Goal: Task Accomplishment & Management: Use online tool/utility

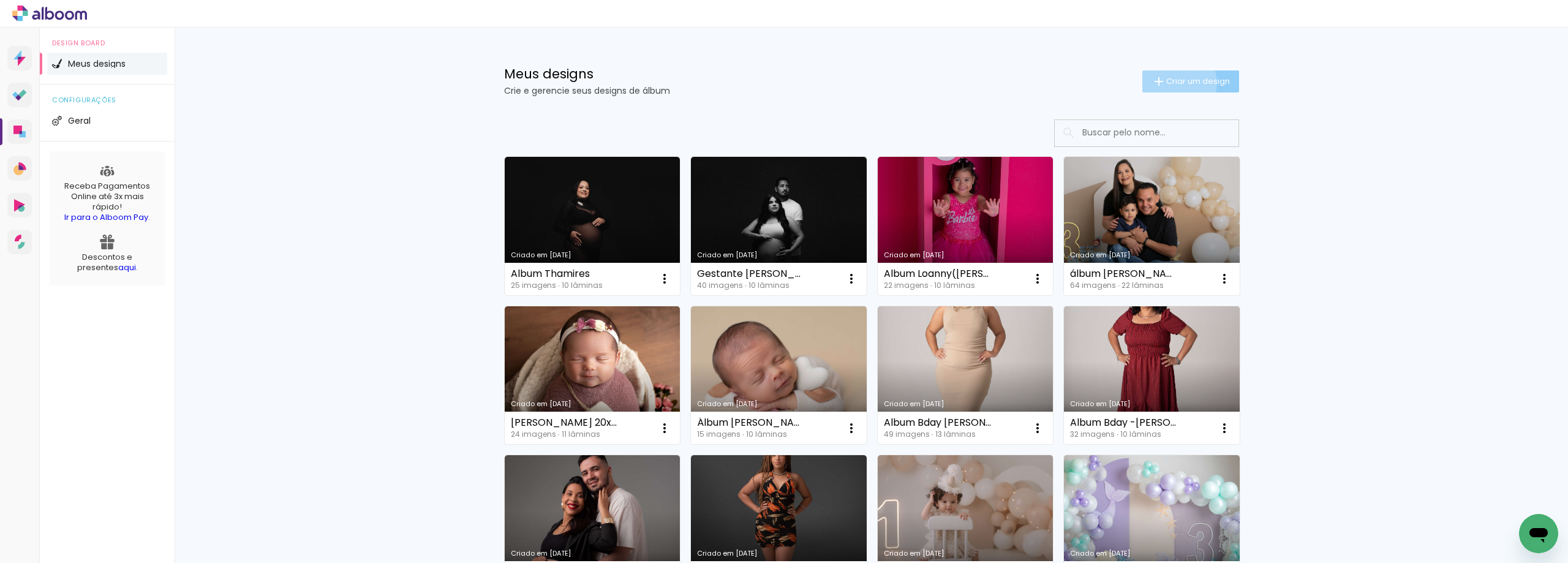
click at [1171, 83] on span "Criar um design" at bounding box center [1198, 81] width 64 height 8
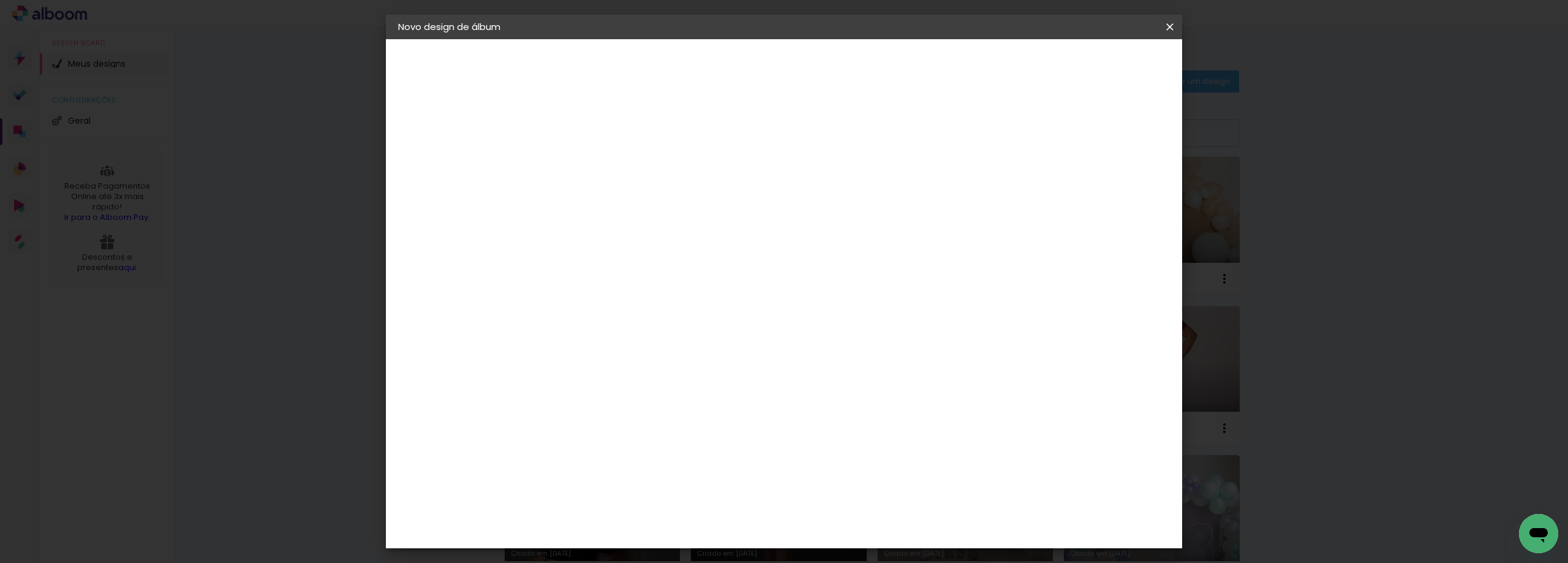
click at [598, 170] on input at bounding box center [598, 164] width 0 height 19
type input "A"
type input "Gestante Ana"
type paper-input "Gestante Ana"
click at [724, 61] on paper-button "Avançar" at bounding box center [694, 64] width 60 height 21
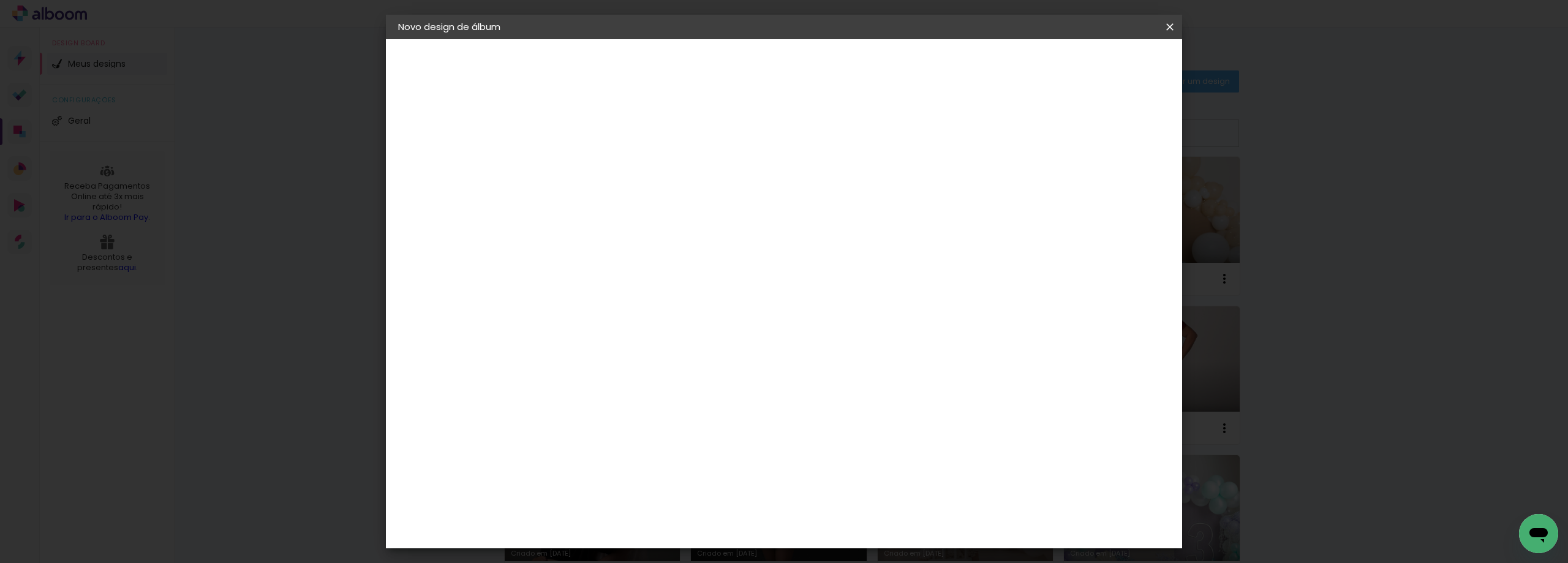
click at [644, 406] on div "AlfaFotoBook" at bounding box center [623, 411] width 65 height 10
click at [828, 71] on paper-button "Avançar" at bounding box center [797, 64] width 60 height 21
click at [727, 463] on span "30 × 30 cm" at bounding box center [704, 479] width 45 height 32
click at [0, 0] on slot "Avançar" at bounding box center [0, 0] width 0 height 0
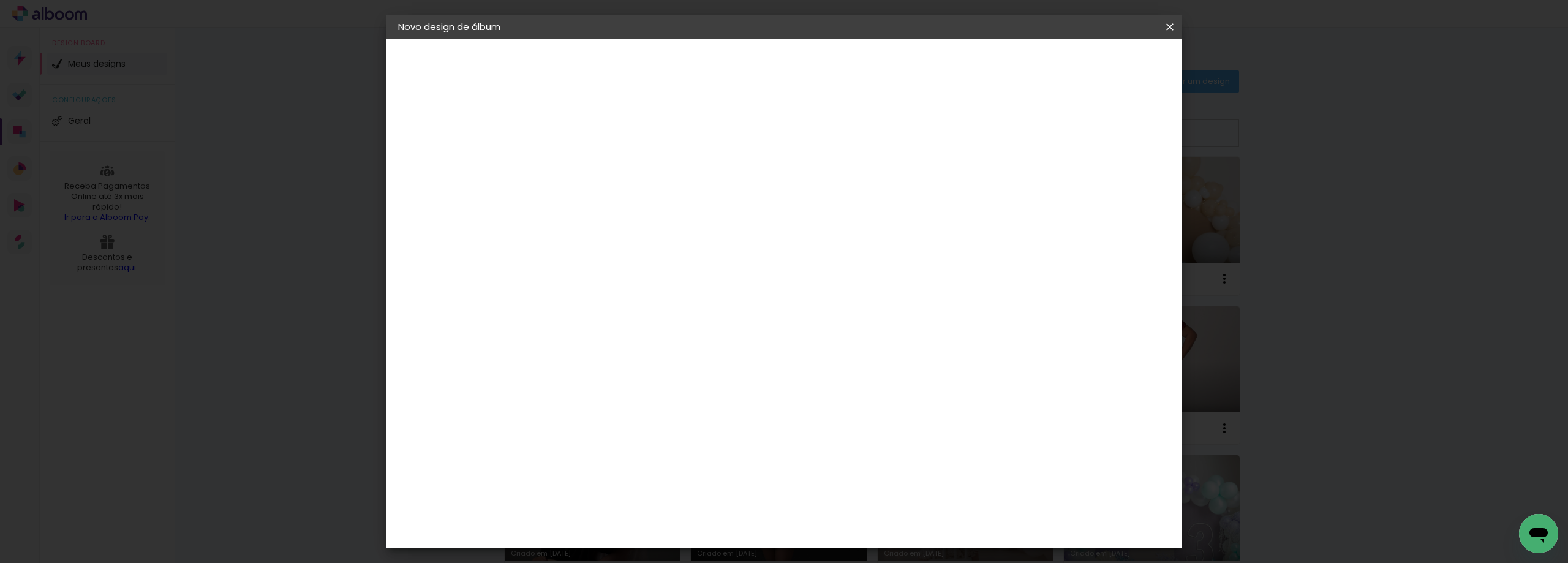
click at [1105, 71] on paper-button "Iniciar design" at bounding box center [1065, 64] width 80 height 21
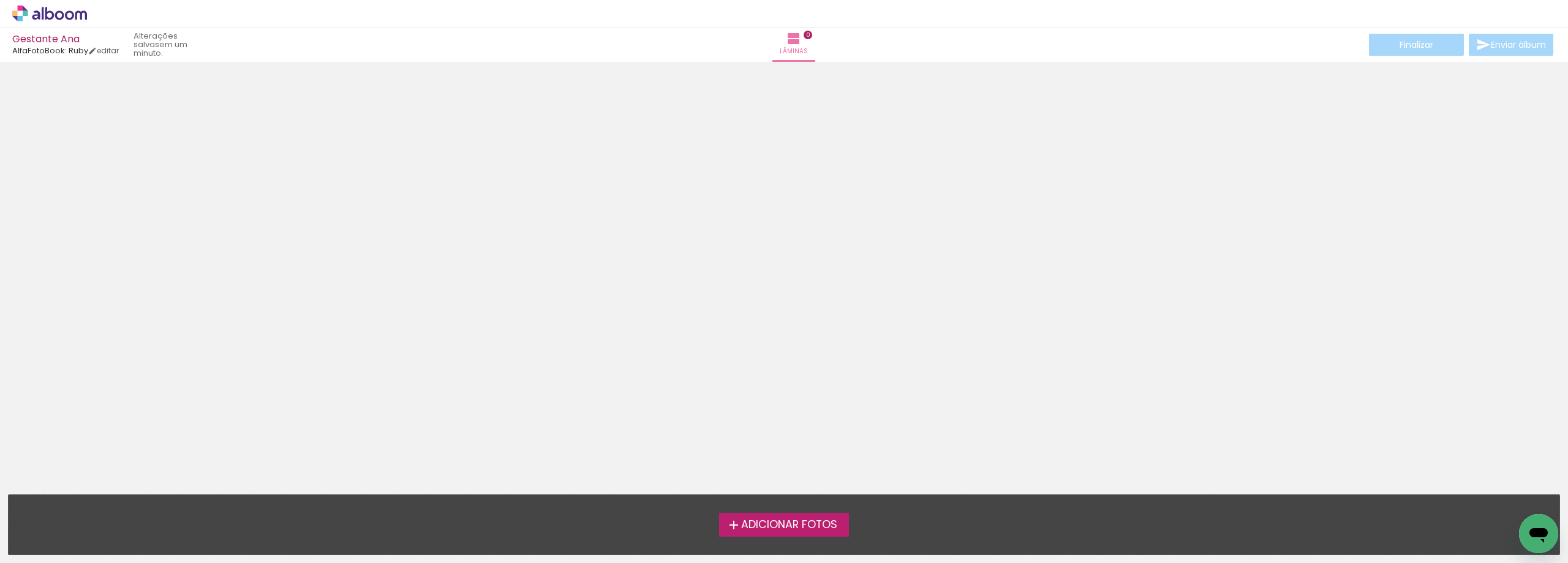
click at [755, 528] on span "Adicionar Fotos" at bounding box center [789, 524] width 96 height 11
click at [0, 0] on input "file" at bounding box center [0, 0] width 0 height 0
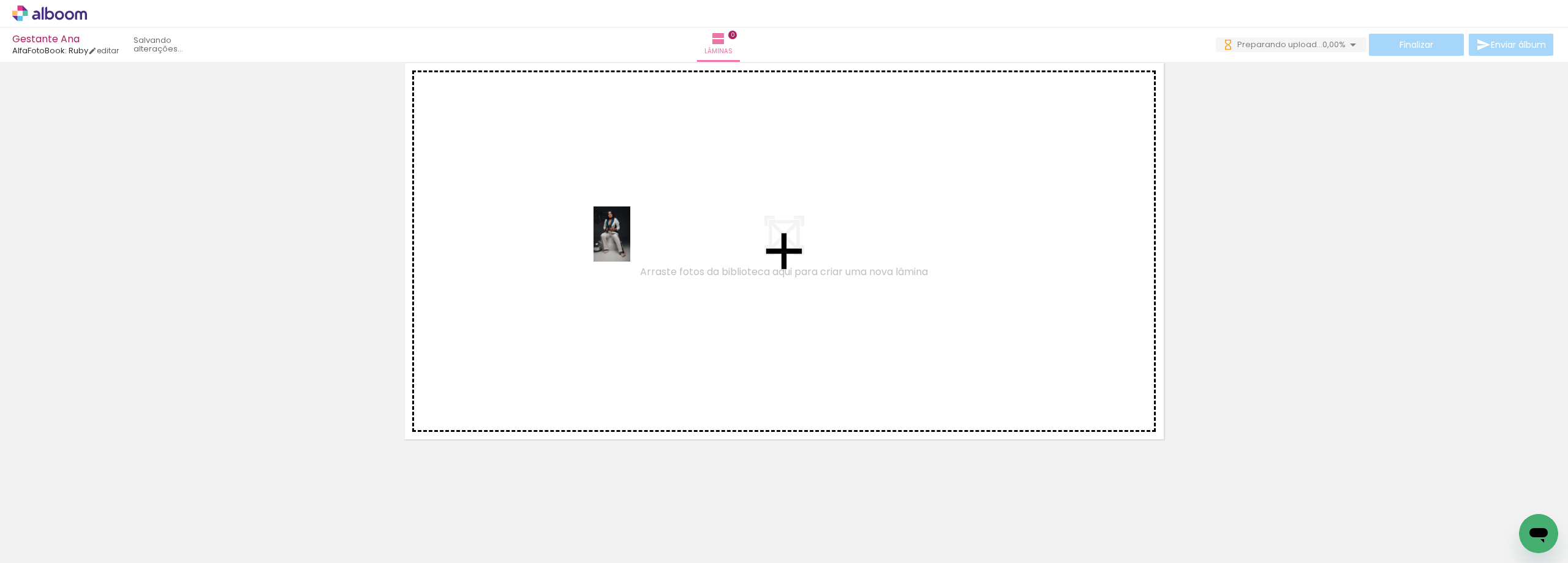
drag, startPoint x: 130, startPoint y: 538, endPoint x: 630, endPoint y: 243, distance: 580.5
click at [630, 243] on quentale-workspace at bounding box center [784, 281] width 1568 height 563
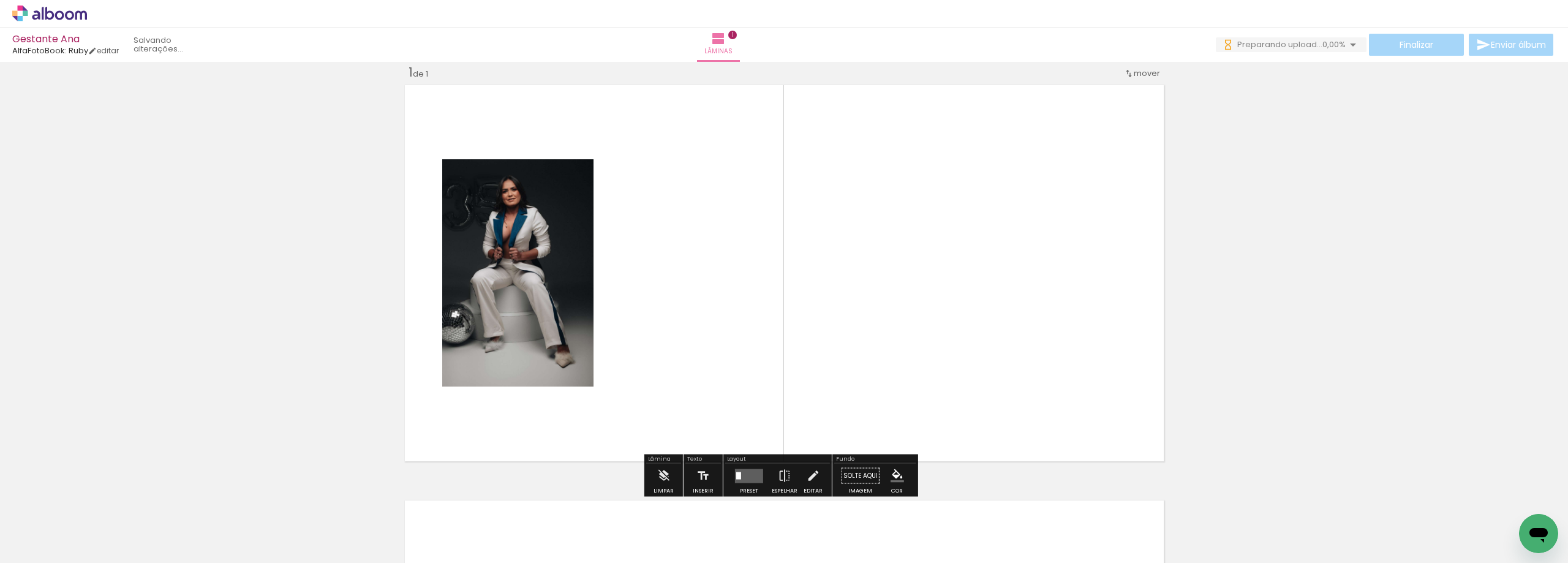
scroll to position [16, 0]
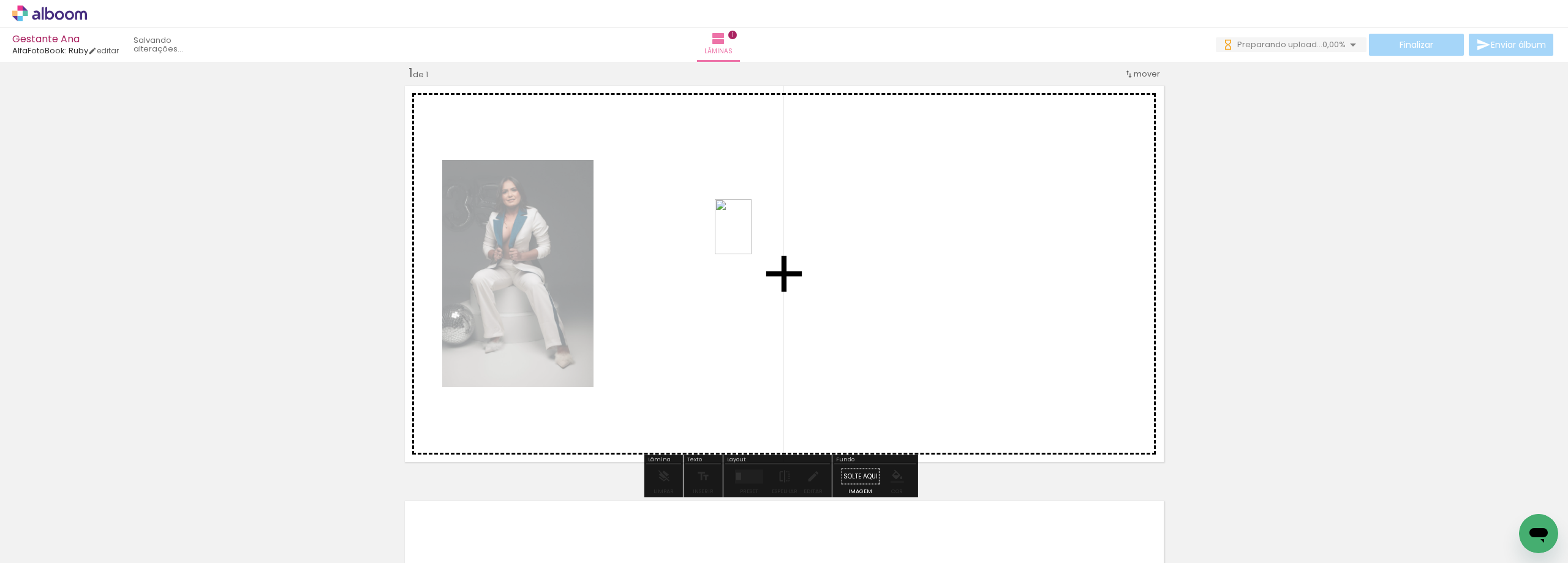
drag, startPoint x: 402, startPoint y: 478, endPoint x: 761, endPoint y: 232, distance: 435.2
click at [761, 232] on quentale-workspace at bounding box center [784, 281] width 1568 height 563
drag, startPoint x: 265, startPoint y: 521, endPoint x: 892, endPoint y: 250, distance: 683.1
click at [892, 250] on quentale-workspace at bounding box center [784, 281] width 1568 height 563
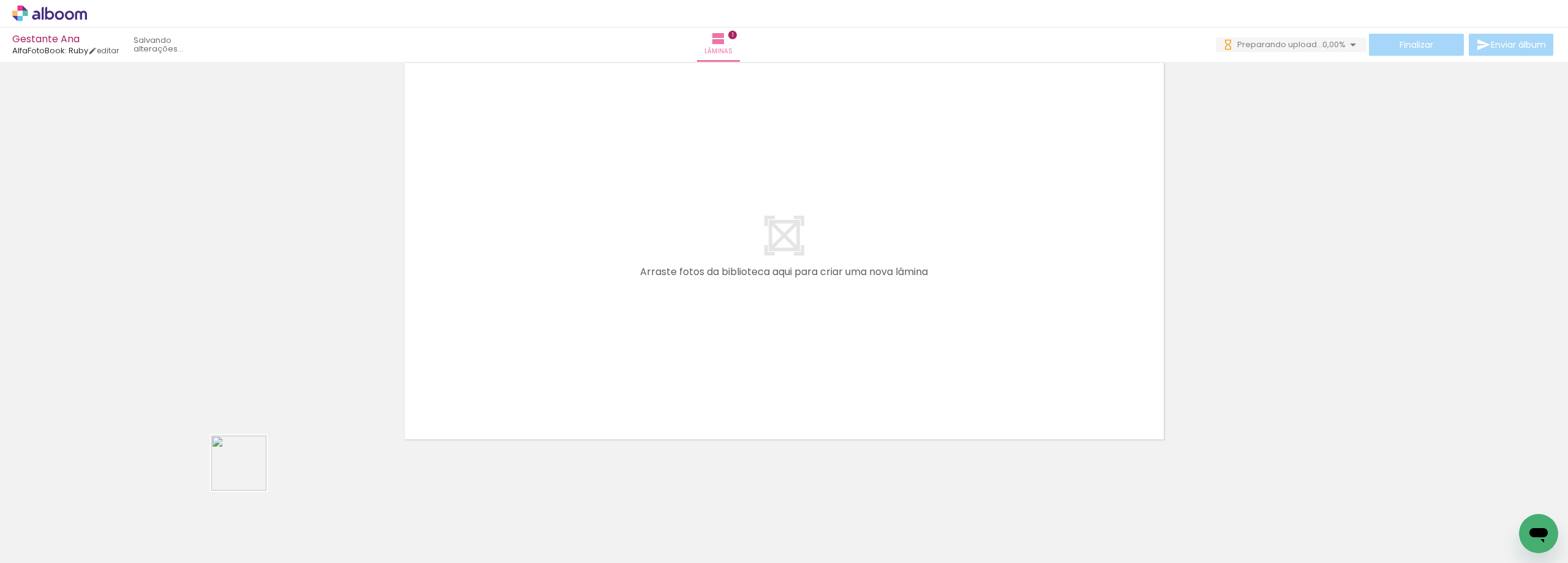
scroll to position [0, 0]
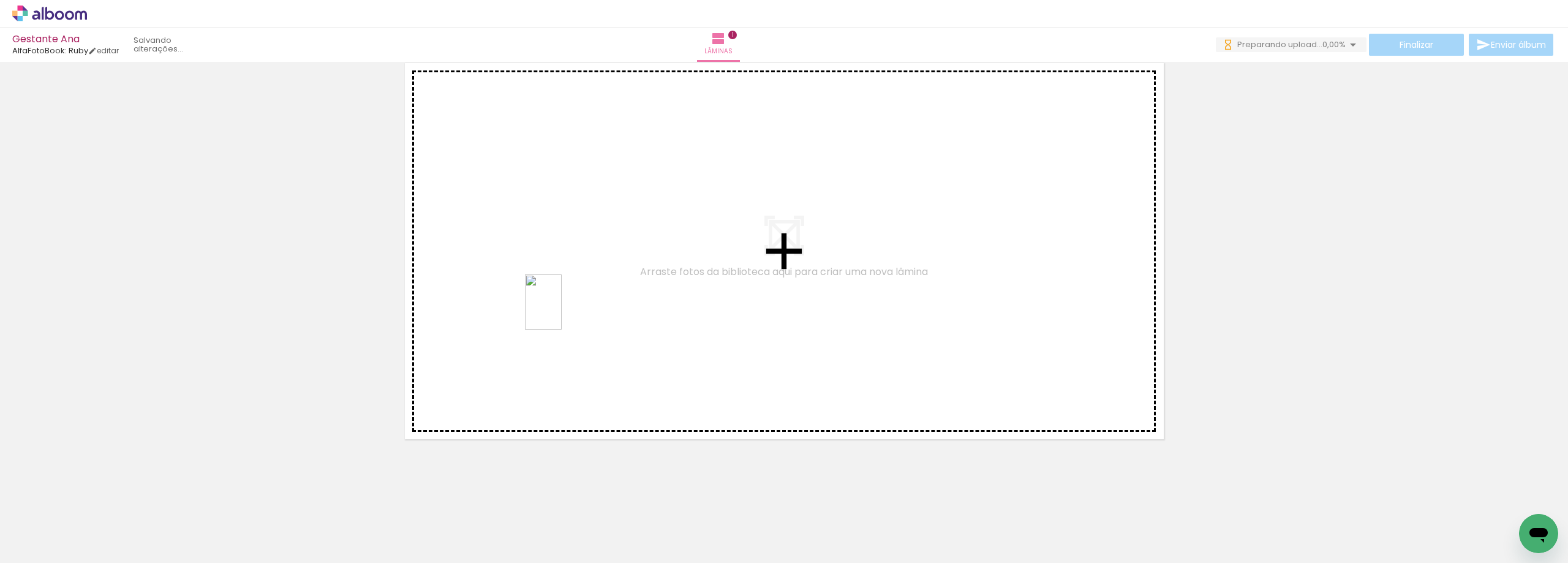
drag, startPoint x: 175, startPoint y: 530, endPoint x: 562, endPoint y: 312, distance: 444.2
click at [562, 312] on quentale-workspace at bounding box center [784, 281] width 1568 height 563
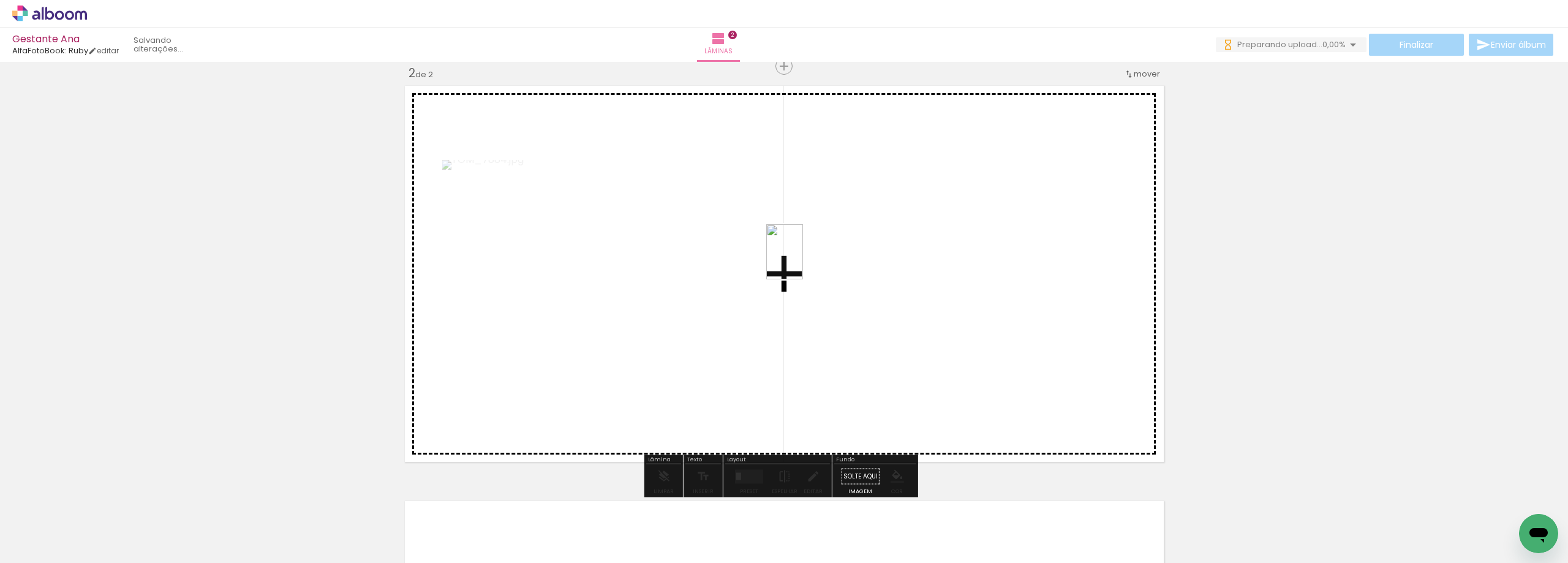
drag, startPoint x: 410, startPoint y: 524, endPoint x: 803, endPoint y: 261, distance: 472.9
click at [803, 261] on quentale-workspace at bounding box center [784, 281] width 1568 height 563
drag, startPoint x: 465, startPoint y: 521, endPoint x: 748, endPoint y: 361, distance: 325.1
click at [748, 361] on quentale-workspace at bounding box center [784, 281] width 1568 height 563
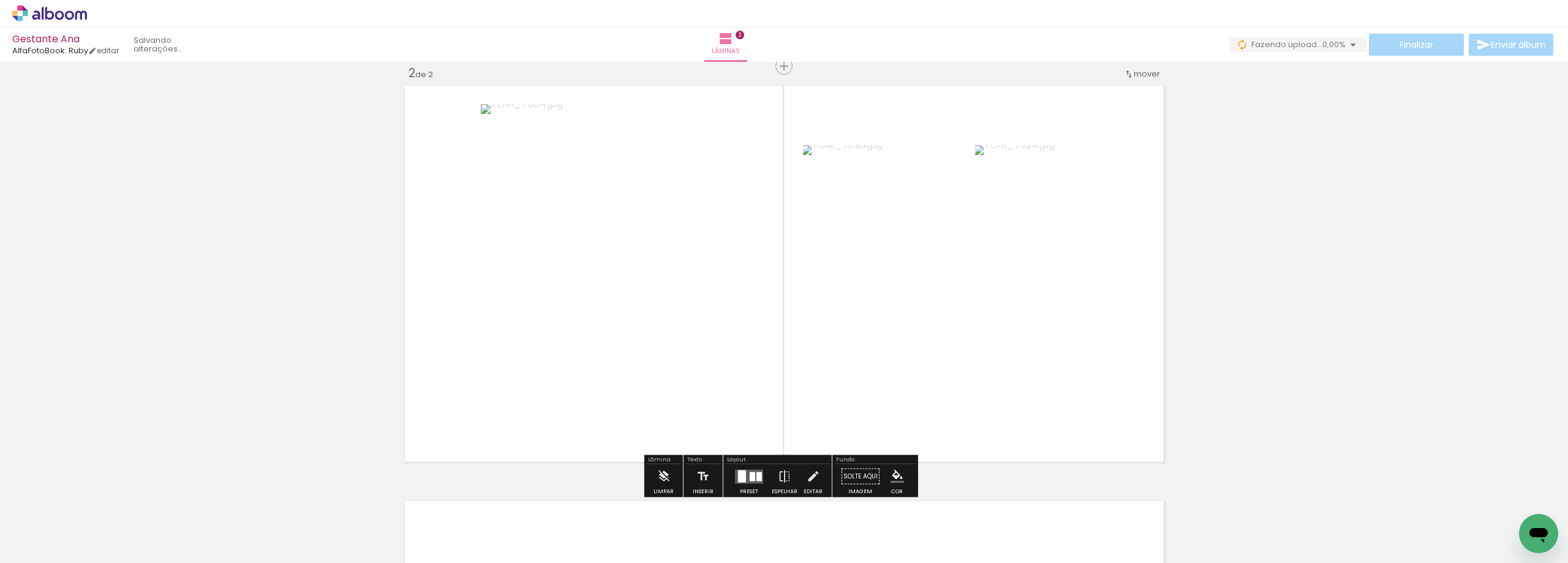
scroll to position [869, 0]
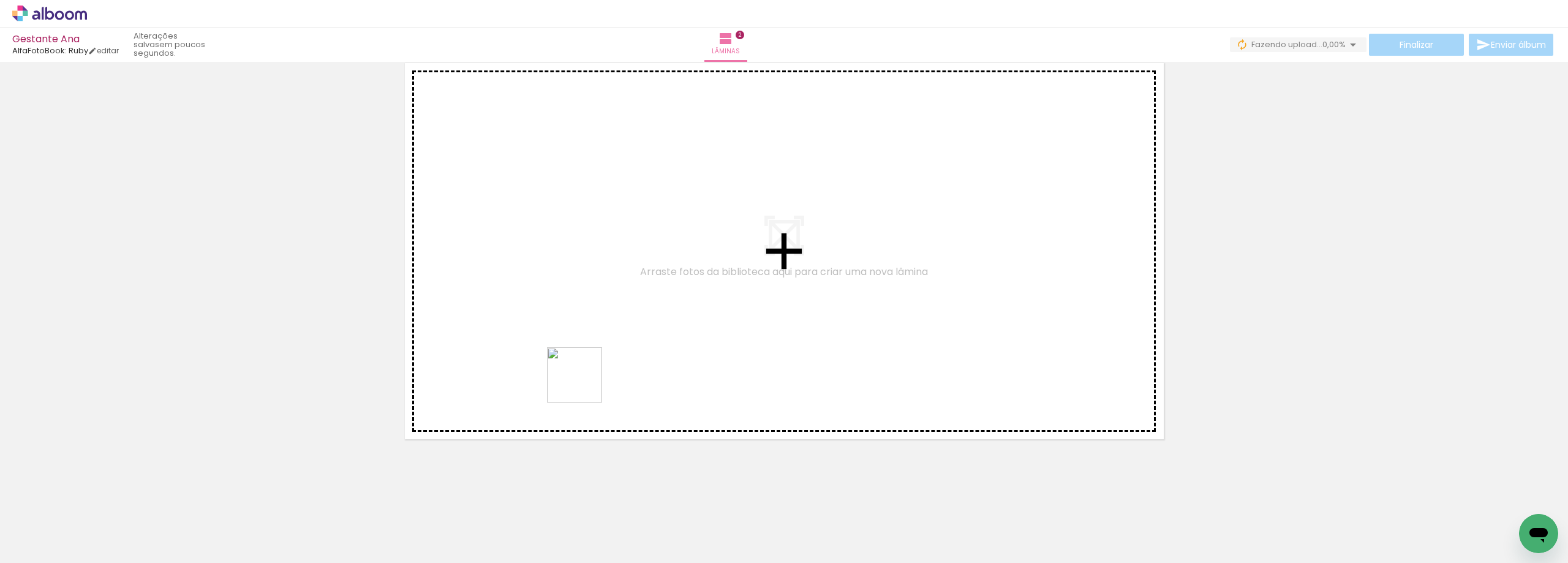
drag, startPoint x: 546, startPoint y: 512, endPoint x: 589, endPoint y: 347, distance: 170.5
click at [589, 341] on quentale-workspace at bounding box center [784, 281] width 1568 height 563
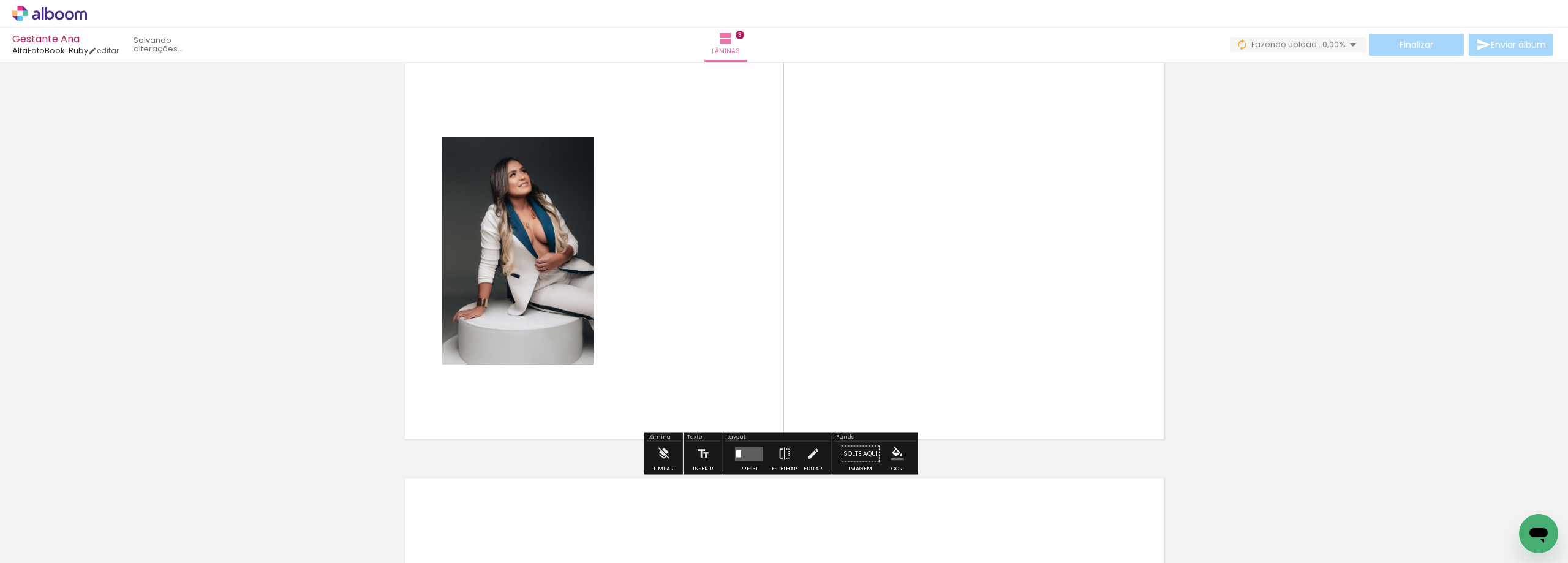
scroll to position [847, 0]
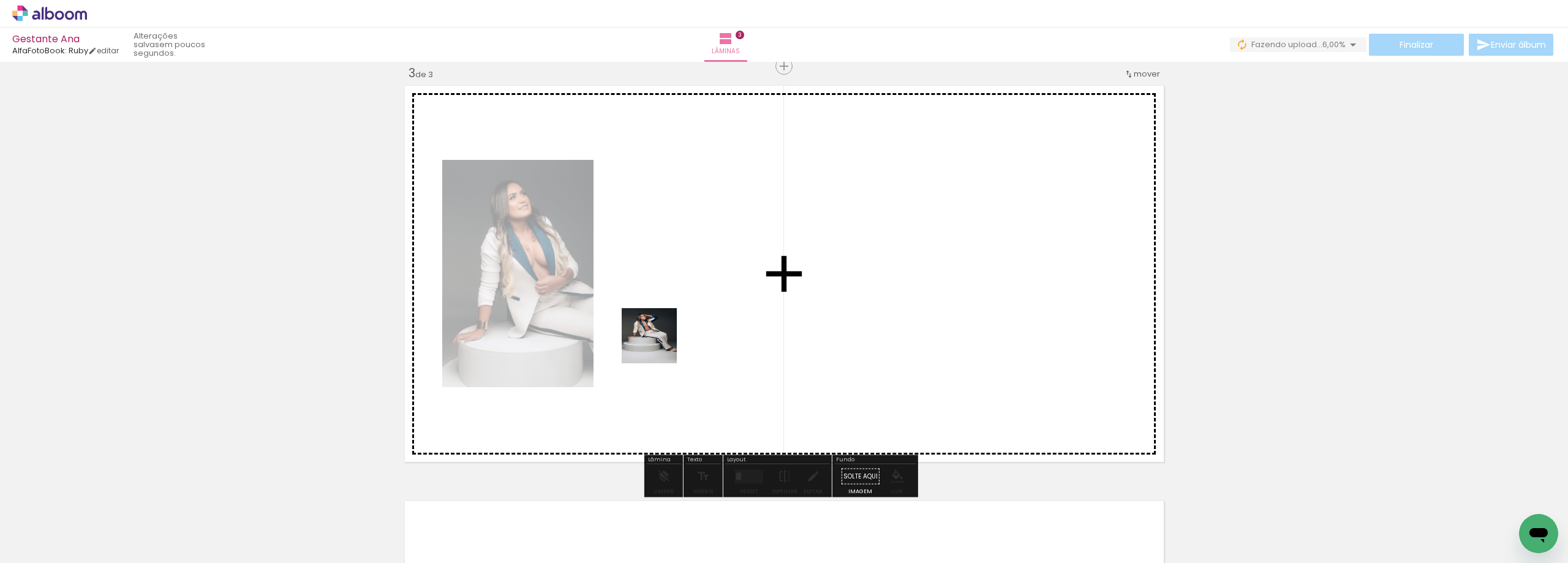
drag, startPoint x: 606, startPoint y: 535, endPoint x: 670, endPoint y: 282, distance: 261.0
click at [670, 282] on quentale-workspace at bounding box center [784, 281] width 1568 height 563
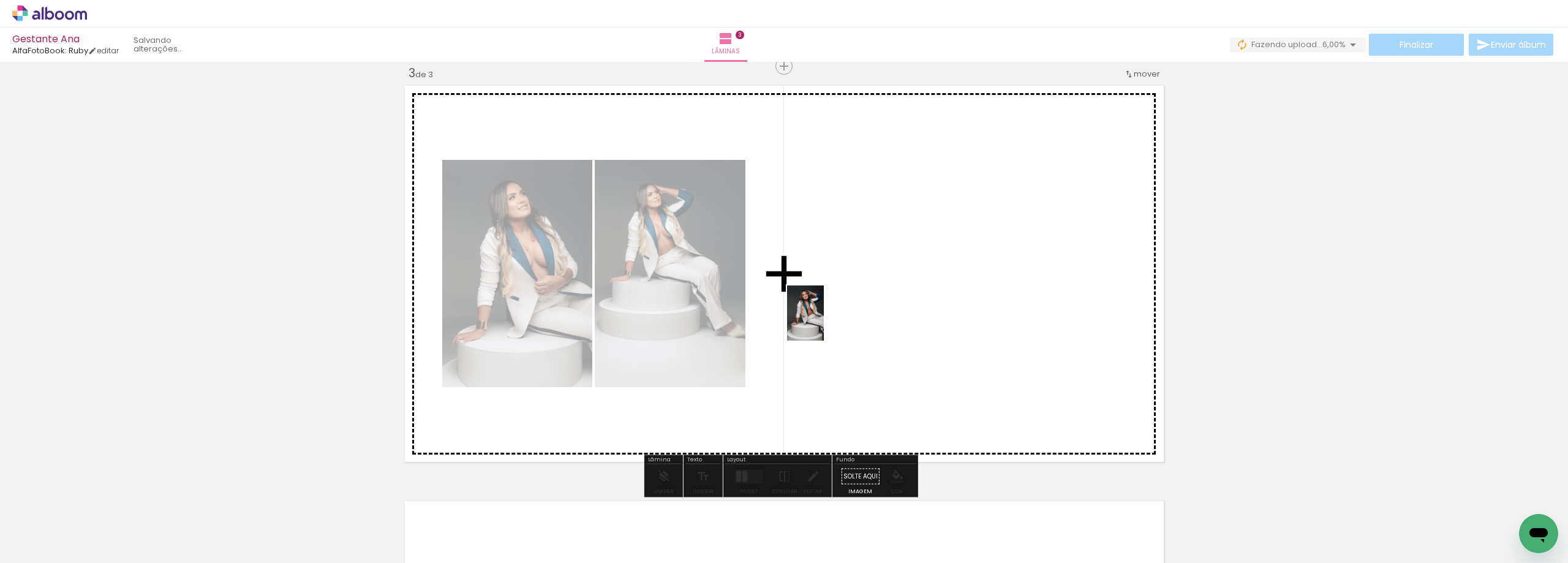
drag, startPoint x: 740, startPoint y: 530, endPoint x: 824, endPoint y: 322, distance: 224.3
click at [824, 322] on quentale-workspace at bounding box center [784, 281] width 1568 height 563
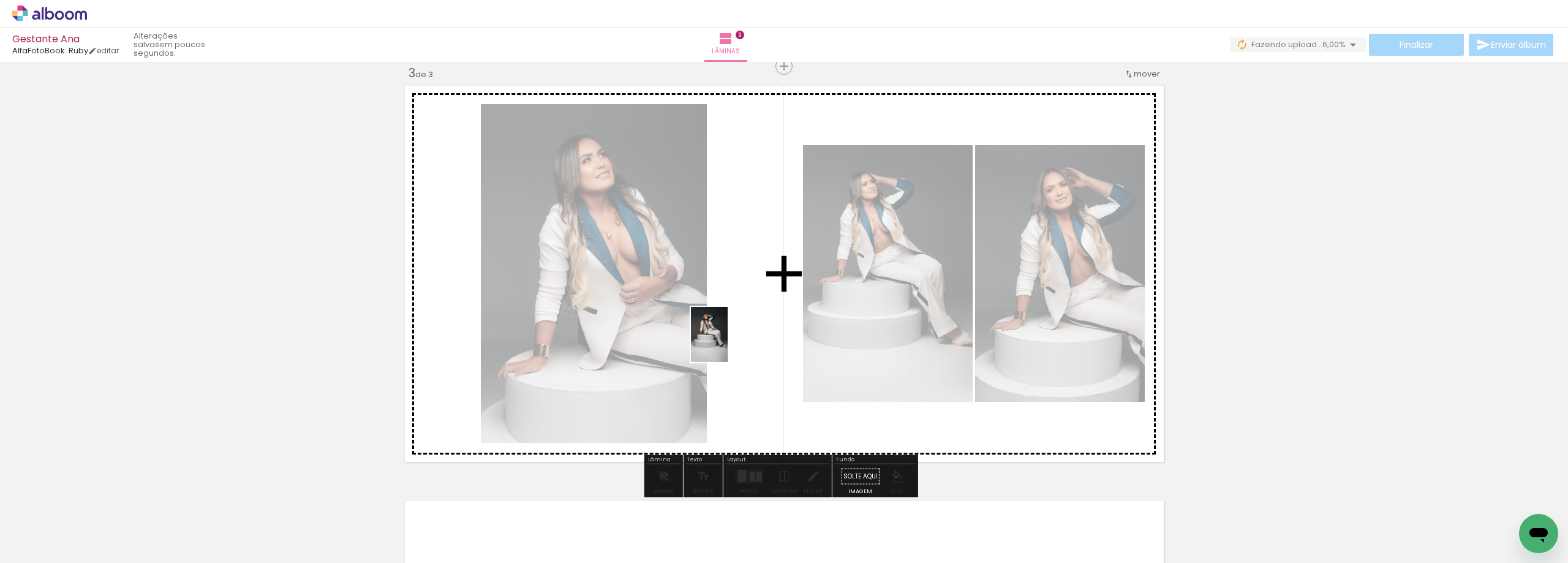
drag, startPoint x: 683, startPoint y: 524, endPoint x: 728, endPoint y: 339, distance: 190.4
click at [728, 339] on quentale-workspace at bounding box center [784, 281] width 1568 height 563
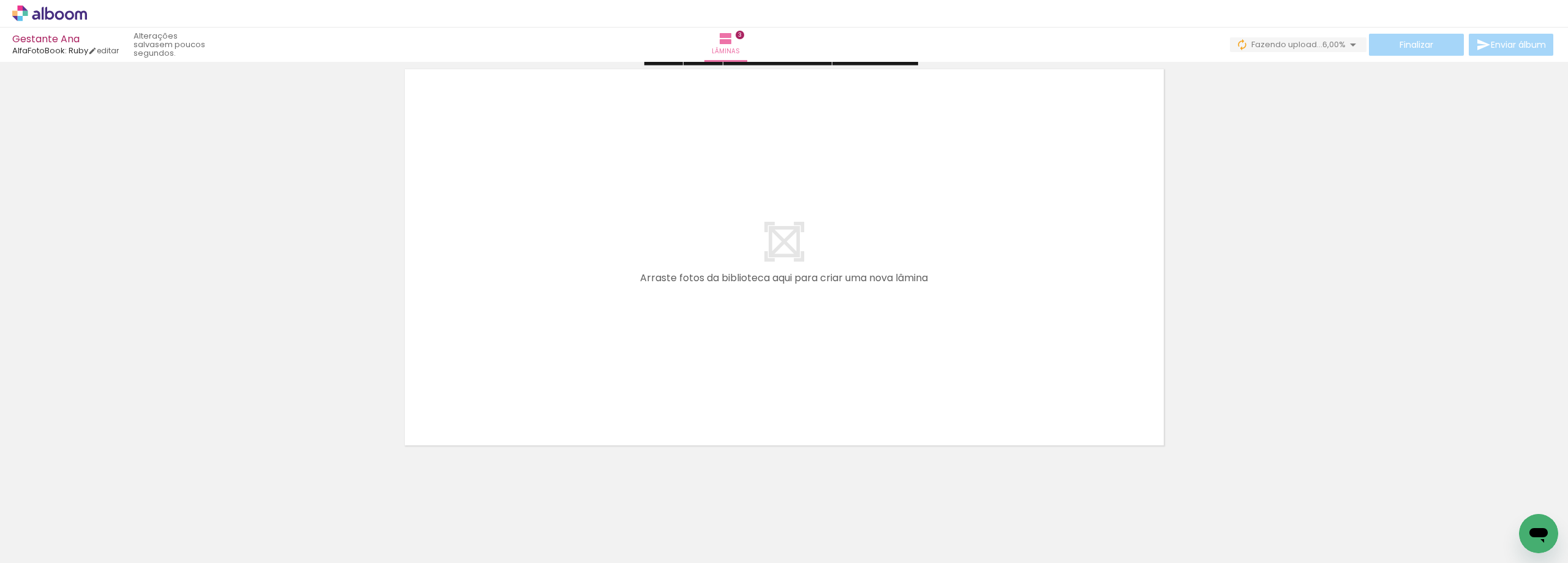
scroll to position [1285, 0]
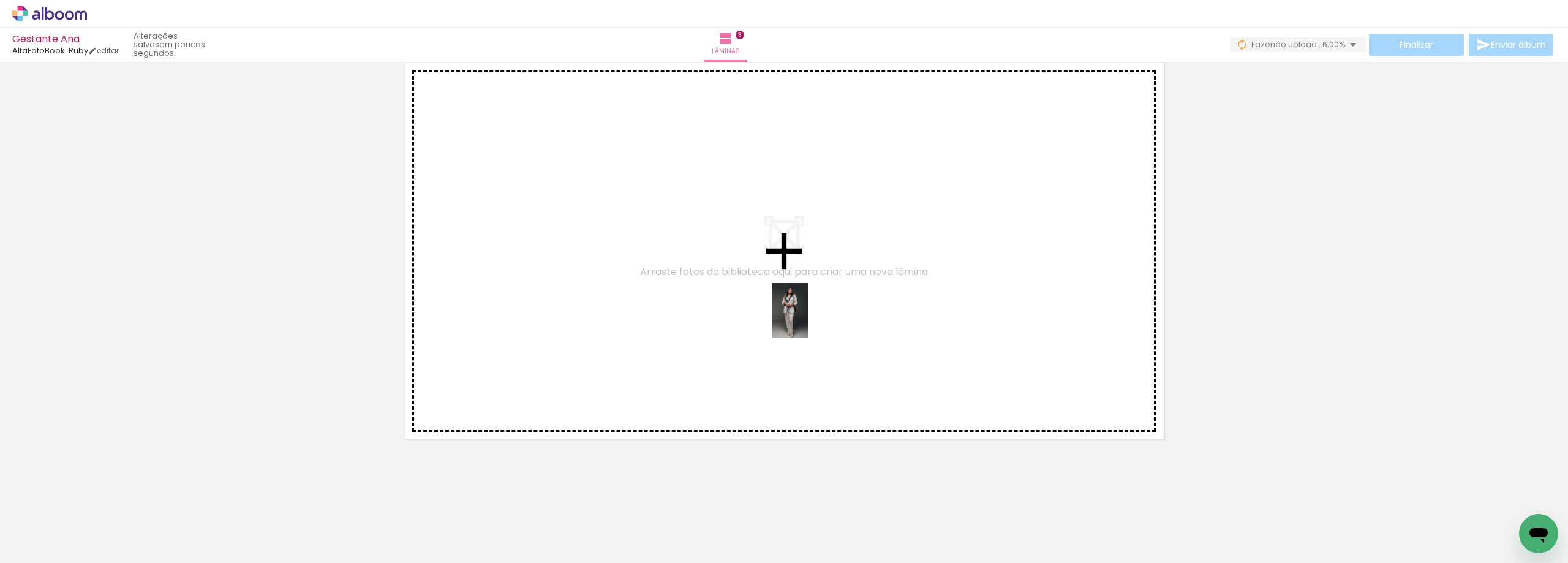
drag, startPoint x: 817, startPoint y: 536, endPoint x: 809, endPoint y: 320, distance: 216.1
click at [809, 320] on quentale-workspace at bounding box center [784, 281] width 1568 height 563
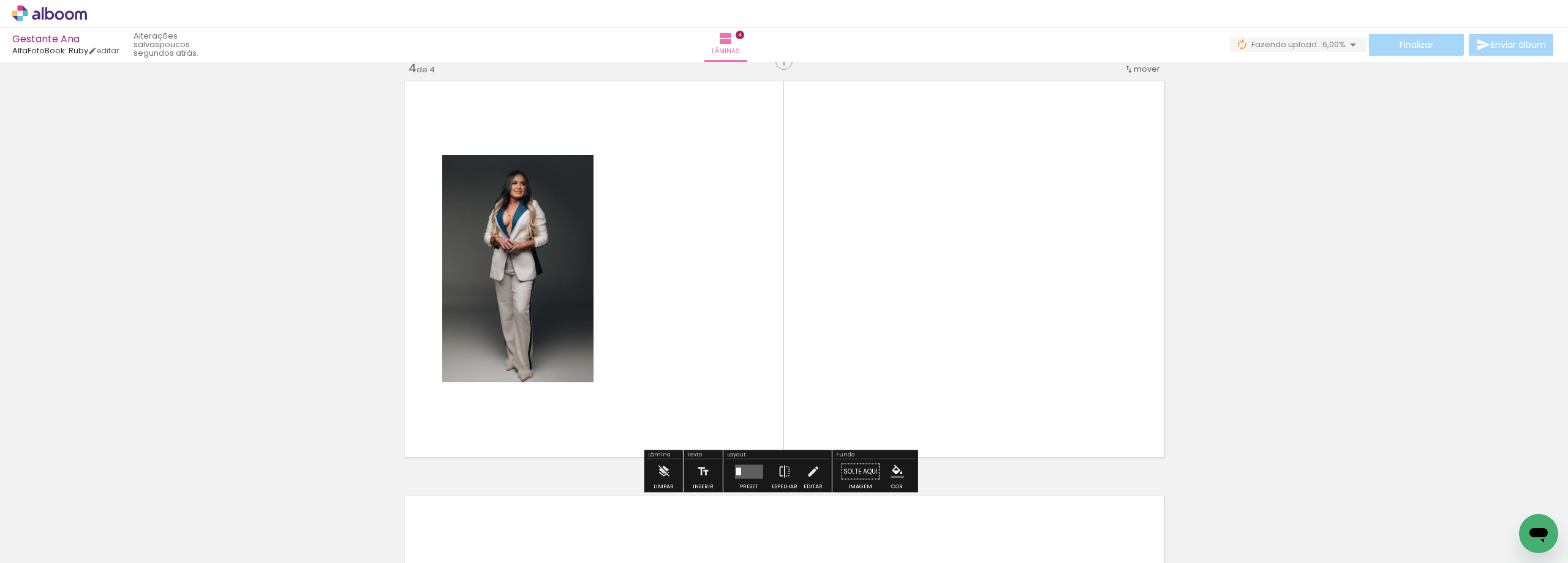
scroll to position [1262, 0]
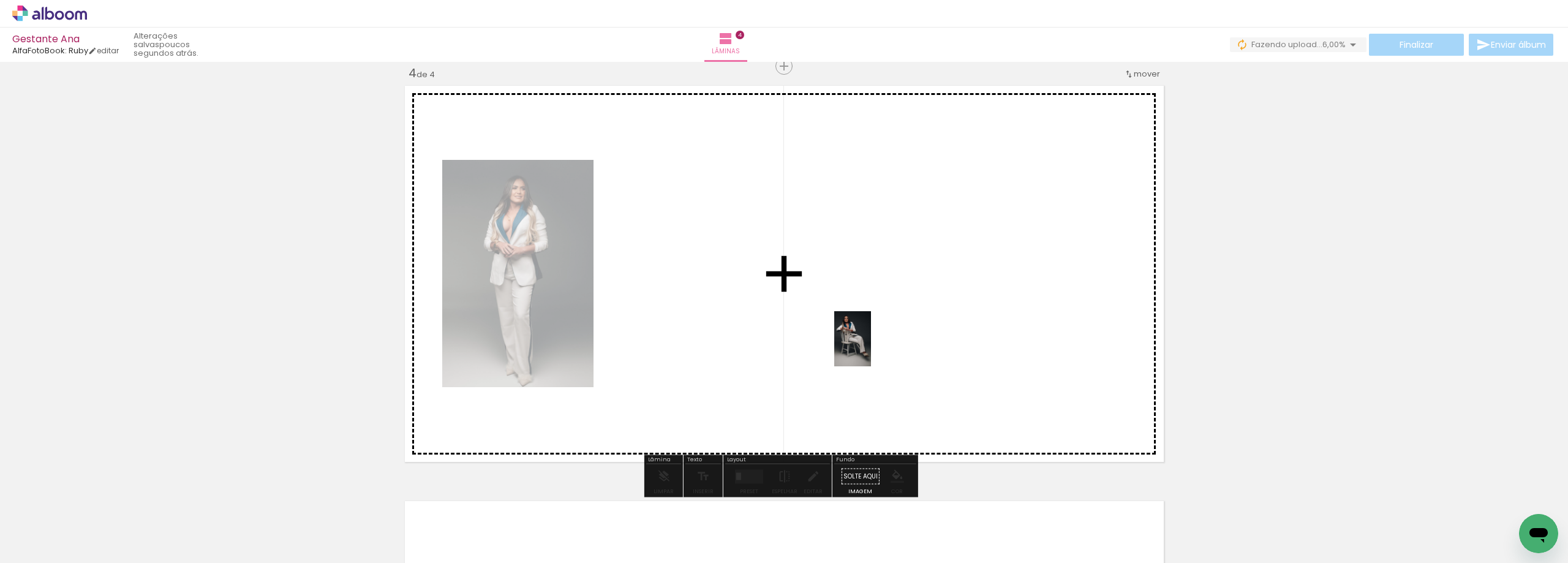
drag, startPoint x: 883, startPoint y: 525, endPoint x: 871, endPoint y: 348, distance: 177.4
click at [871, 348] on quentale-workspace at bounding box center [784, 281] width 1568 height 563
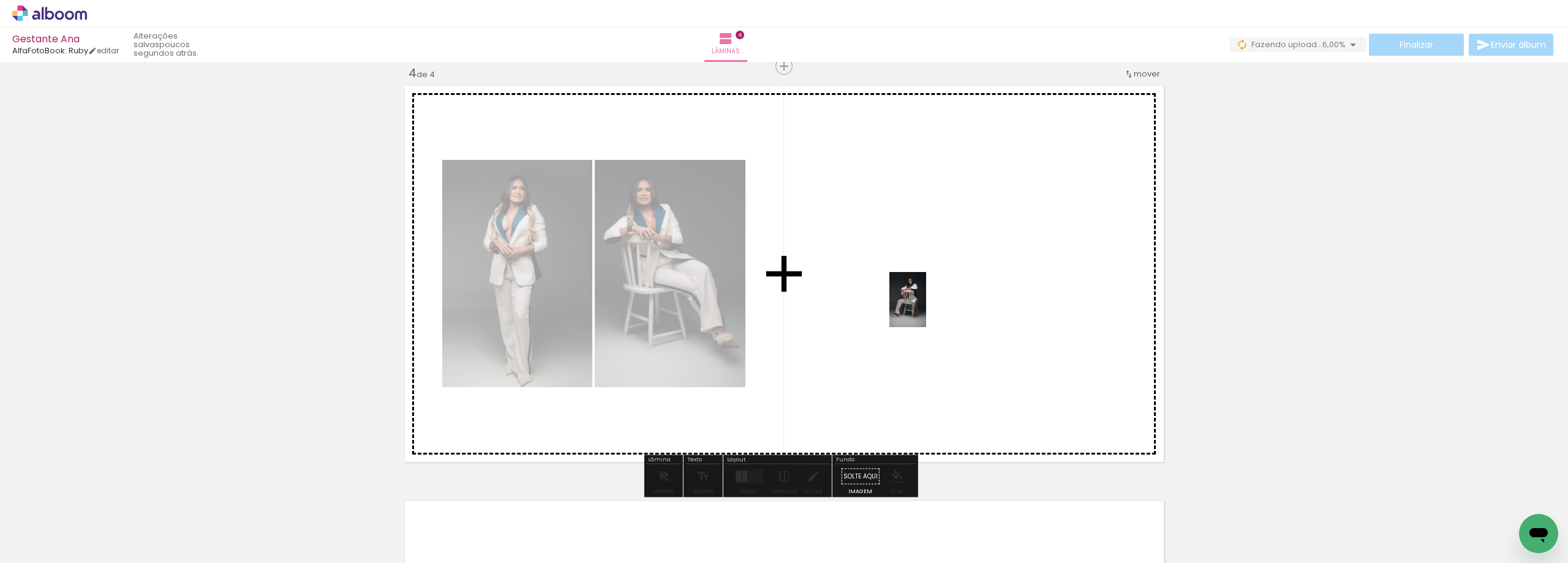
drag, startPoint x: 944, startPoint y: 522, endPoint x: 924, endPoint y: 298, distance: 224.9
click at [924, 298] on quentale-workspace at bounding box center [784, 281] width 1568 height 563
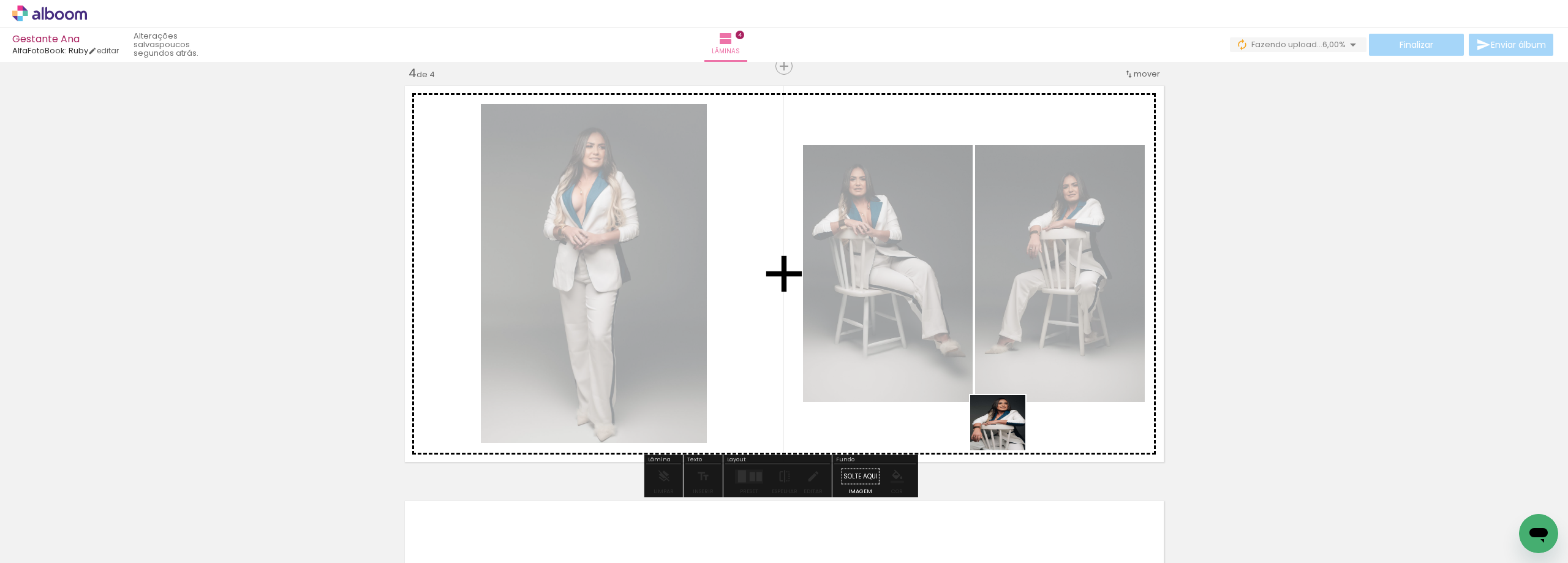
drag, startPoint x: 1013, startPoint y: 524, endPoint x: 1000, endPoint y: 344, distance: 180.5
click at [1000, 344] on quentale-workspace at bounding box center [784, 281] width 1568 height 563
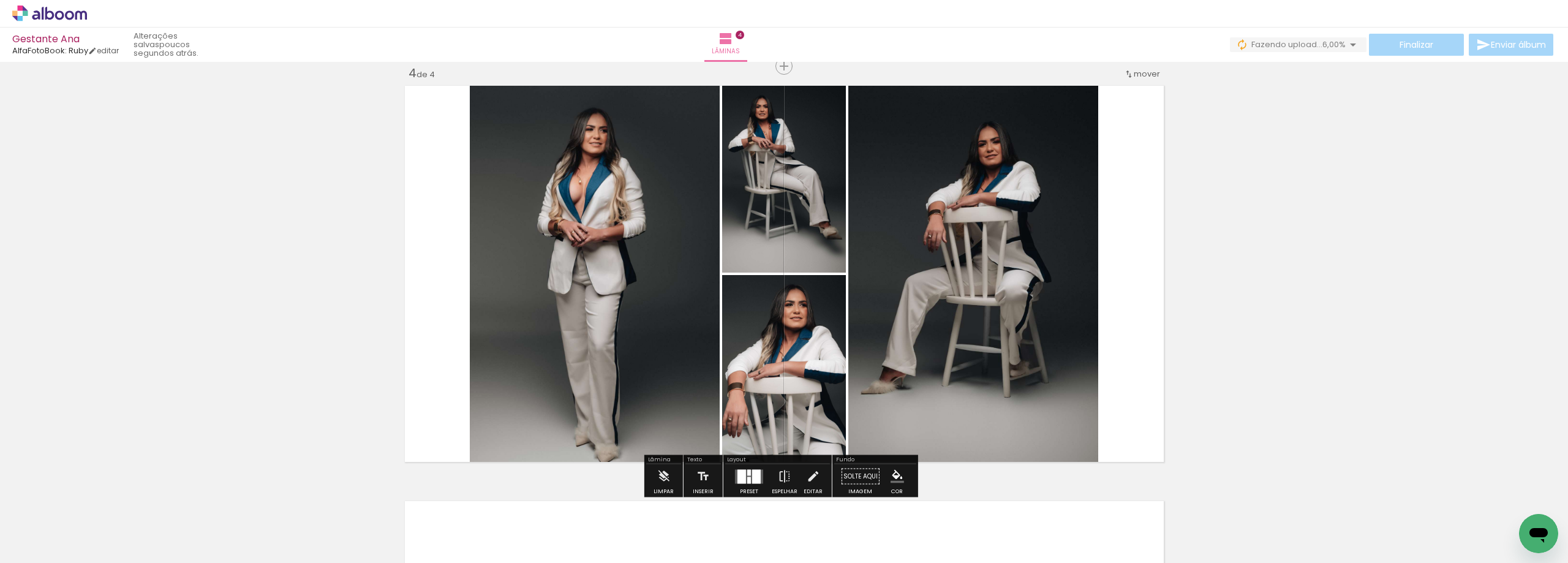
scroll to position [1700, 0]
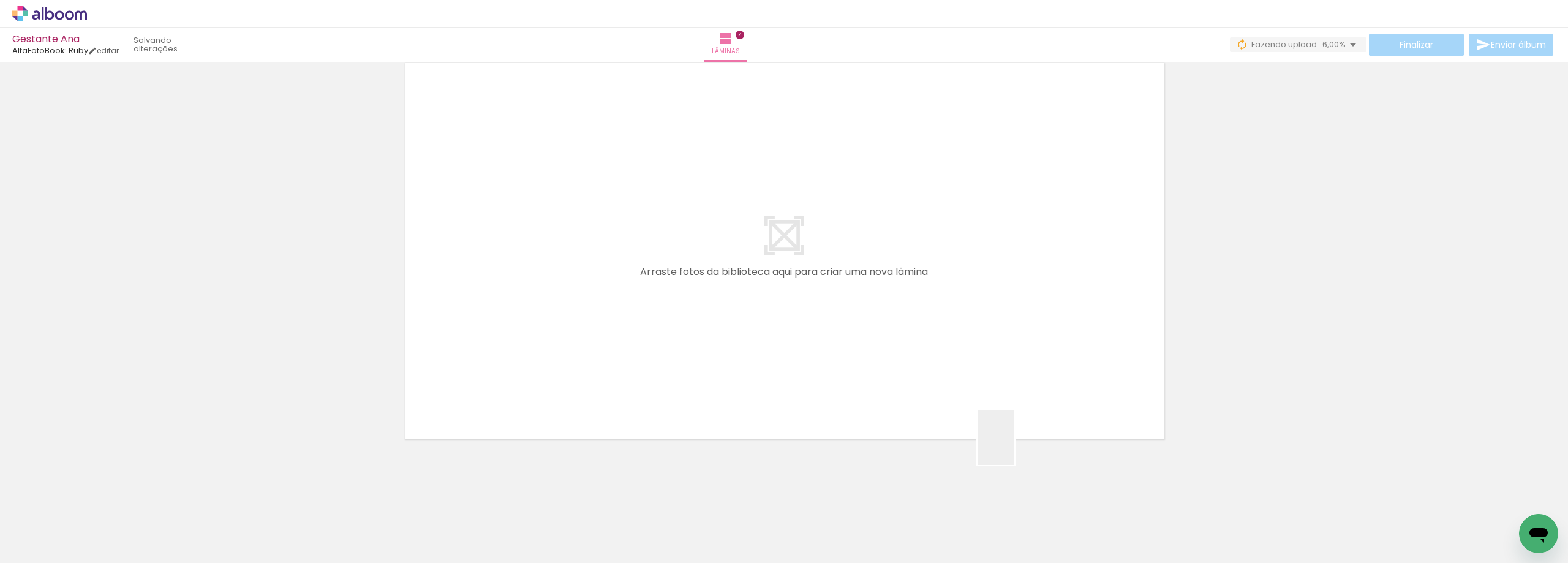
drag, startPoint x: 1075, startPoint y: 532, endPoint x: 953, endPoint y: 331, distance: 235.1
click at [953, 331] on quentale-workspace at bounding box center [784, 281] width 1568 height 563
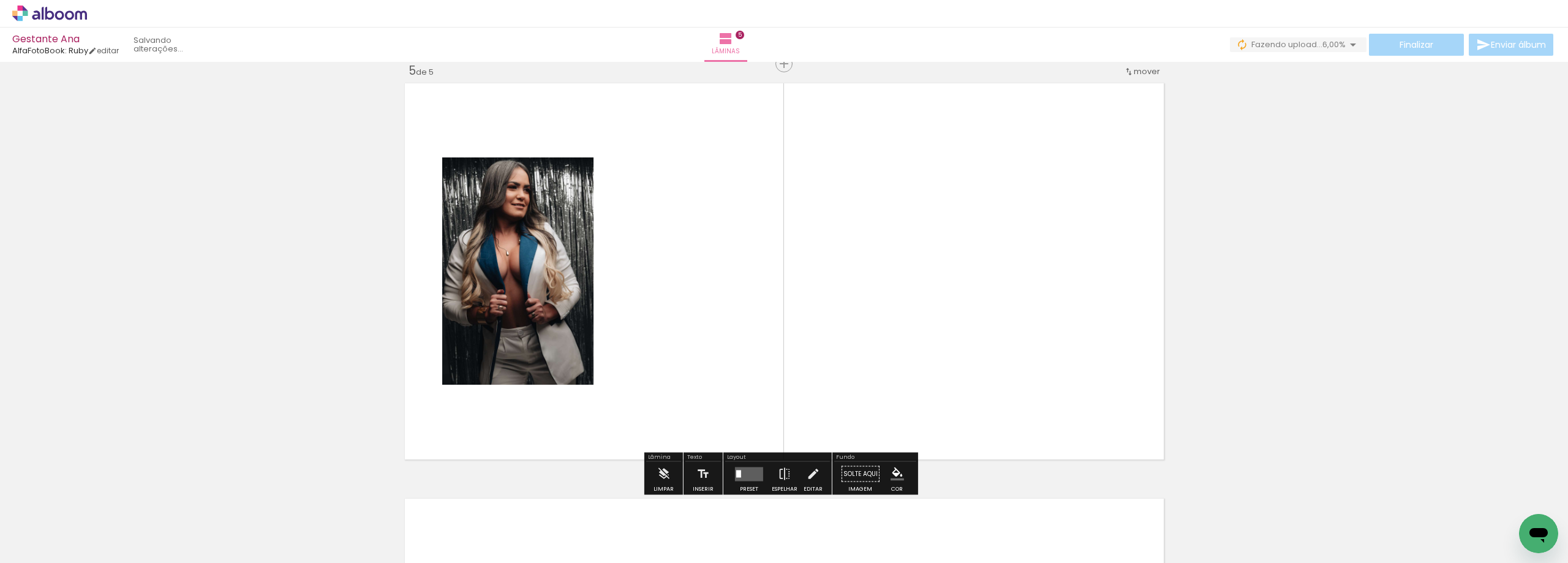
scroll to position [1678, 0]
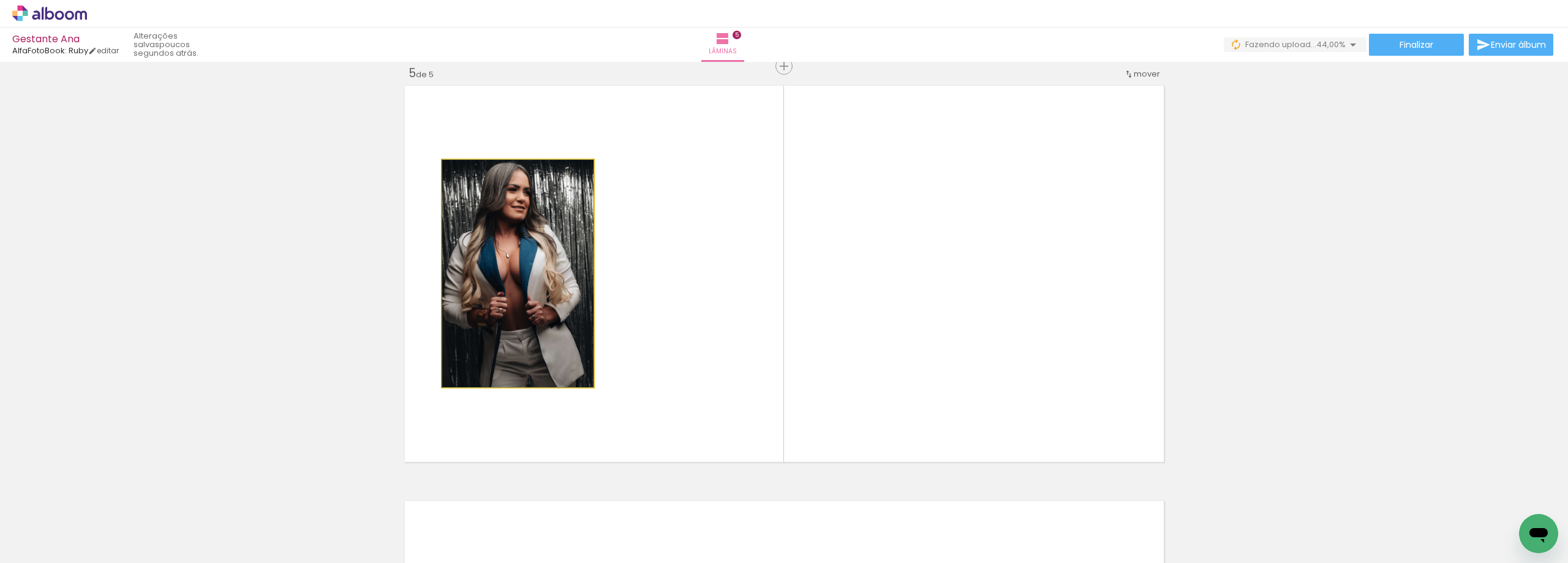
click at [527, 327] on quentale-photo at bounding box center [517, 274] width 151 height 227
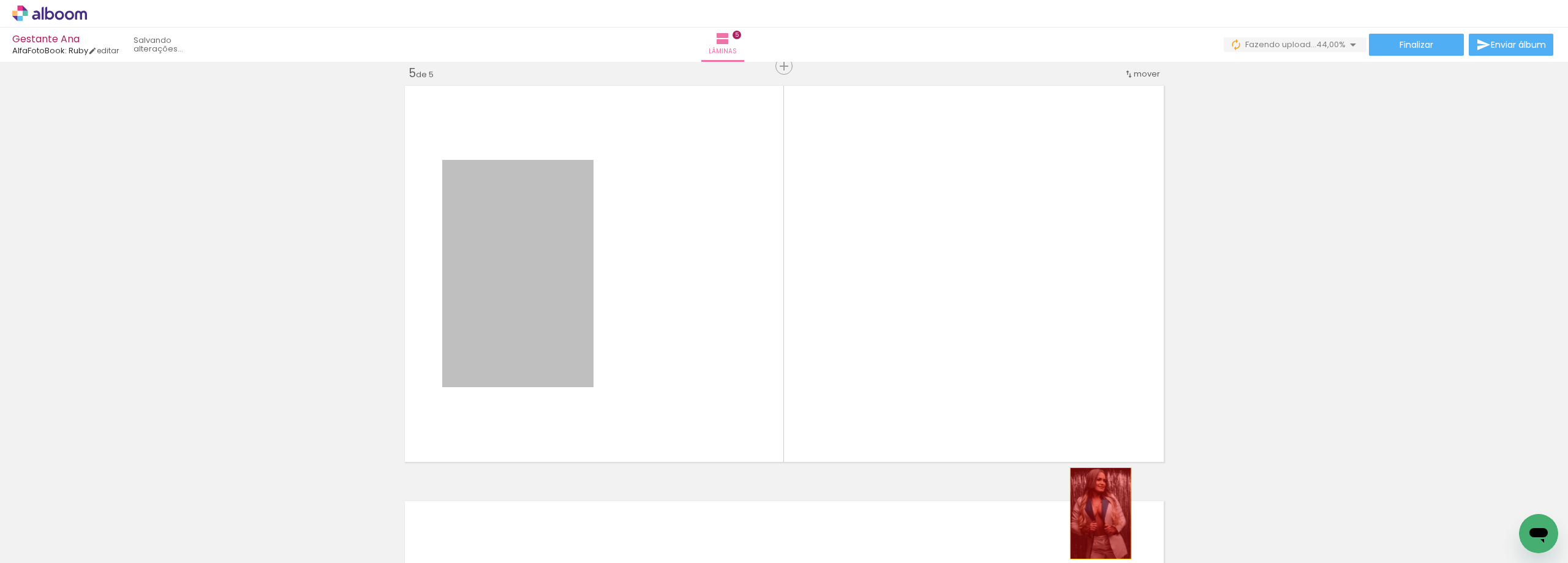
drag, startPoint x: 525, startPoint y: 320, endPoint x: 1096, endPoint y: 515, distance: 603.4
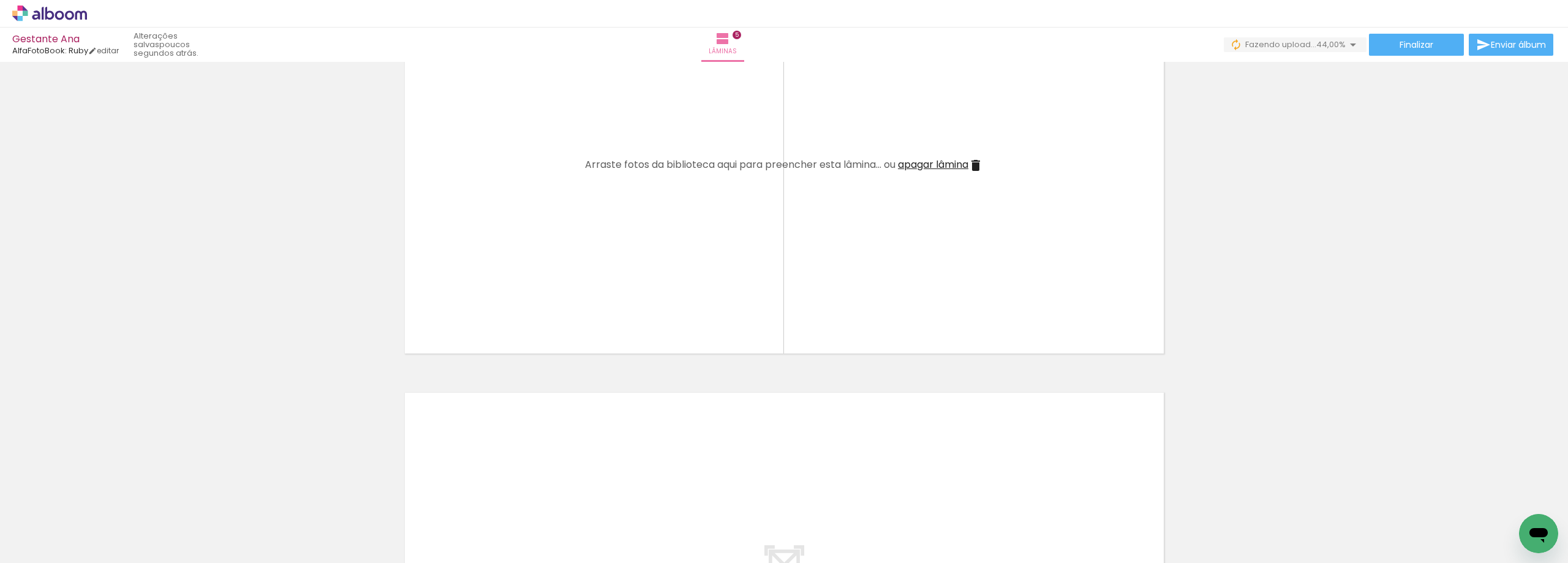
scroll to position [2116, 0]
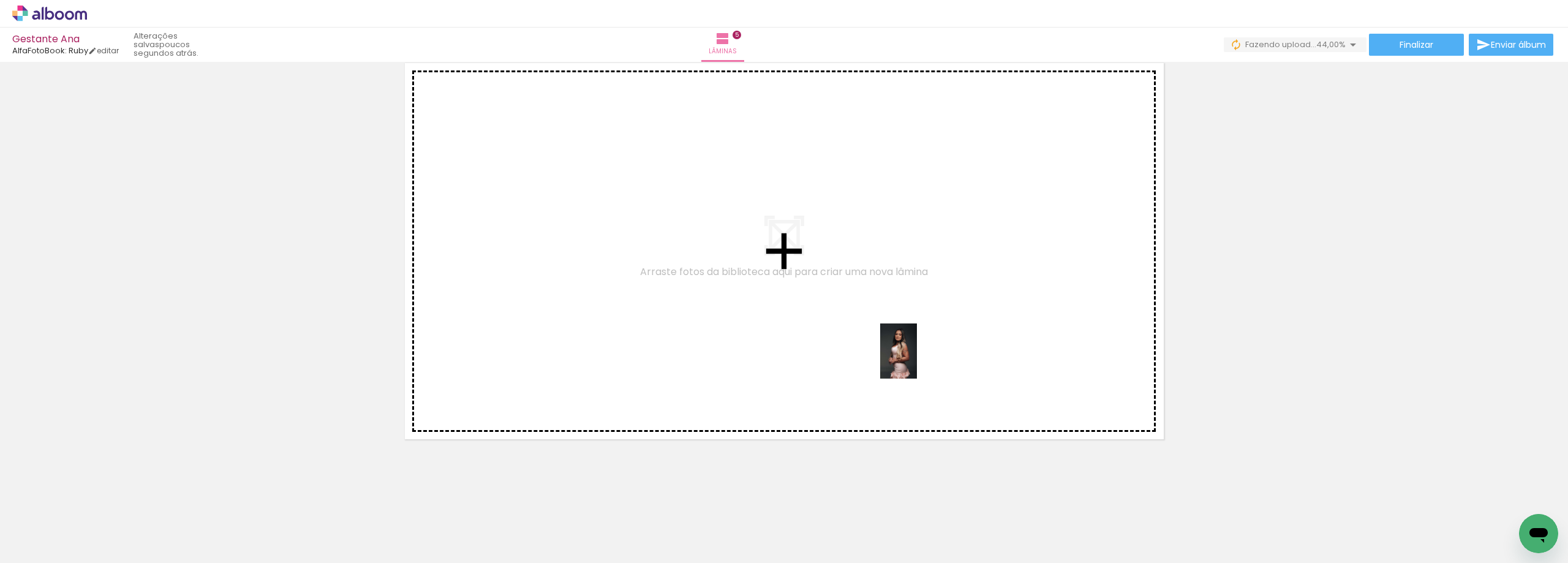
drag, startPoint x: 1166, startPoint y: 537, endPoint x: 917, endPoint y: 360, distance: 305.5
click at [917, 360] on quentale-workspace at bounding box center [784, 281] width 1568 height 563
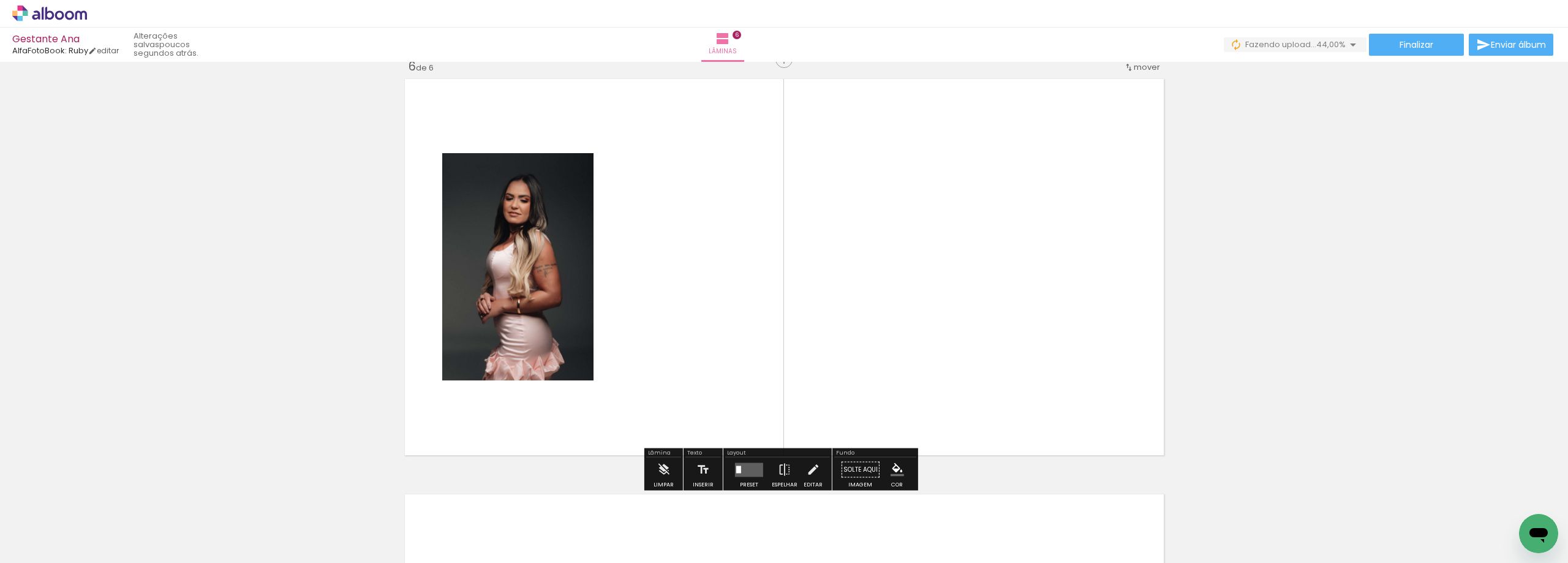
scroll to position [2093, 0]
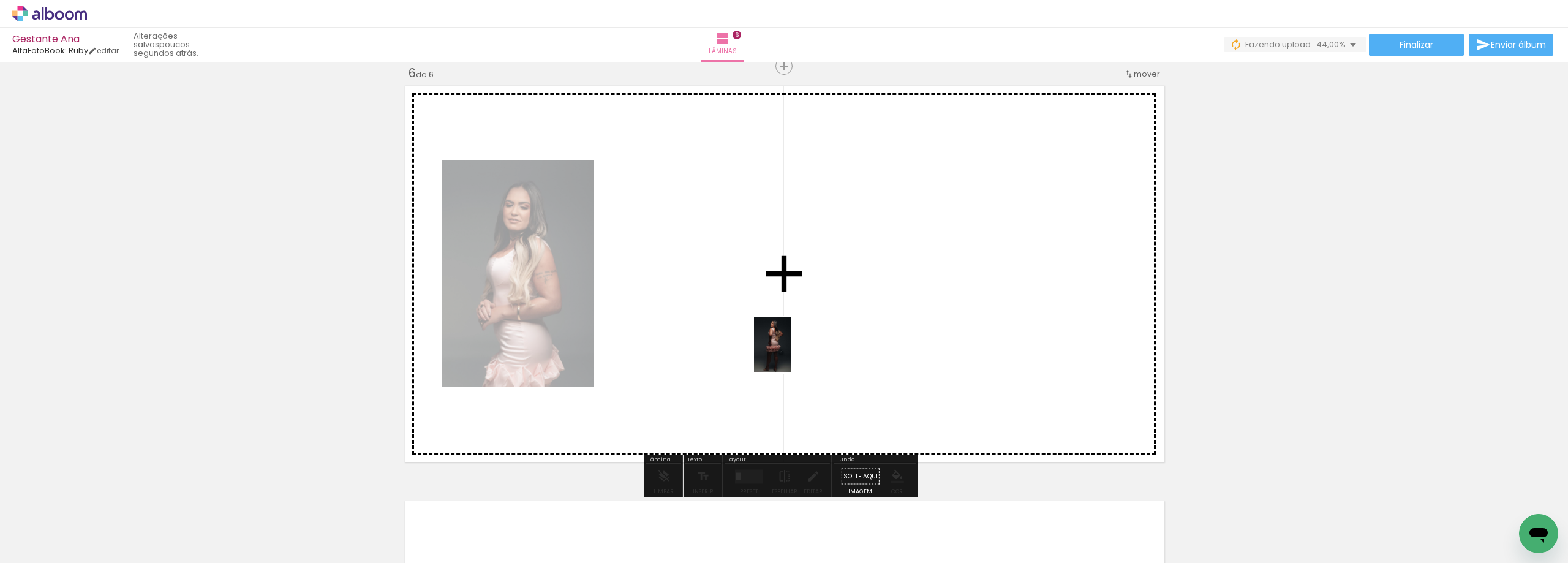
drag, startPoint x: 1227, startPoint y: 533, endPoint x: 791, endPoint y: 354, distance: 471.3
click at [791, 354] on quentale-workspace at bounding box center [784, 281] width 1568 height 563
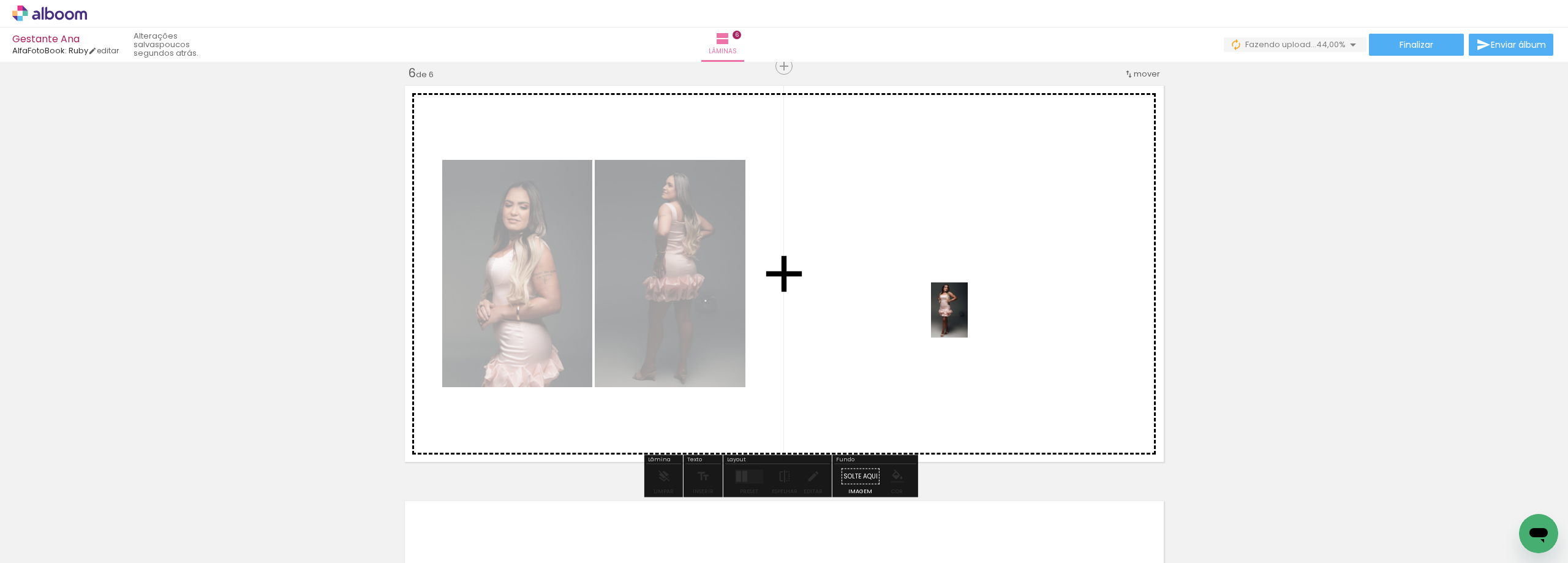
drag, startPoint x: 1304, startPoint y: 540, endPoint x: 963, endPoint y: 322, distance: 404.7
click at [967, 318] on quentale-workspace at bounding box center [784, 281] width 1568 height 563
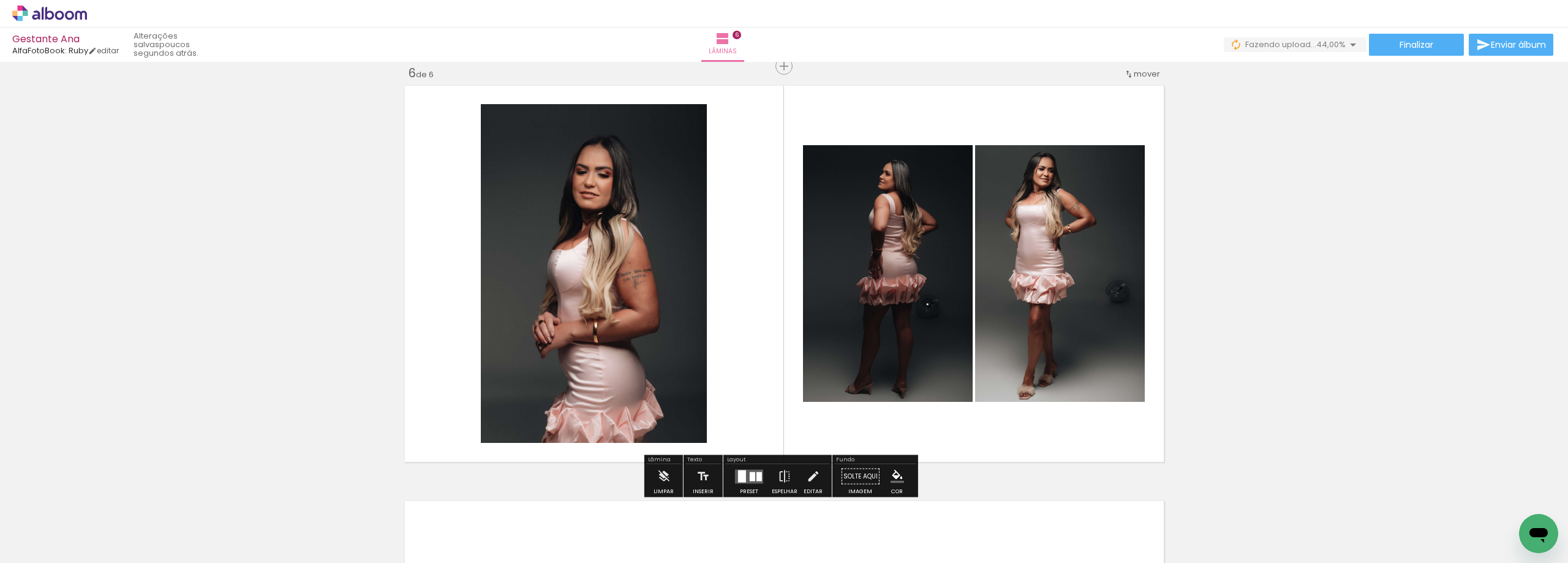
scroll to position [2531, 0]
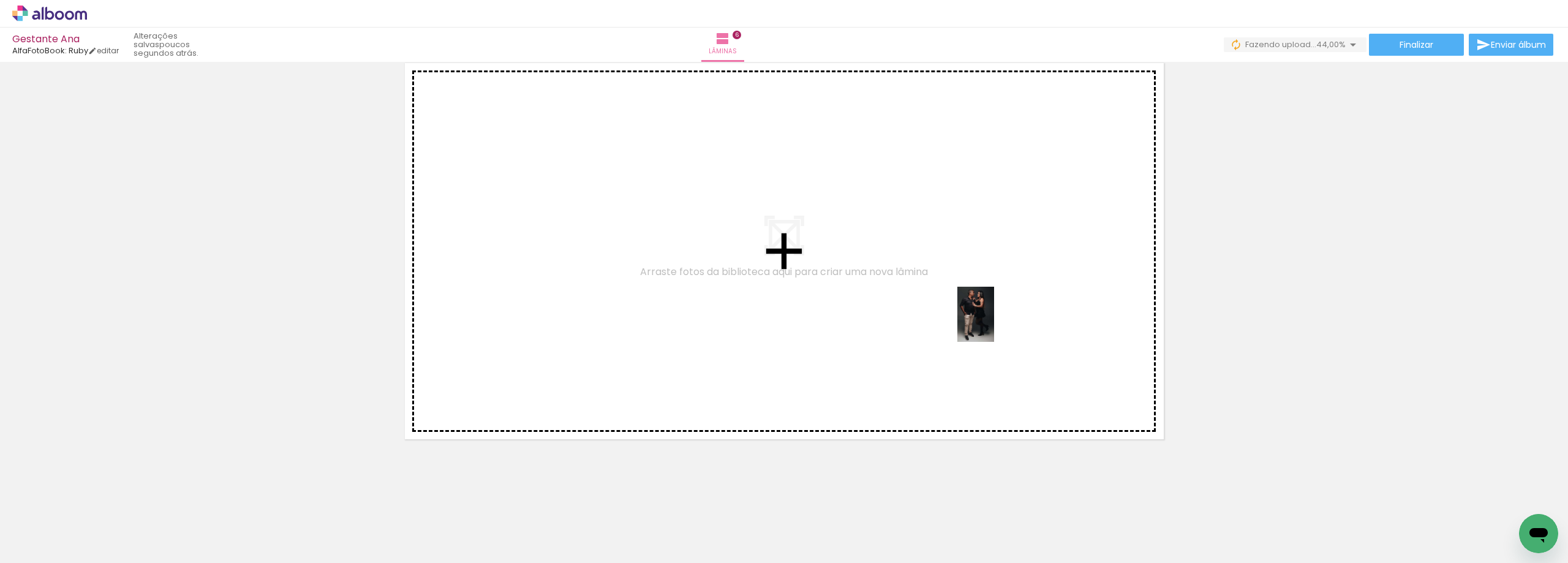
drag, startPoint x: 1289, startPoint y: 511, endPoint x: 994, endPoint y: 324, distance: 349.3
click at [994, 324] on quentale-workspace at bounding box center [784, 281] width 1568 height 563
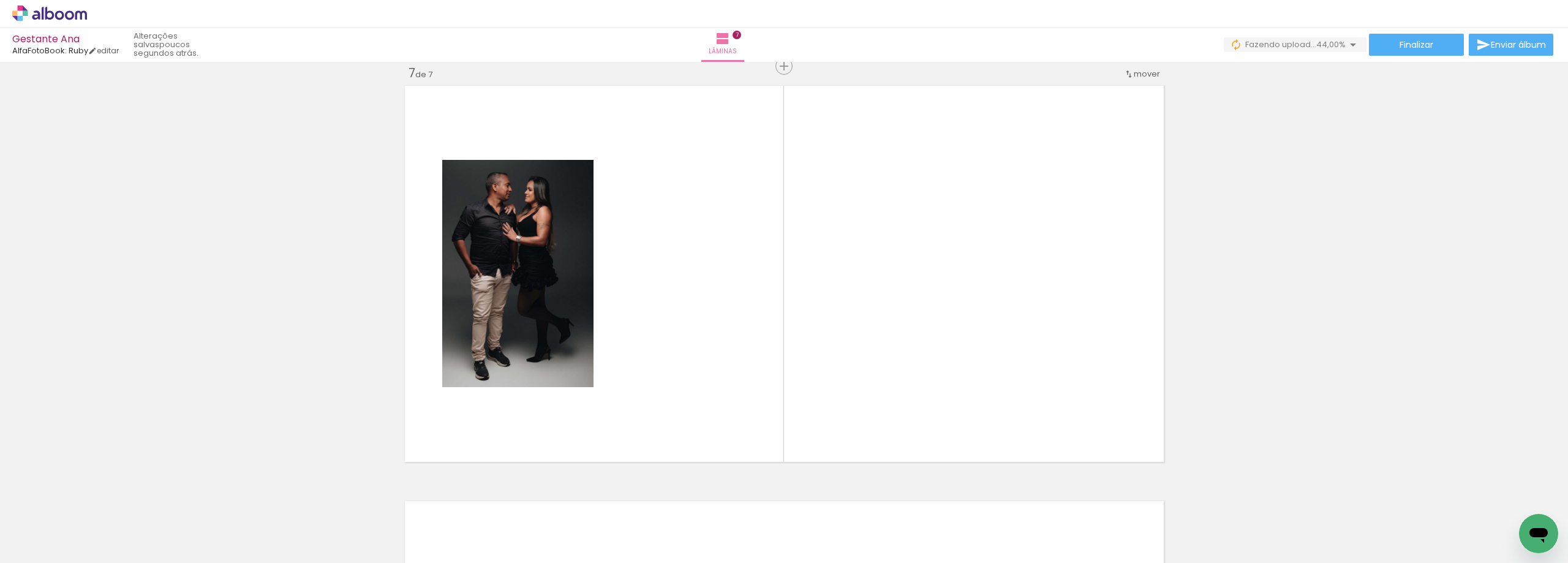
scroll to position [0, 1159]
drag, startPoint x: 215, startPoint y: 529, endPoint x: 240, endPoint y: 485, distance: 50.6
click at [241, 484] on quentale-workspace at bounding box center [784, 281] width 1568 height 563
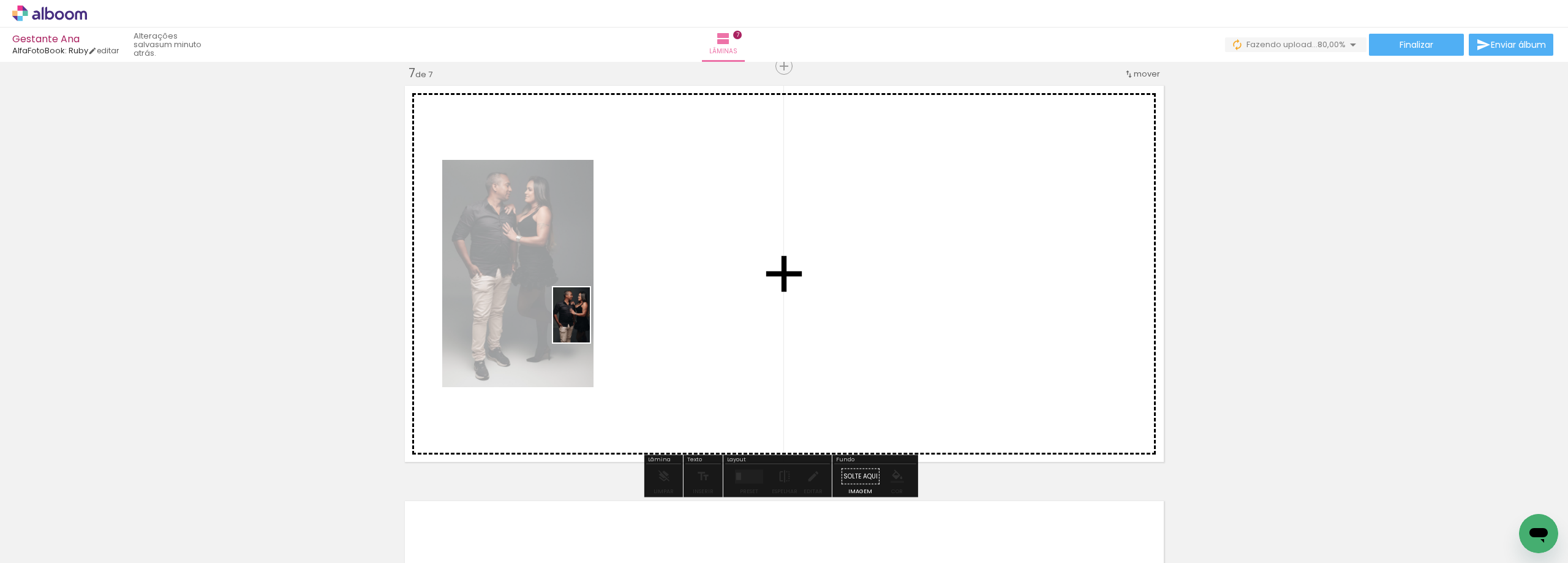
drag, startPoint x: 277, startPoint y: 523, endPoint x: 594, endPoint y: 322, distance: 375.4
click at [594, 322] on quentale-workspace at bounding box center [784, 281] width 1568 height 563
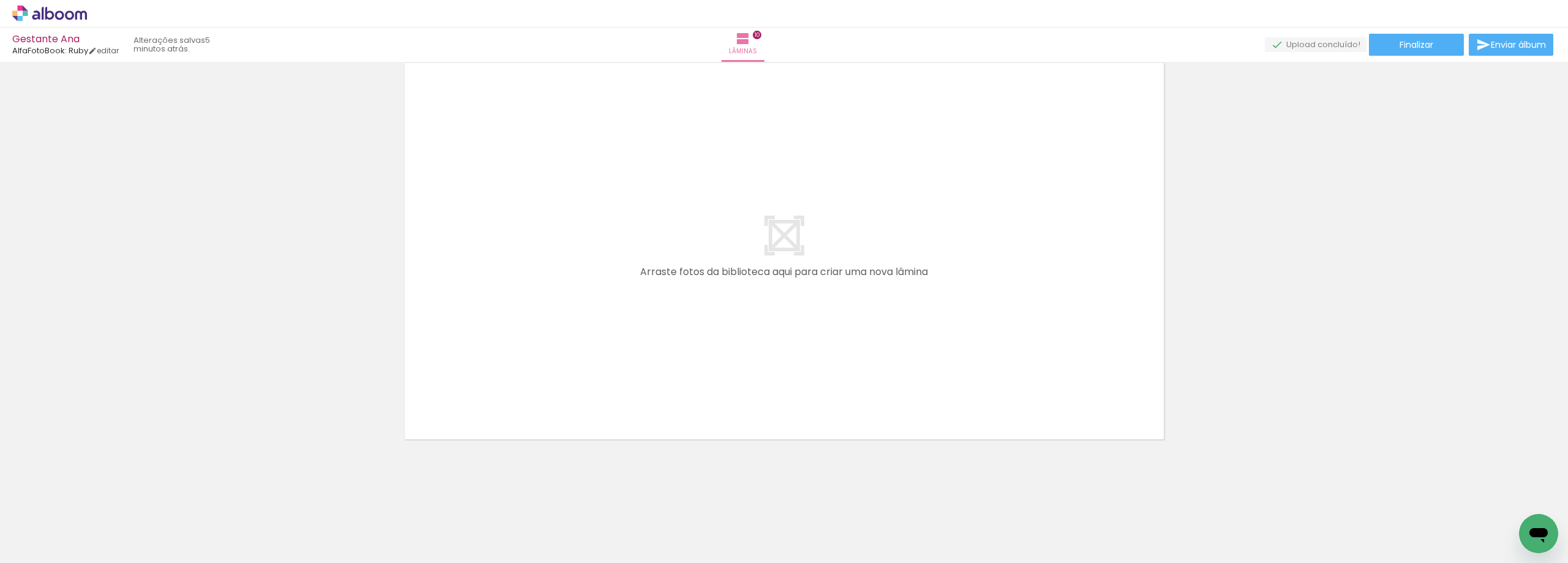
scroll to position [0, 1966]
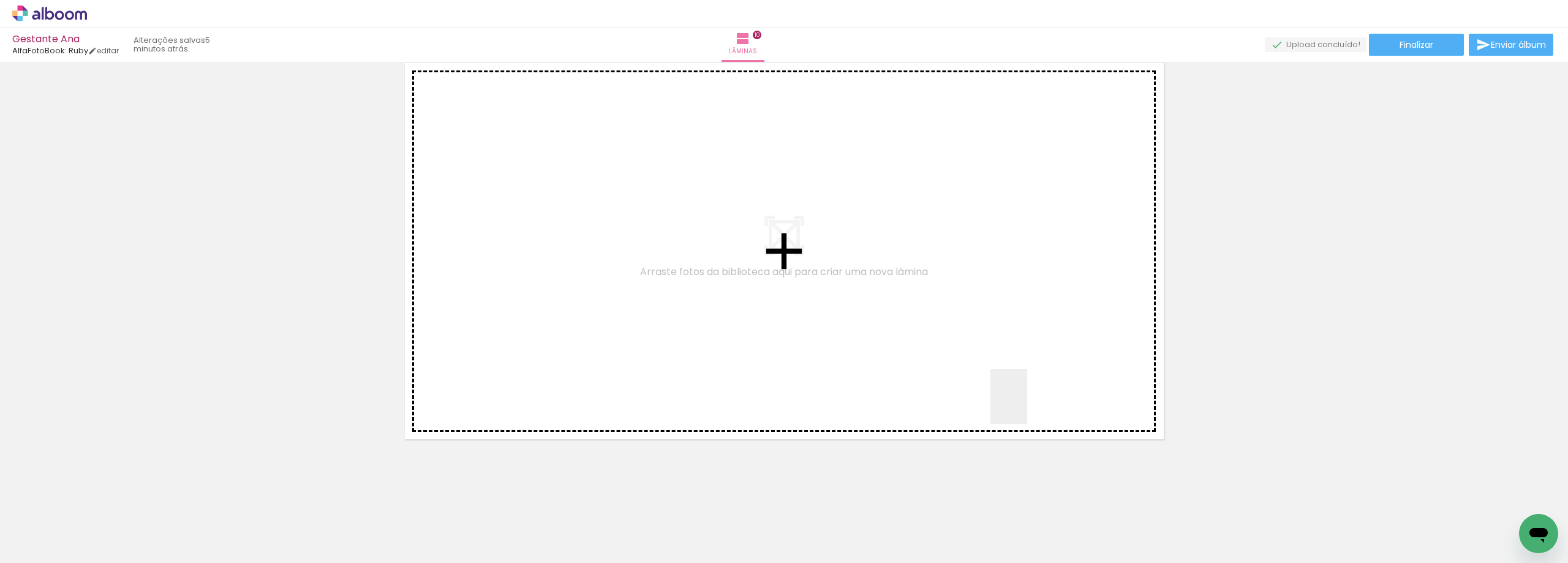
drag, startPoint x: 1052, startPoint y: 530, endPoint x: 1020, endPoint y: 348, distance: 184.8
click at [1020, 348] on quentale-workspace at bounding box center [784, 281] width 1568 height 563
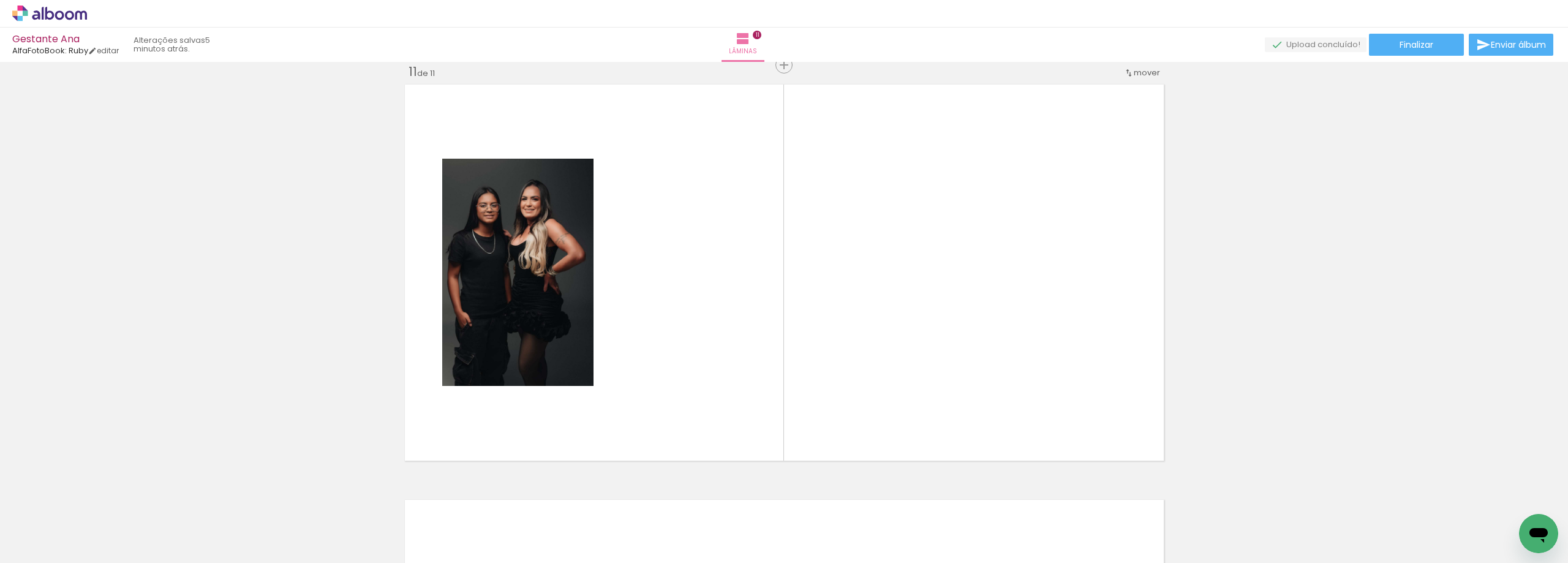
scroll to position [4170, 0]
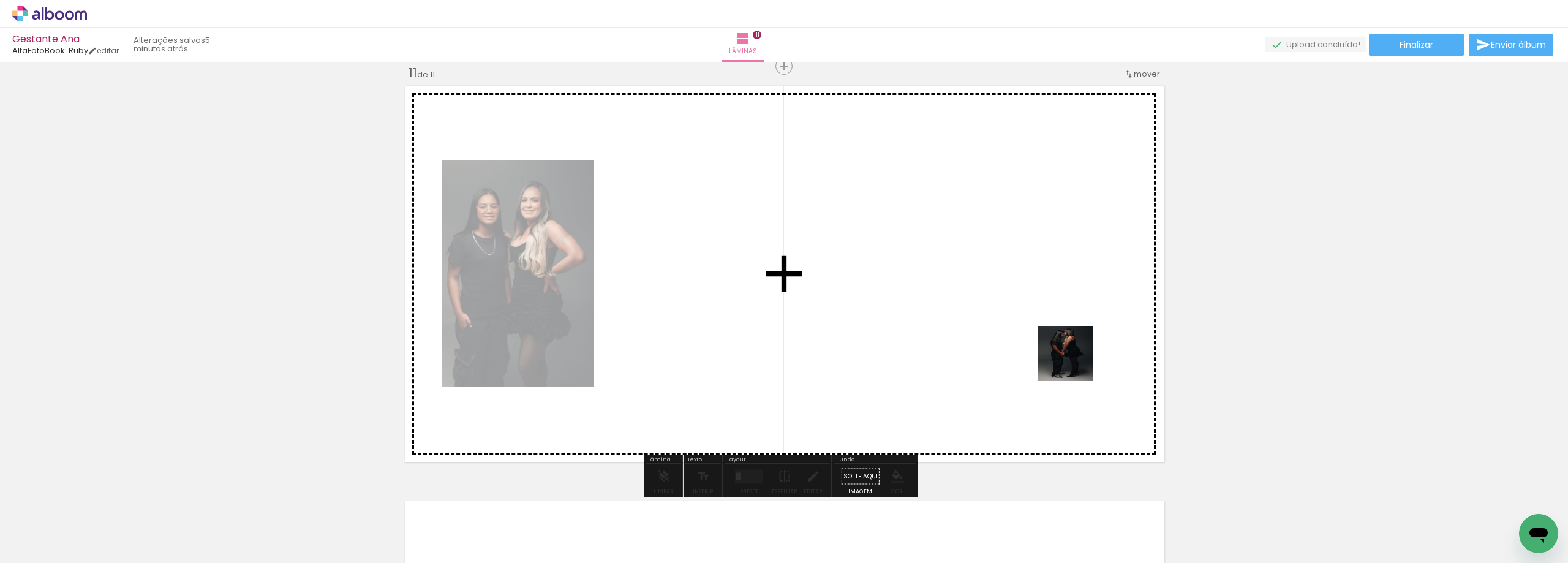
drag, startPoint x: 1116, startPoint y: 512, endPoint x: 1117, endPoint y: 462, distance: 50.0
click at [1074, 358] on quentale-workspace at bounding box center [784, 281] width 1568 height 563
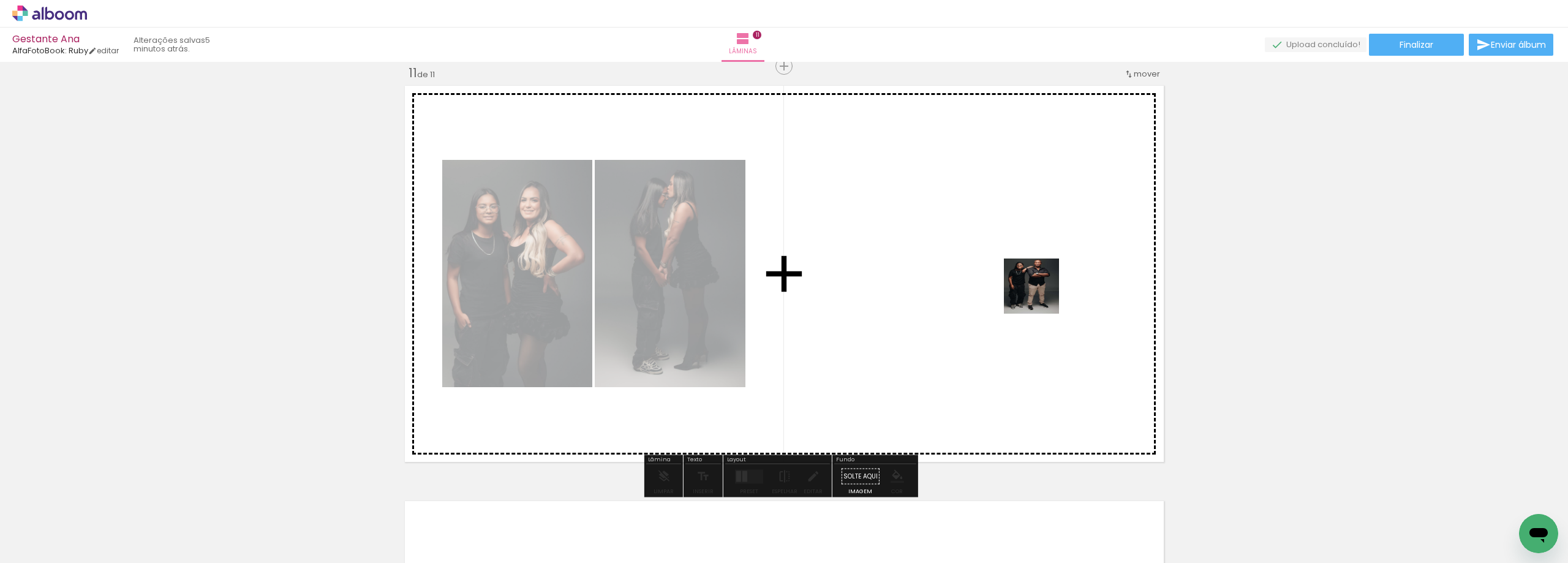
drag, startPoint x: 1191, startPoint y: 518, endPoint x: 1040, endPoint y: 295, distance: 269.3
click at [1040, 295] on quentale-workspace at bounding box center [784, 281] width 1568 height 563
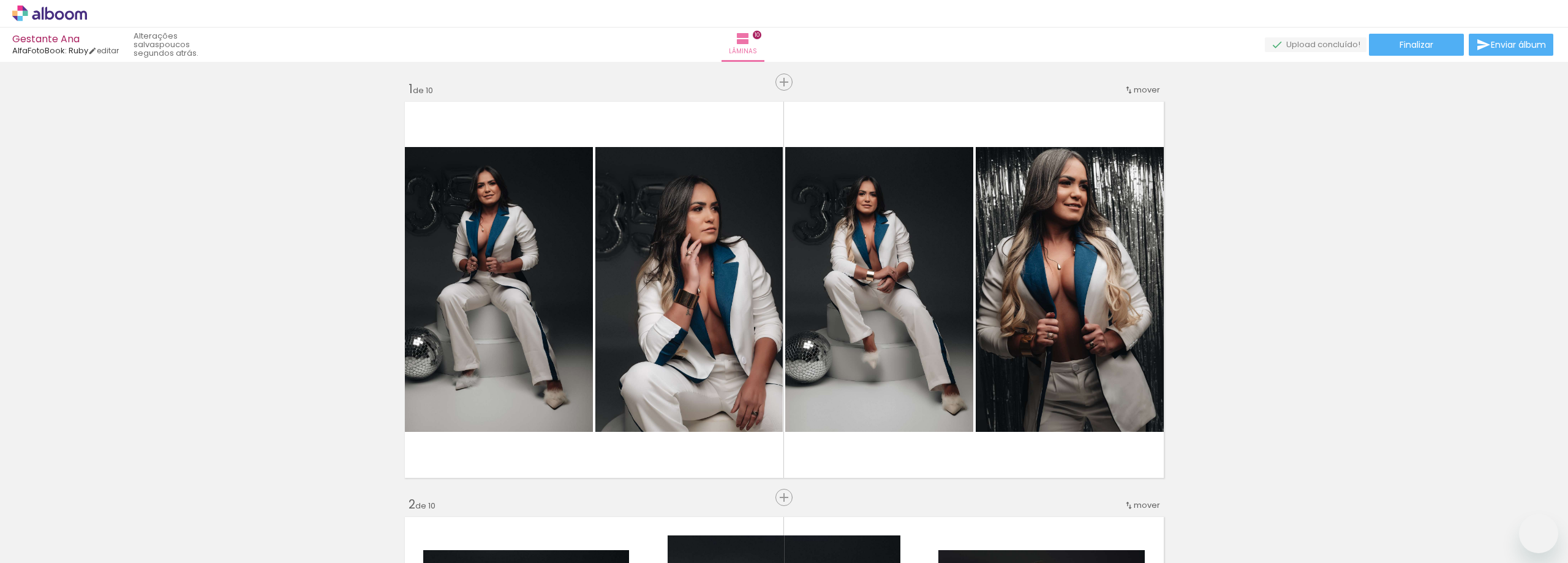
click at [905, 522] on quentale-workspace at bounding box center [784, 281] width 1568 height 563
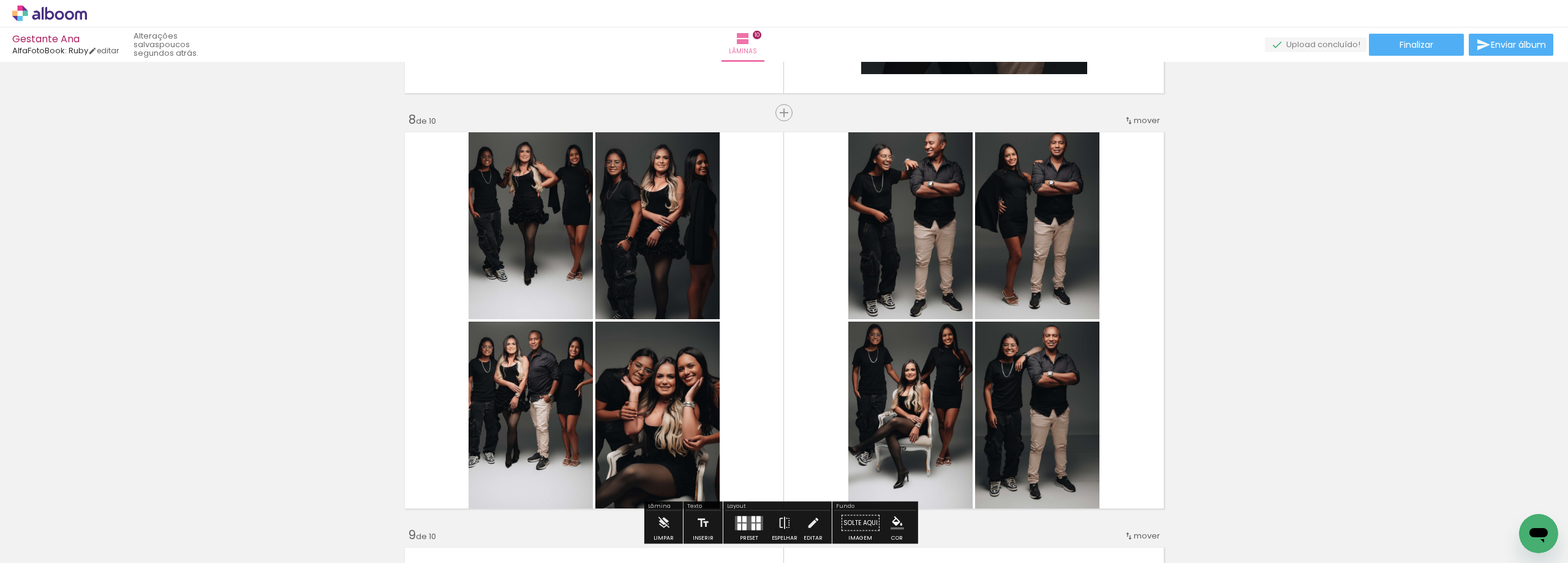
scroll to position [0, 1966]
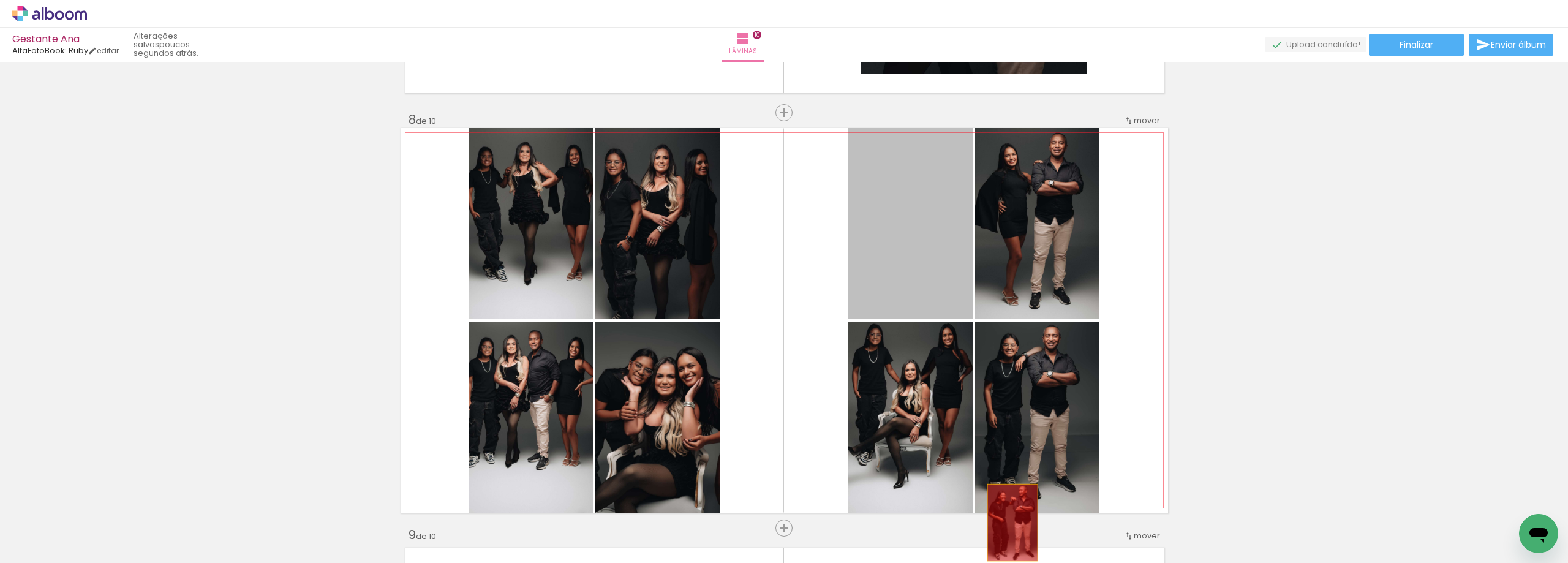
drag, startPoint x: 939, startPoint y: 252, endPoint x: 1008, endPoint y: 523, distance: 279.6
click at [1008, 523] on quentale-workspace at bounding box center [784, 281] width 1568 height 563
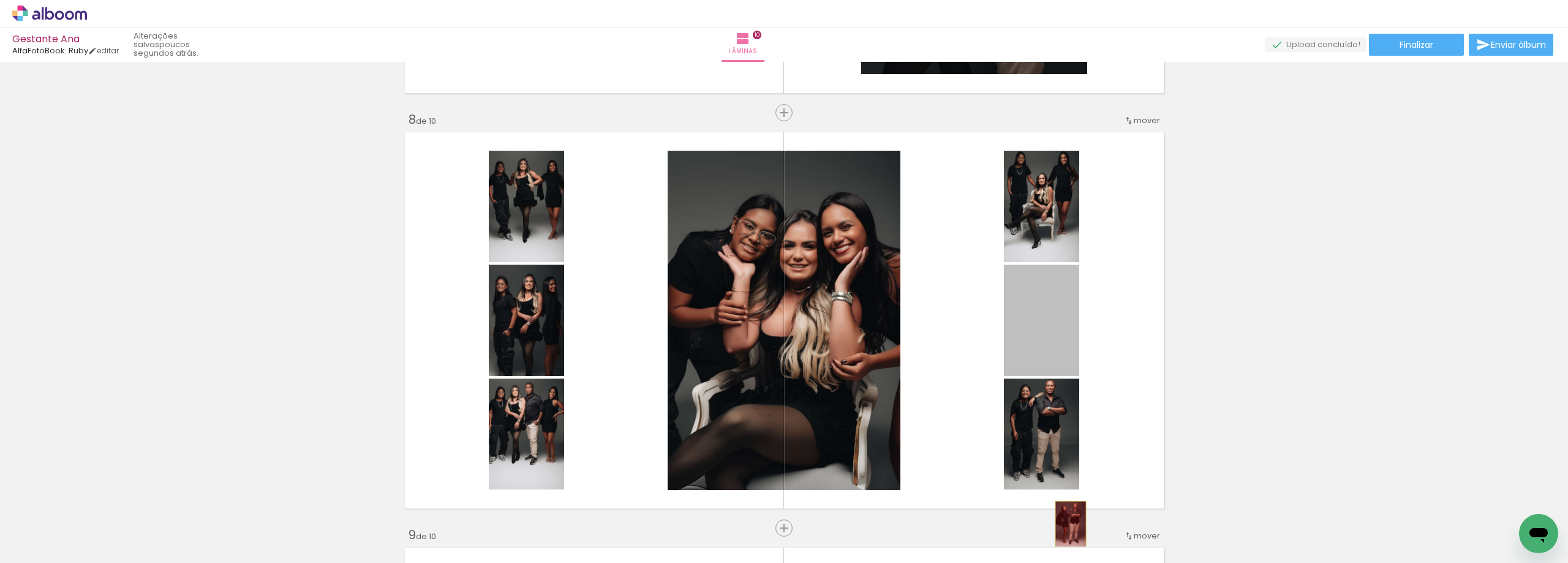
drag, startPoint x: 1023, startPoint y: 335, endPoint x: 1050, endPoint y: 467, distance: 134.7
click at [1064, 524] on quentale-workspace at bounding box center [784, 281] width 1568 height 563
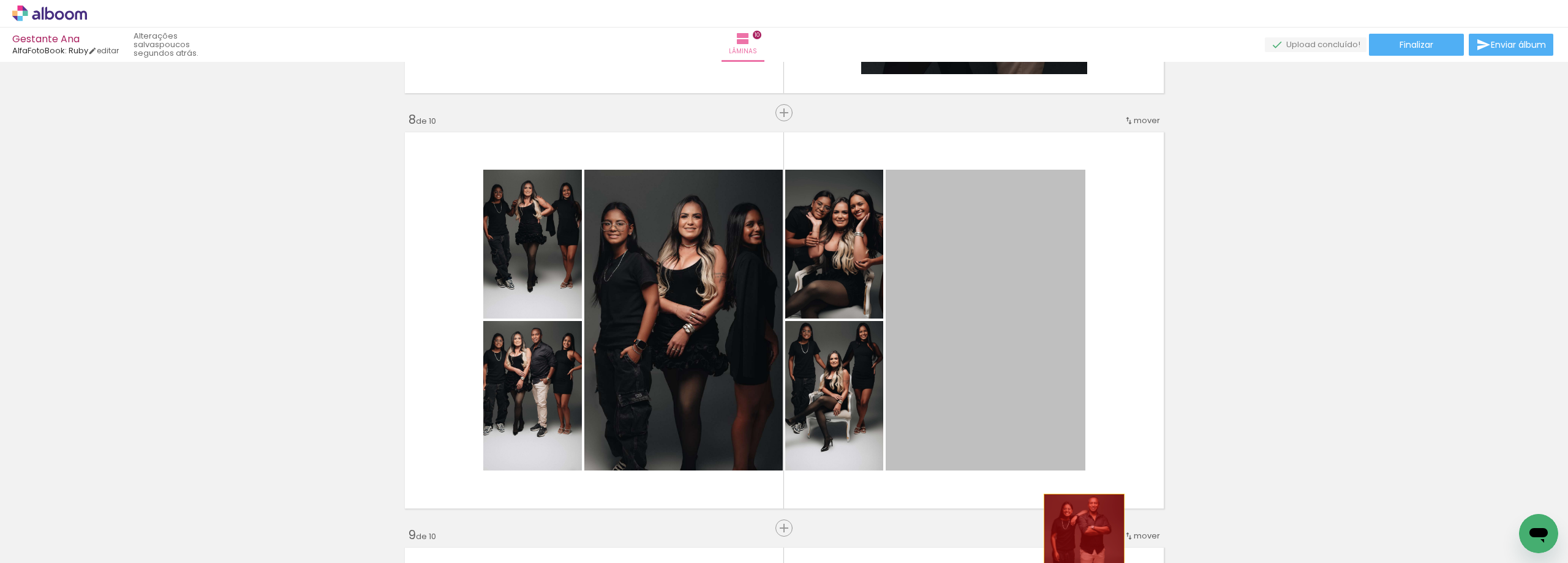
drag, startPoint x: 1030, startPoint y: 304, endPoint x: 1080, endPoint y: 555, distance: 255.9
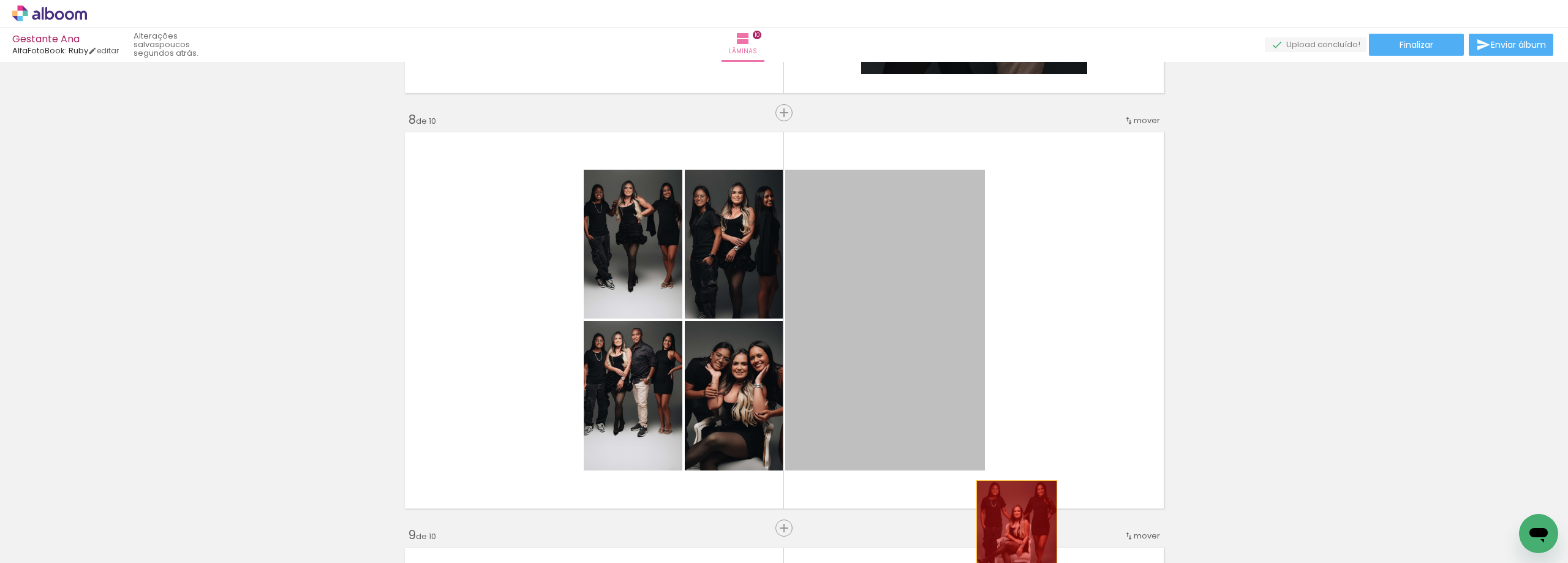
drag, startPoint x: 913, startPoint y: 320, endPoint x: 1012, endPoint y: 541, distance: 242.2
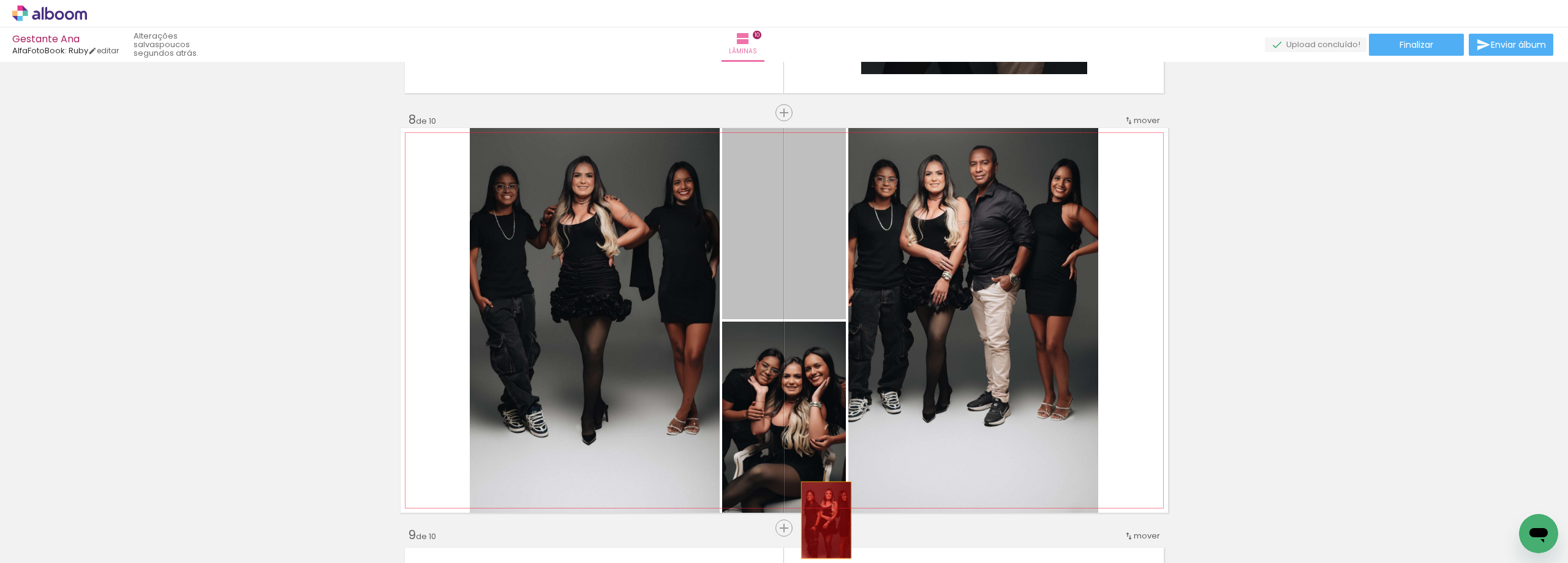
drag, startPoint x: 800, startPoint y: 320, endPoint x: 821, endPoint y: 520, distance: 201.1
click at [821, 520] on quentale-workspace at bounding box center [784, 281] width 1568 height 563
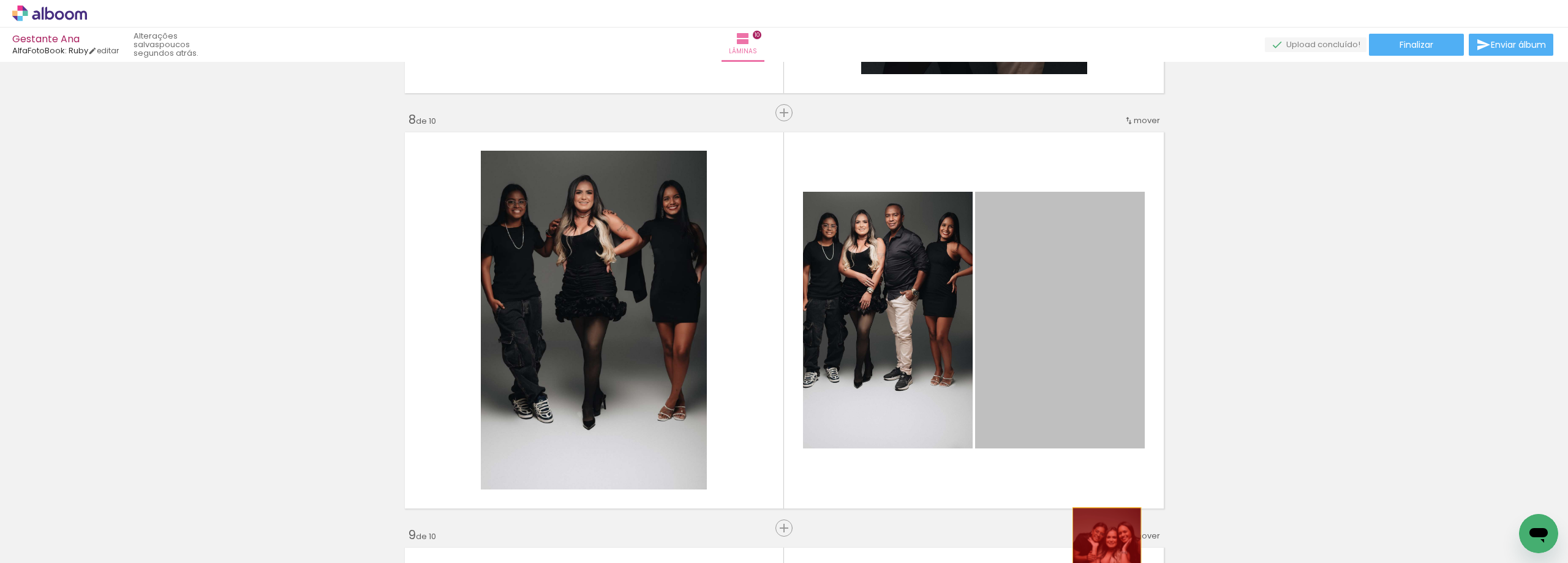
drag, startPoint x: 1057, startPoint y: 301, endPoint x: 1102, endPoint y: 559, distance: 261.9
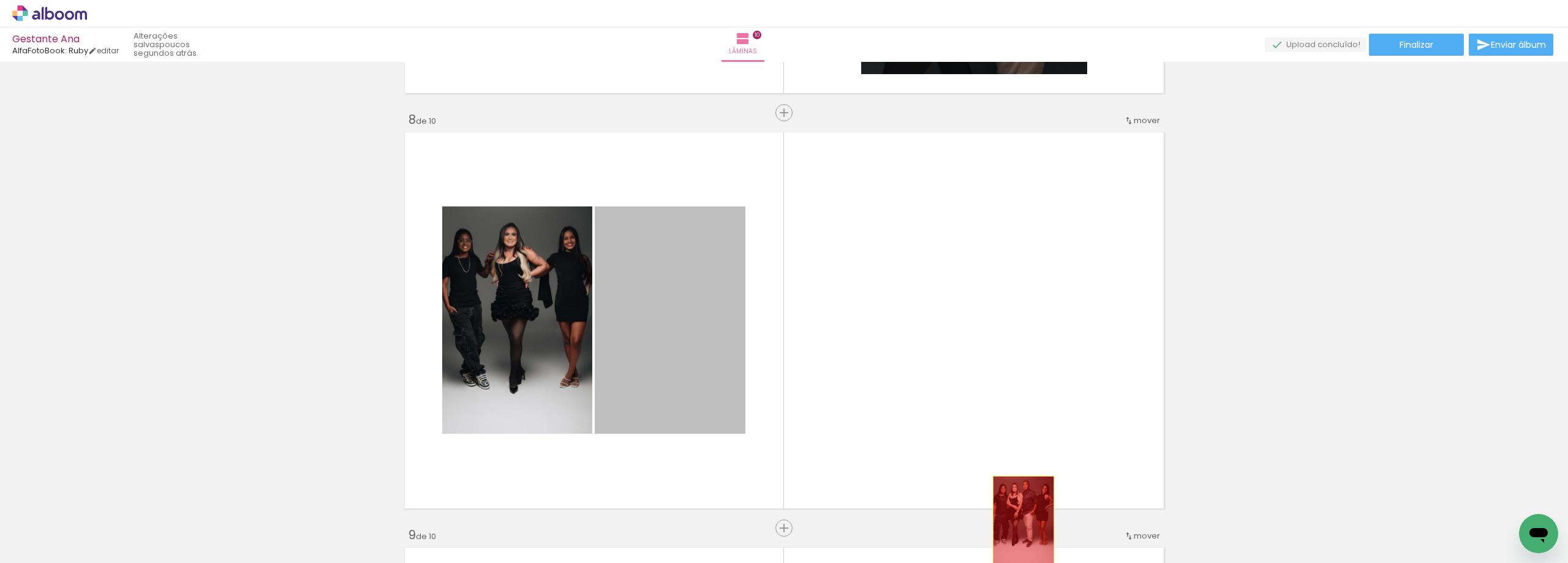
drag, startPoint x: 645, startPoint y: 316, endPoint x: 1018, endPoint y: 522, distance: 426.1
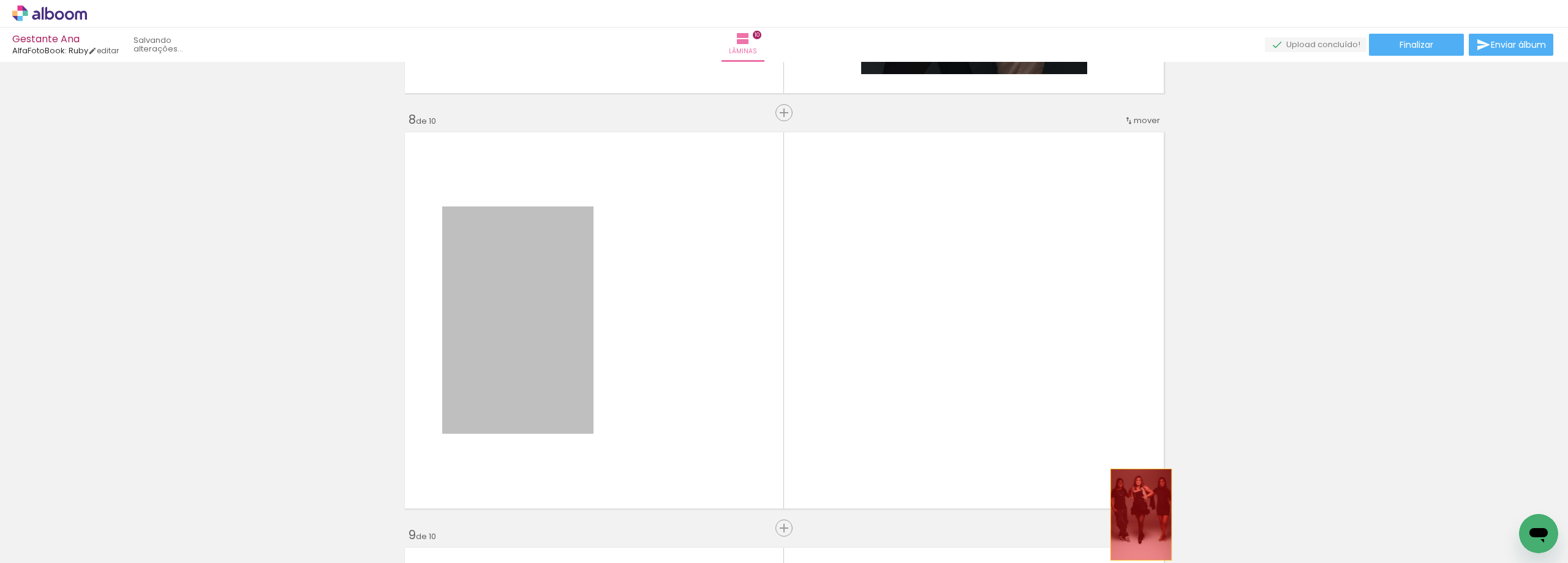
drag, startPoint x: 462, startPoint y: 343, endPoint x: 1137, endPoint y: 514, distance: 696.3
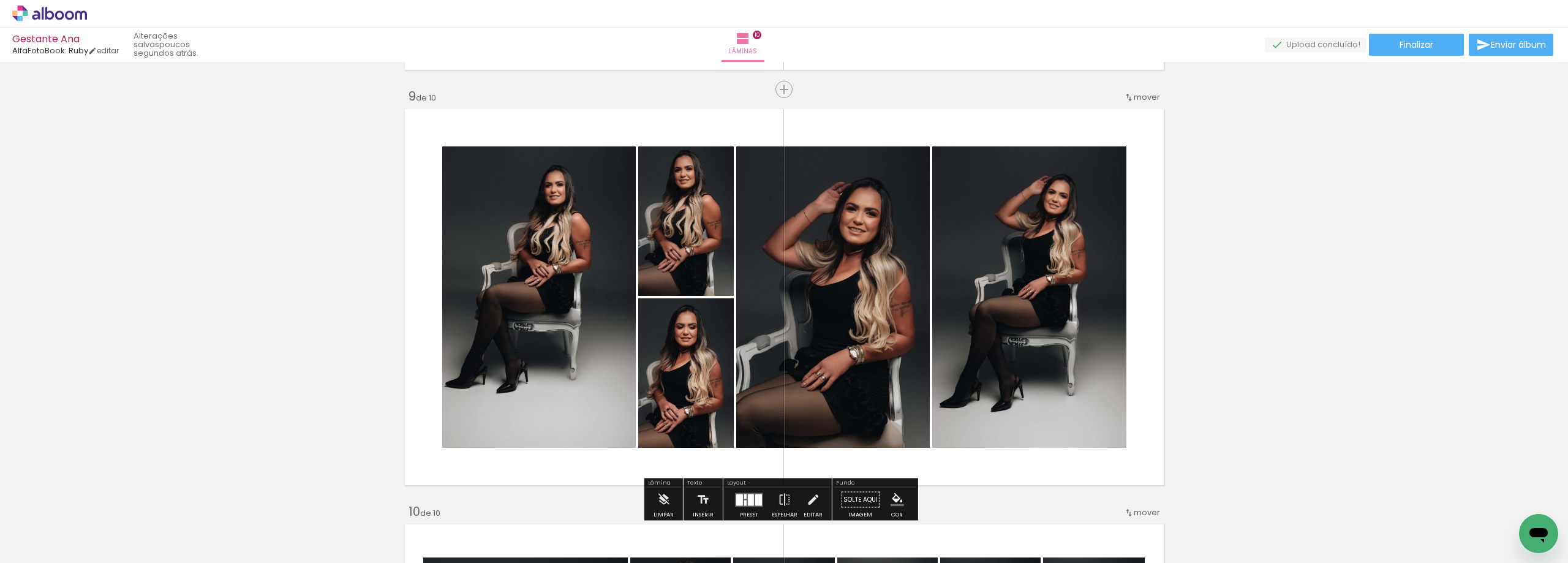
scroll to position [3754, 0]
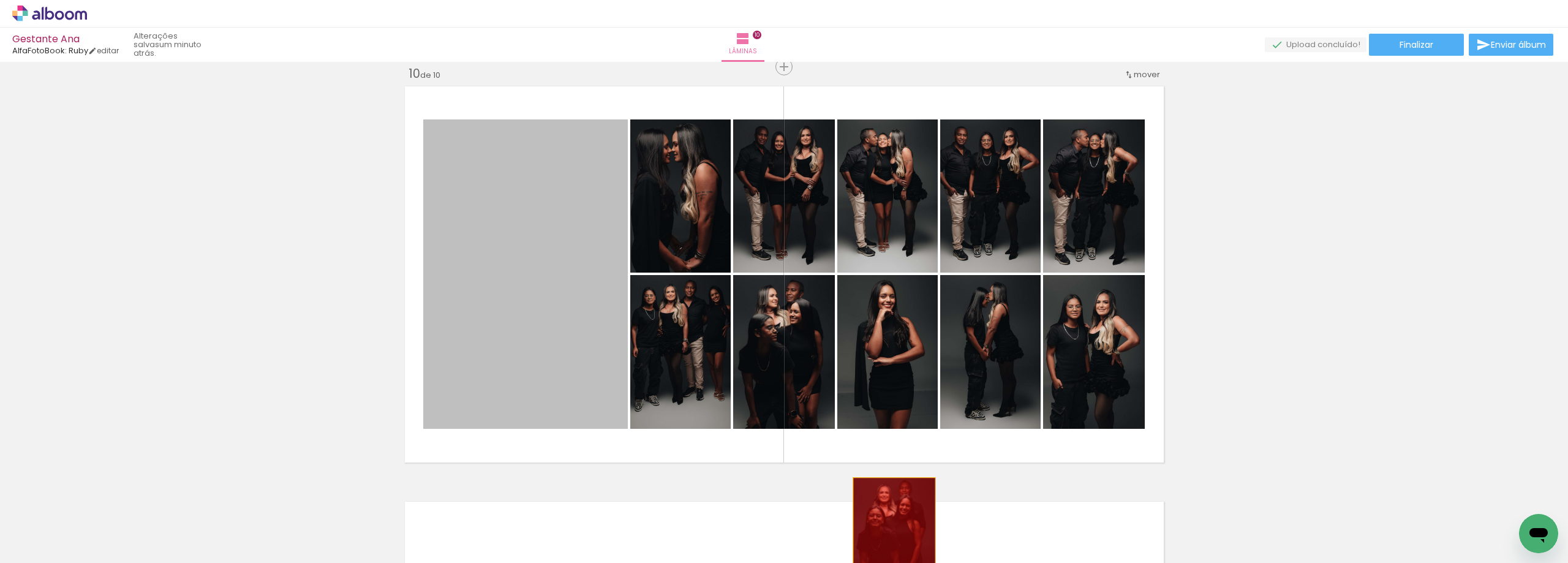
drag, startPoint x: 535, startPoint y: 204, endPoint x: 757, endPoint y: 278, distance: 234.0
click at [891, 540] on quentale-workspace at bounding box center [784, 281] width 1568 height 563
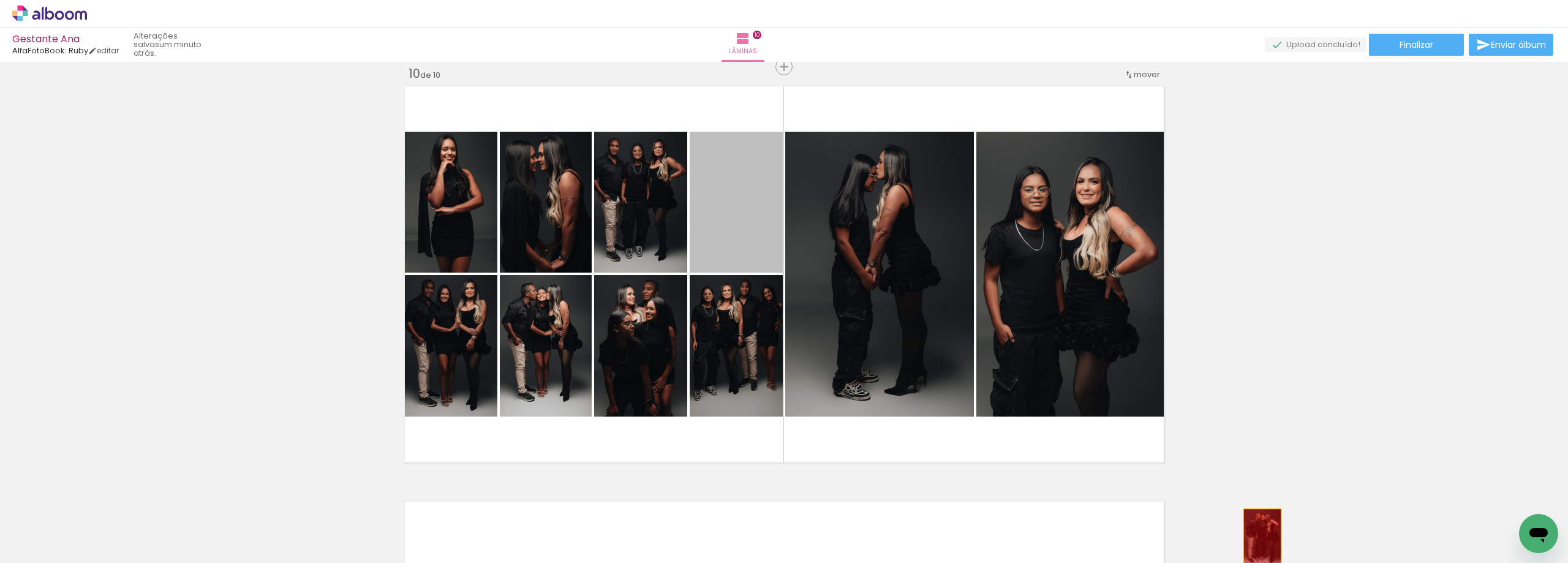
drag, startPoint x: 746, startPoint y: 215, endPoint x: 1258, endPoint y: 537, distance: 604.8
click at [1258, 537] on quentale-workspace at bounding box center [784, 281] width 1568 height 563
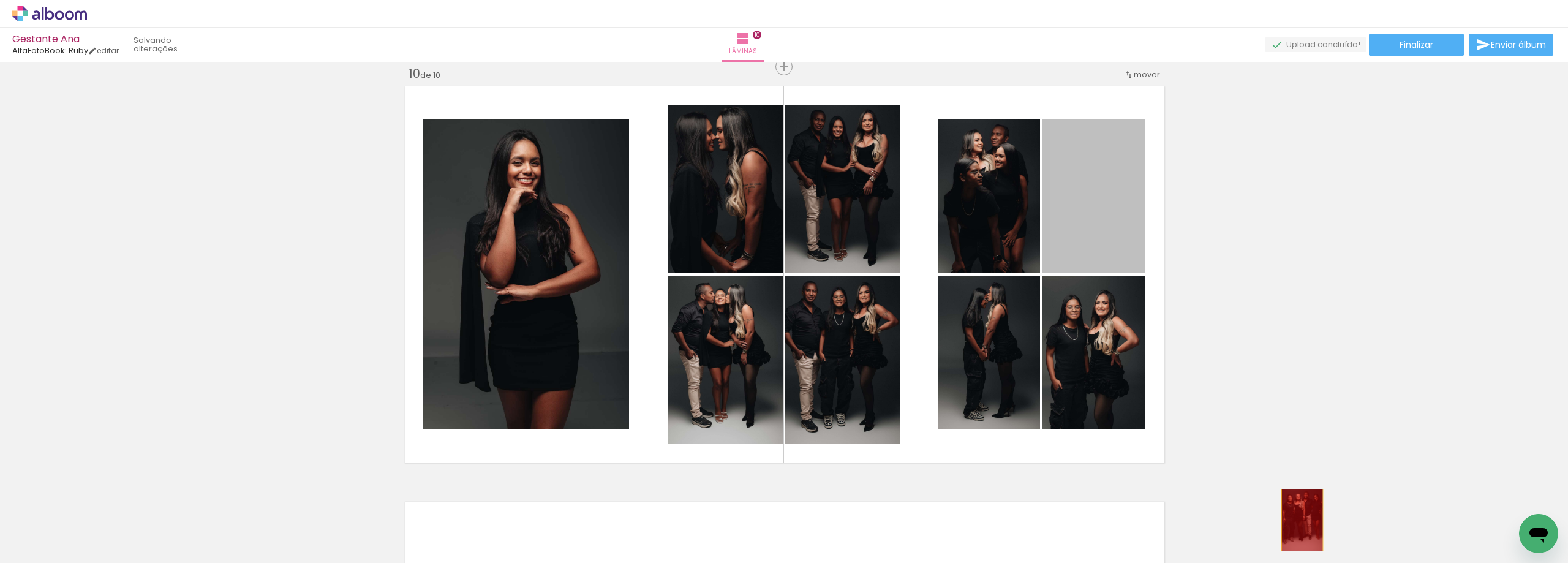
drag, startPoint x: 1057, startPoint y: 241, endPoint x: 1298, endPoint y: 521, distance: 369.4
click at [1298, 521] on quentale-workspace at bounding box center [784, 281] width 1568 height 563
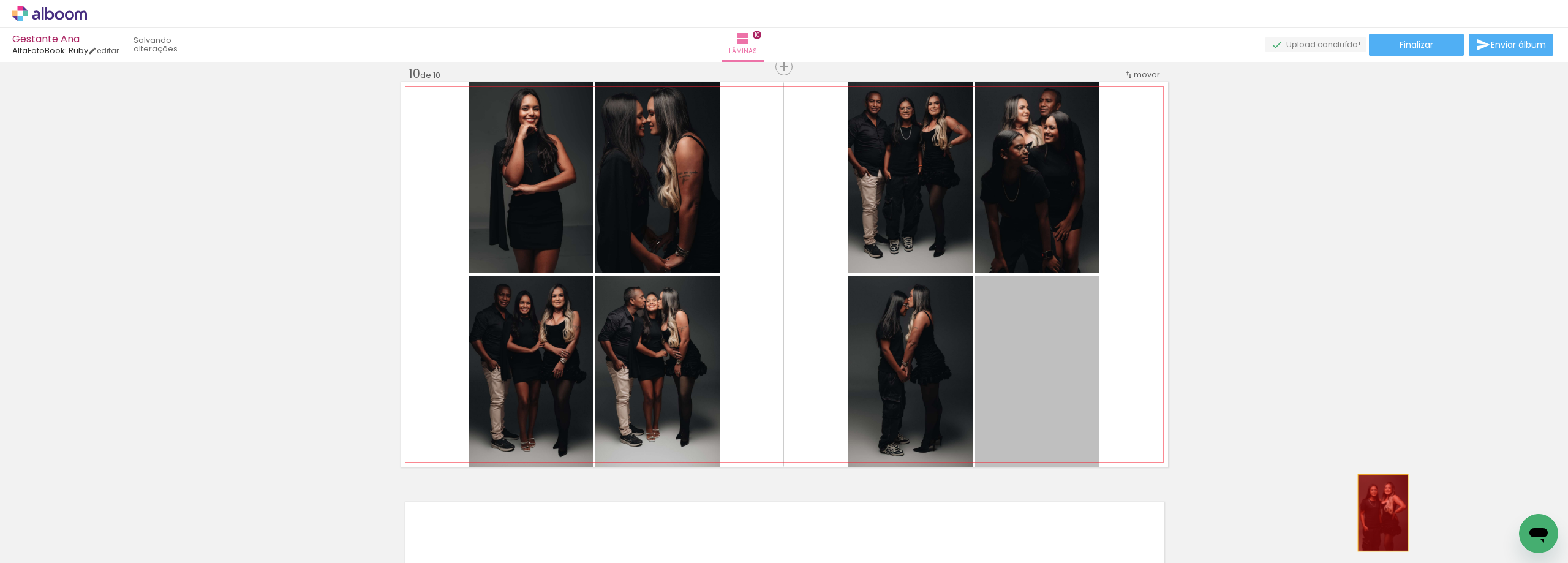
drag, startPoint x: 1038, startPoint y: 370, endPoint x: 1340, endPoint y: 495, distance: 326.8
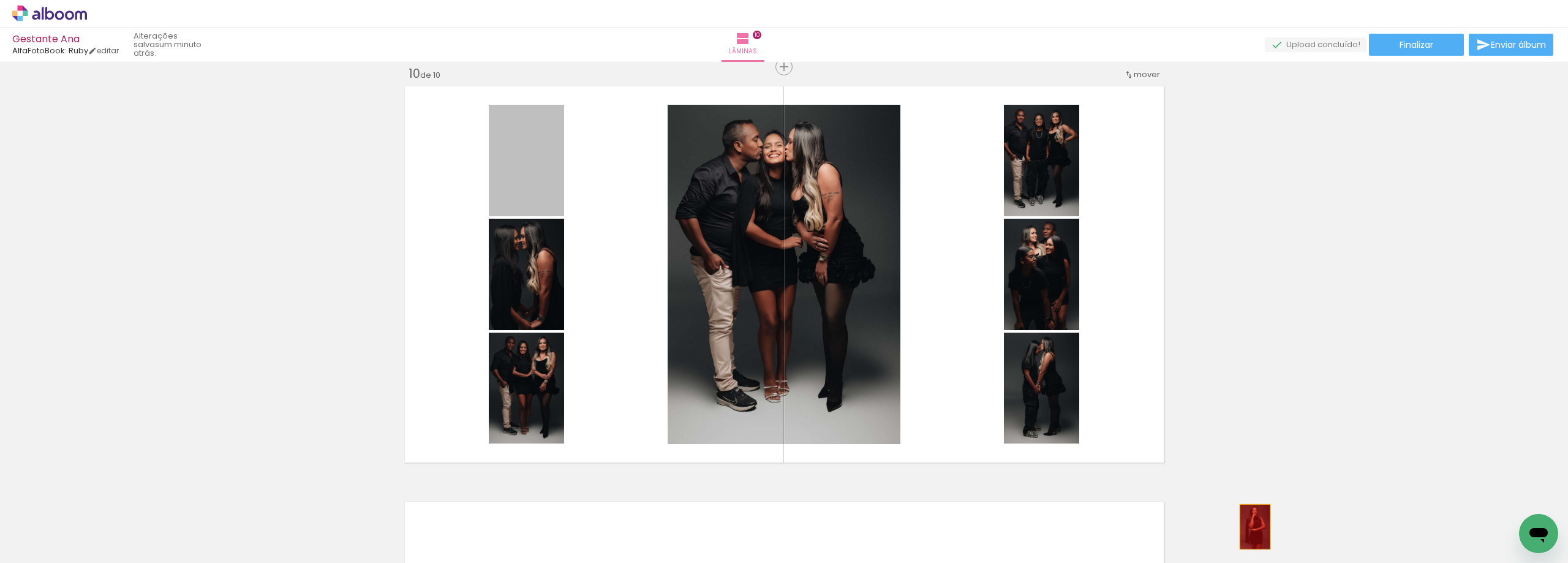
drag, startPoint x: 534, startPoint y: 190, endPoint x: 1126, endPoint y: 209, distance: 592.3
click at [1250, 528] on quentale-workspace at bounding box center [784, 281] width 1568 height 563
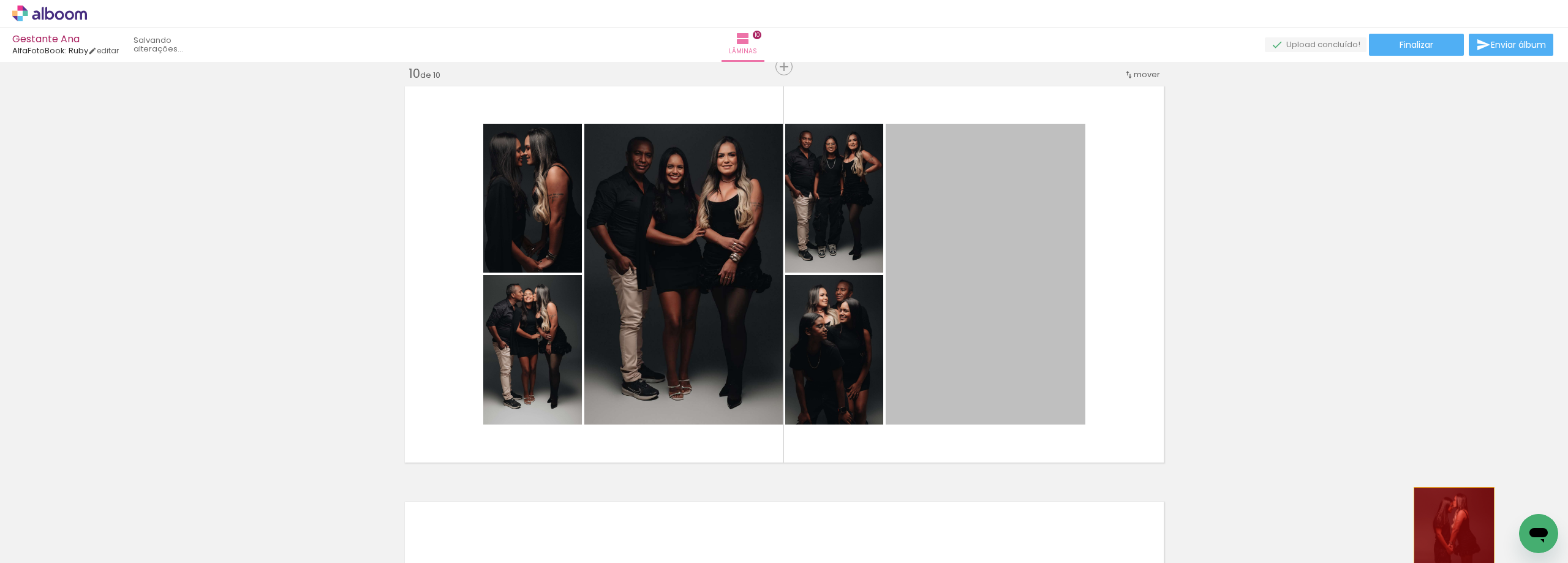
drag, startPoint x: 1104, startPoint y: 333, endPoint x: 1449, endPoint y: 548, distance: 406.5
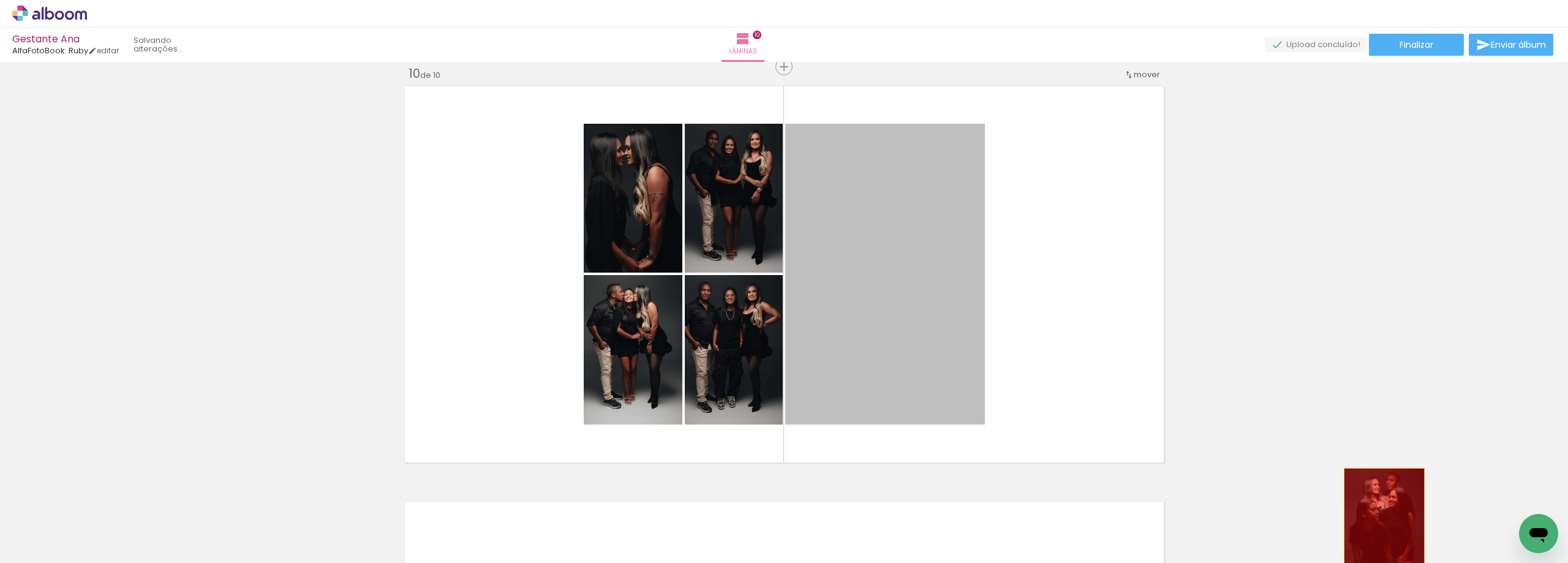
drag, startPoint x: 844, startPoint y: 246, endPoint x: 1212, endPoint y: 513, distance: 454.7
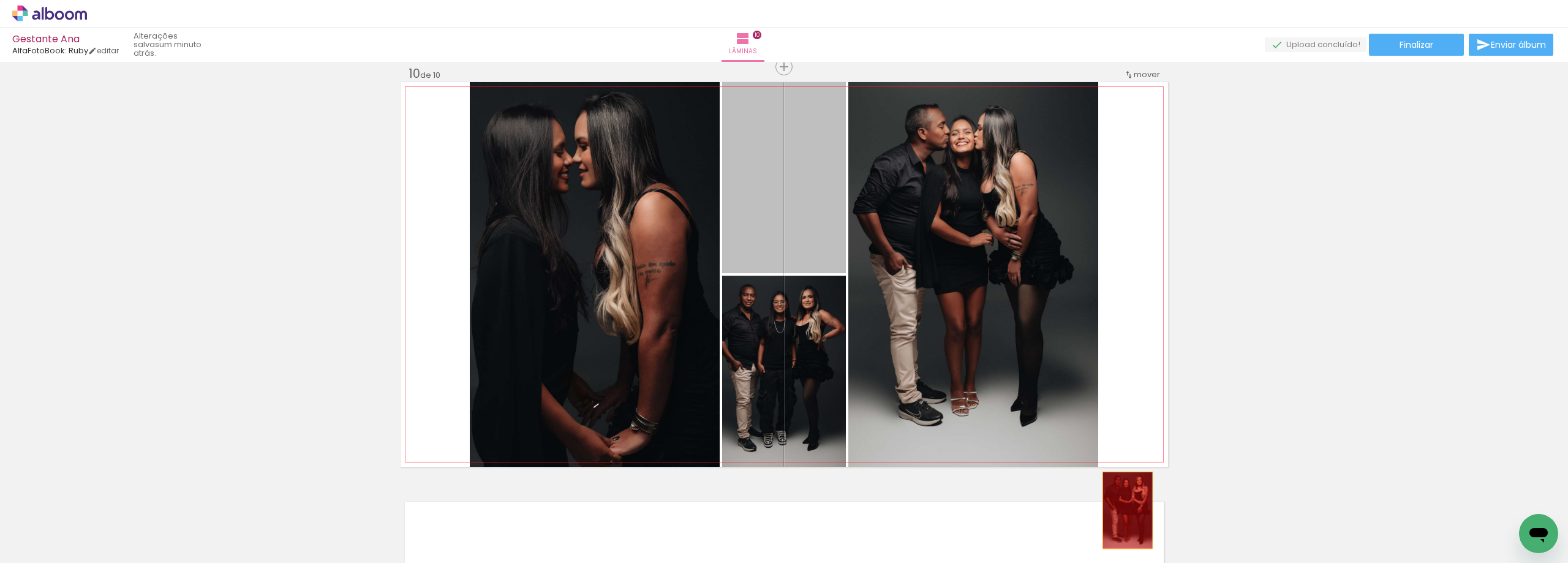
drag, startPoint x: 758, startPoint y: 224, endPoint x: 1123, endPoint y: 512, distance: 464.9
click at [1123, 512] on quentale-workspace at bounding box center [784, 281] width 1568 height 563
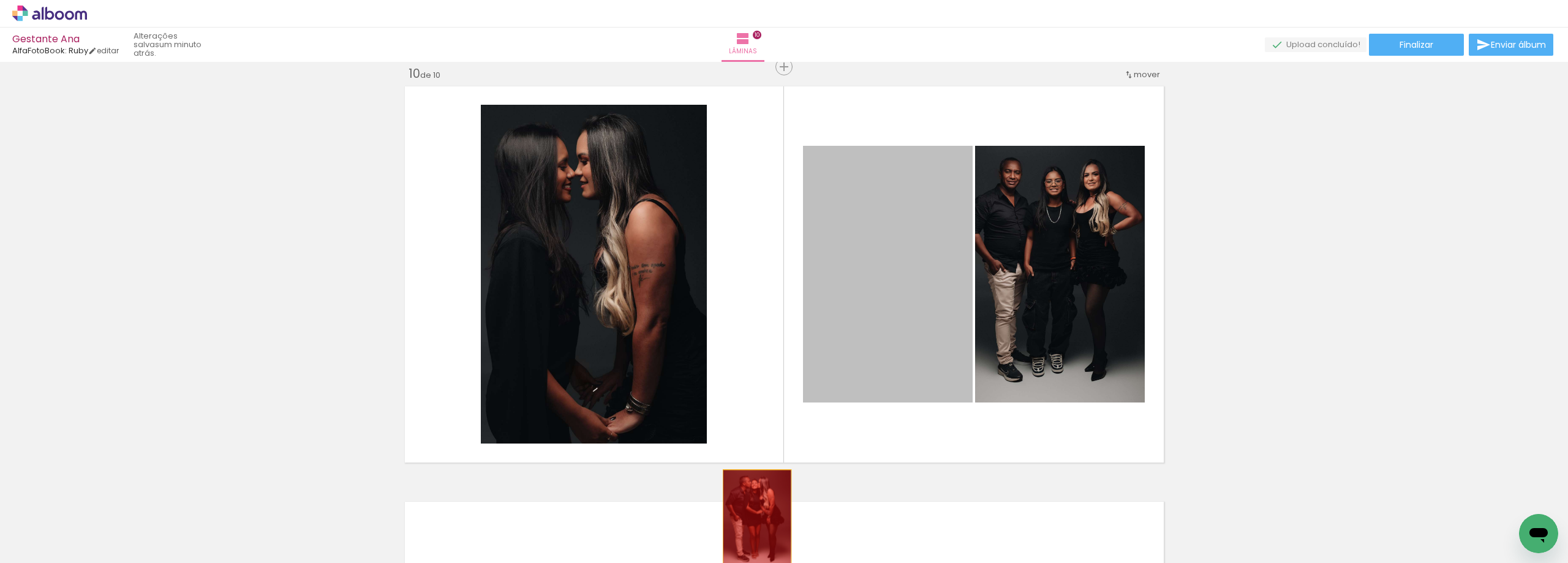
drag, startPoint x: 897, startPoint y: 278, endPoint x: 752, endPoint y: 521, distance: 283.0
click at [752, 521] on quentale-workspace at bounding box center [784, 281] width 1568 height 563
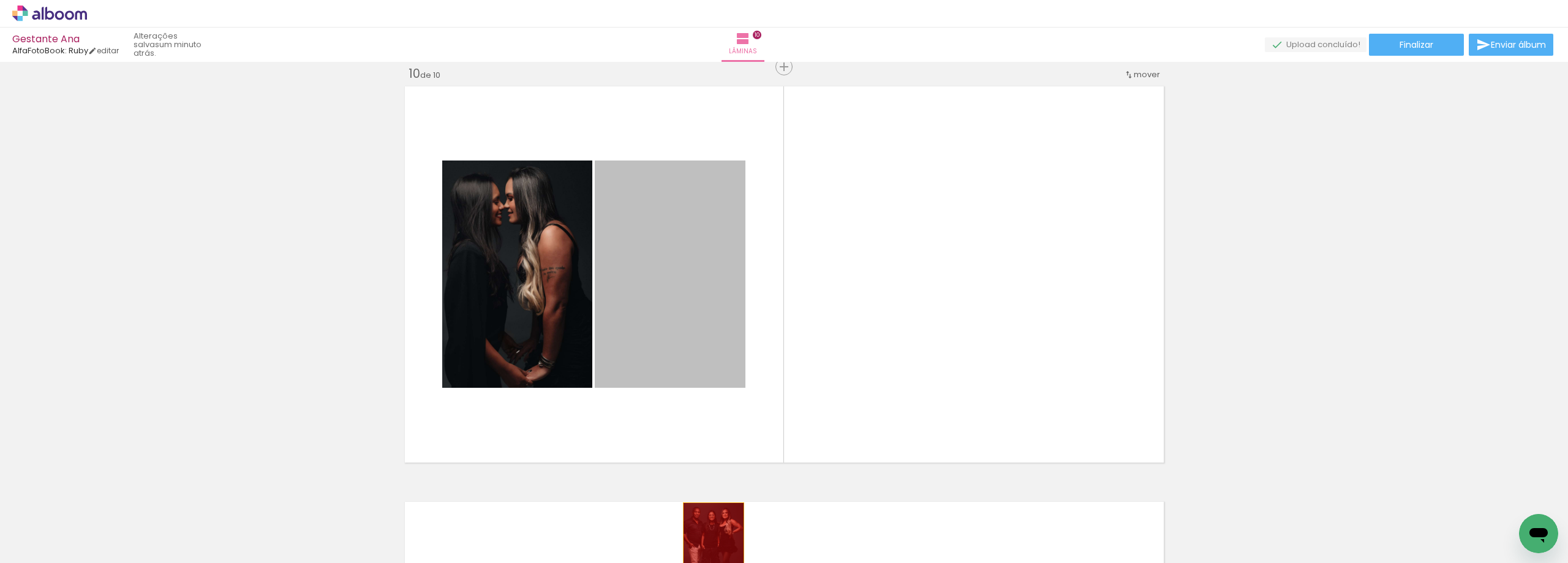
drag, startPoint x: 655, startPoint y: 283, endPoint x: 709, endPoint y: 548, distance: 270.4
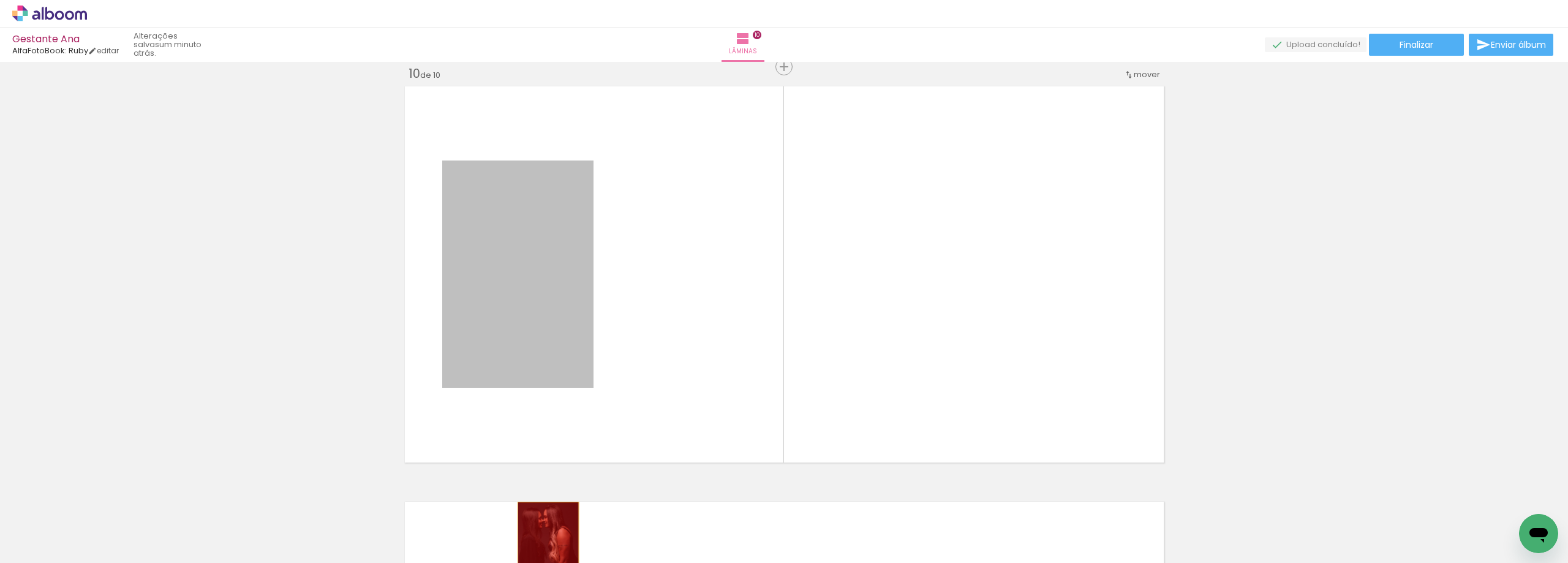
drag, startPoint x: 523, startPoint y: 318, endPoint x: 545, endPoint y: 554, distance: 237.0
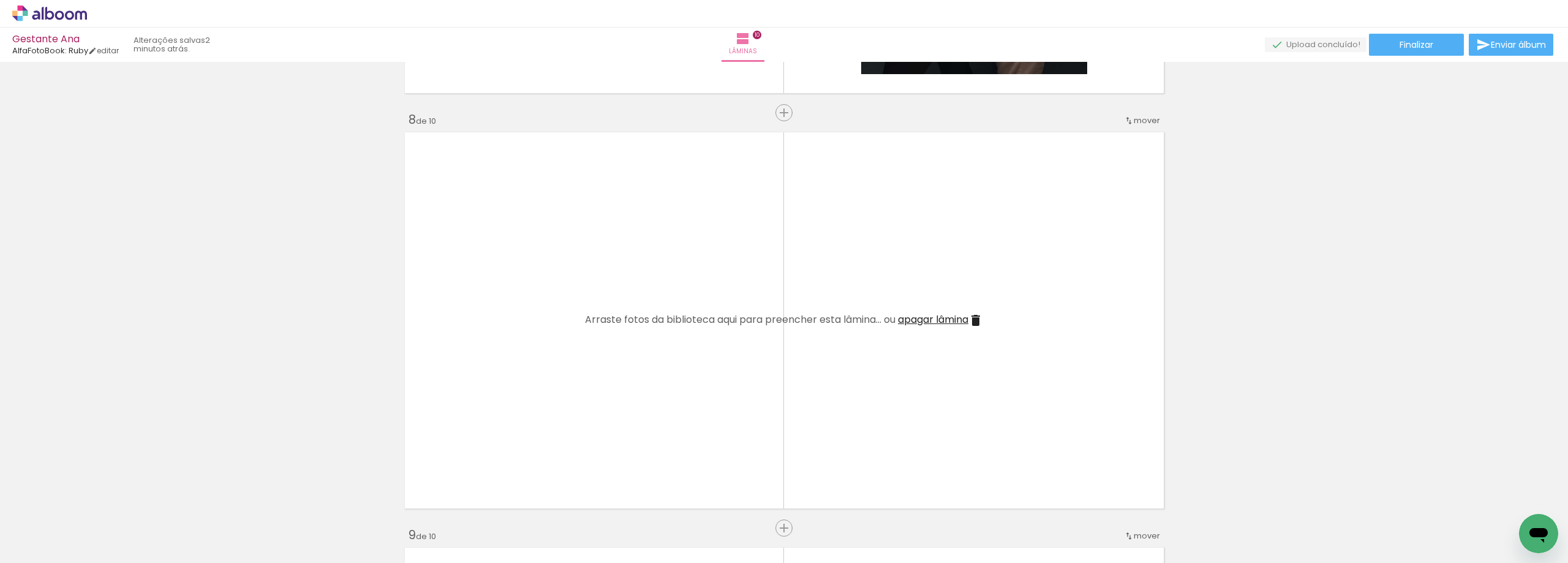
scroll to position [3316, 0]
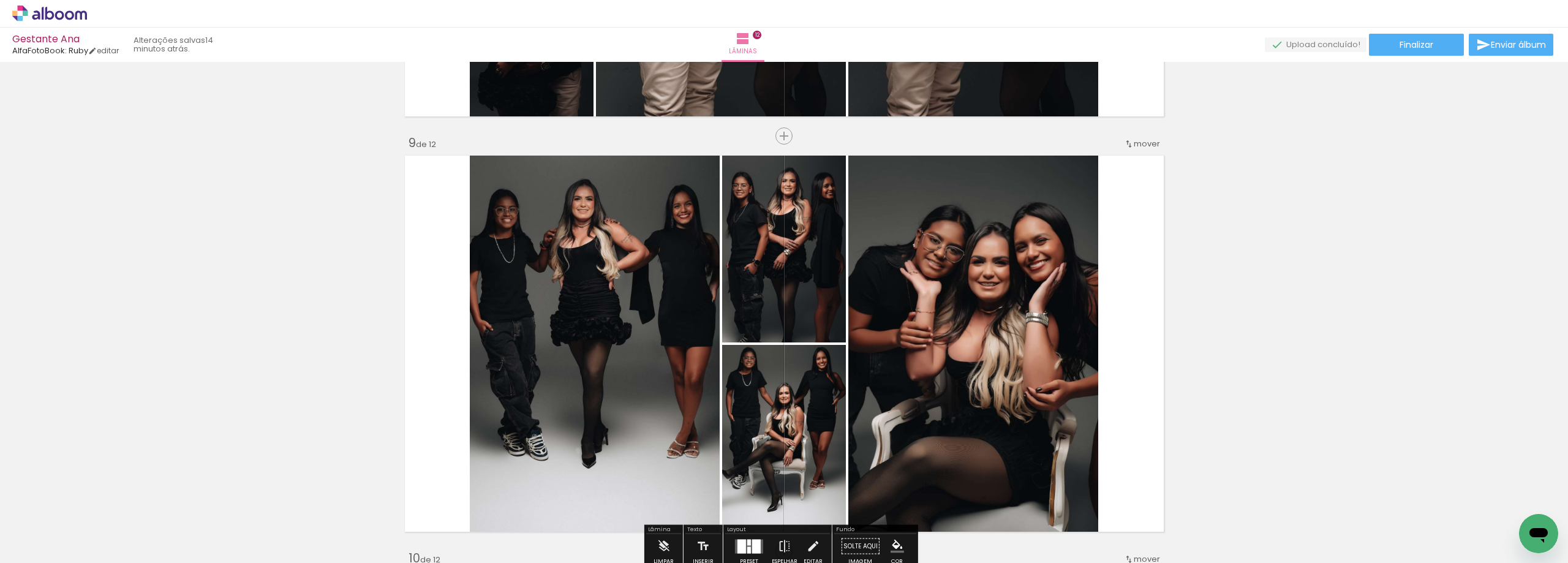
scroll to position [0, 1966]
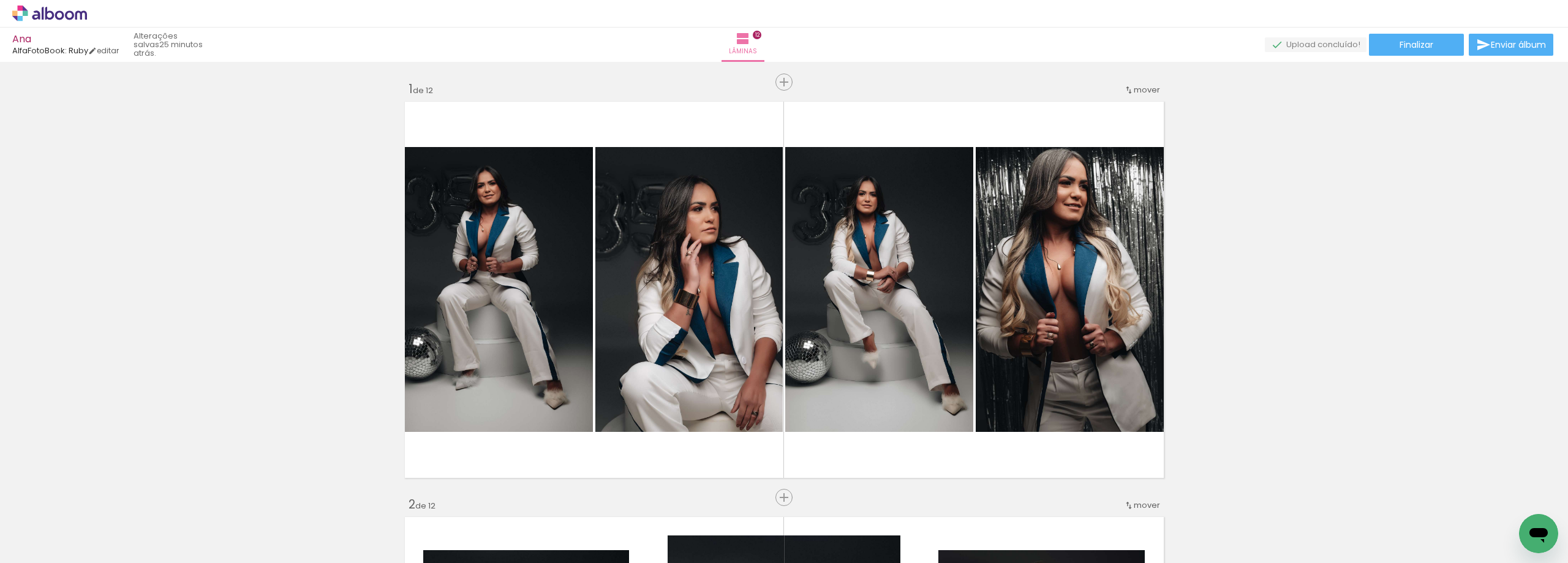
scroll to position [0, 1966]
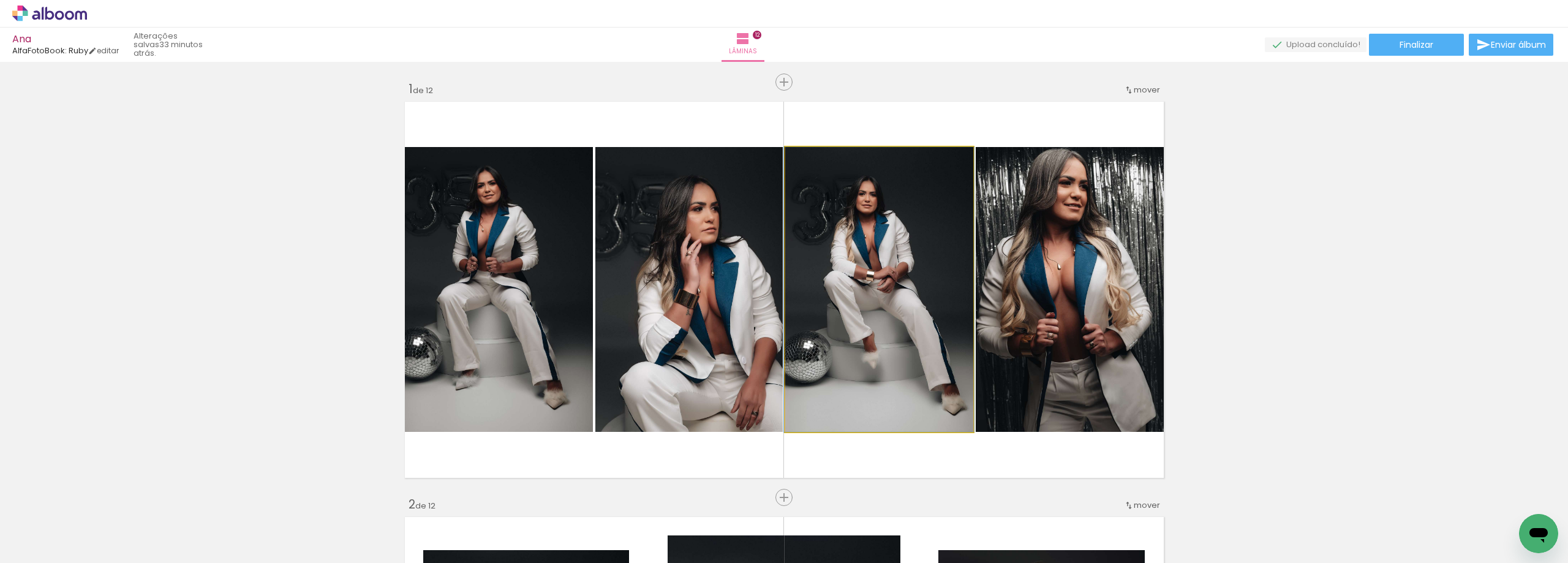
click at [891, 354] on quentale-photo at bounding box center [879, 289] width 188 height 285
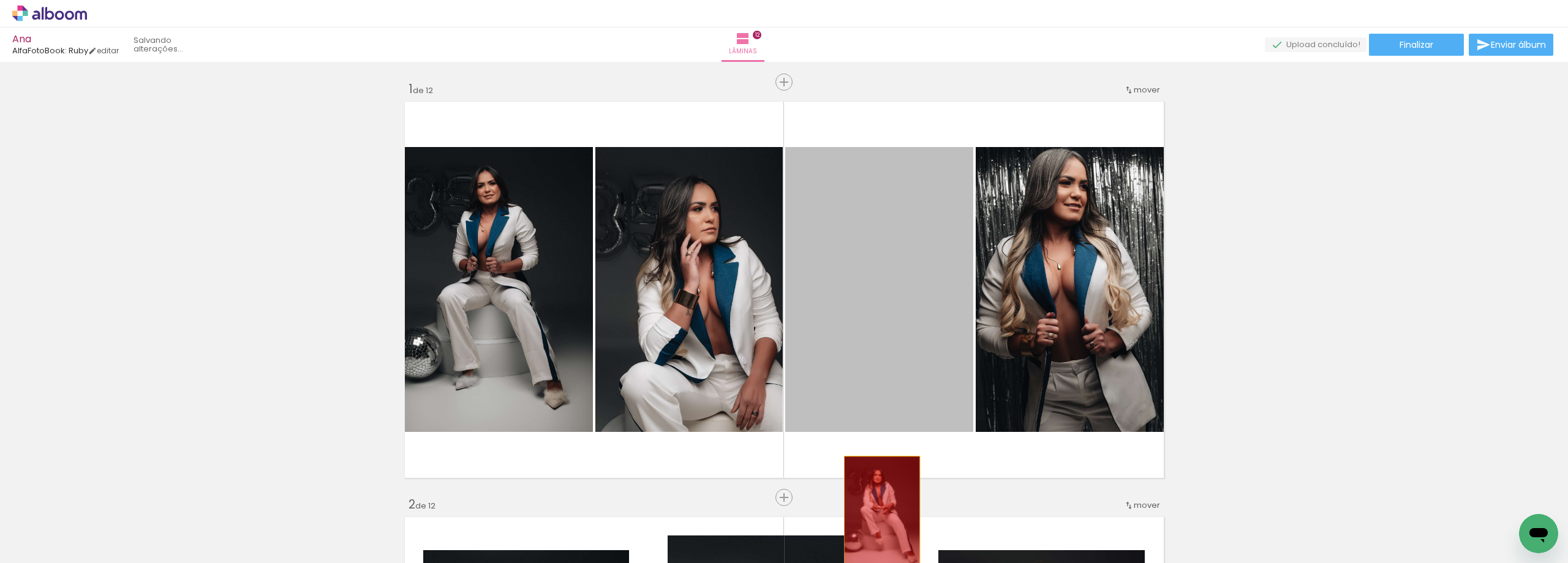
drag, startPoint x: 877, startPoint y: 296, endPoint x: 877, endPoint y: 514, distance: 218.0
click at [877, 514] on quentale-workspace at bounding box center [784, 281] width 1568 height 563
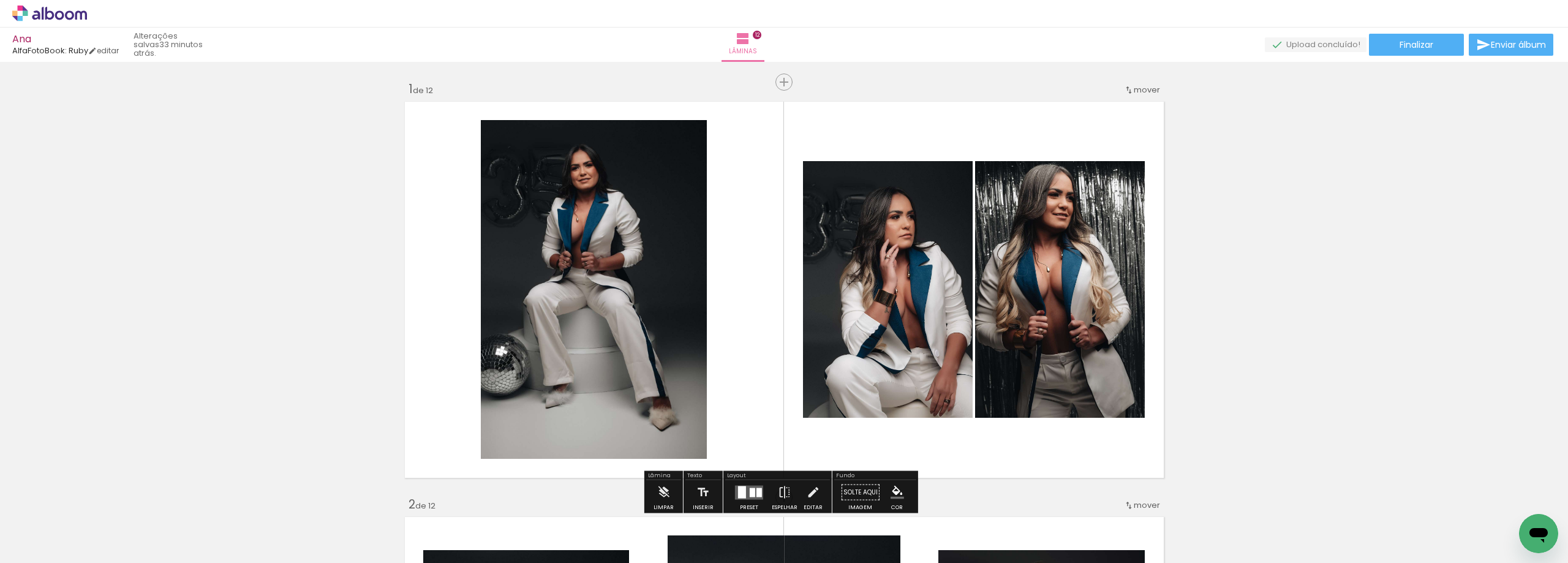
click at [33, 552] on span "Adicionar Fotos" at bounding box center [44, 546] width 37 height 13
click at [0, 0] on input "file" at bounding box center [0, 0] width 0 height 0
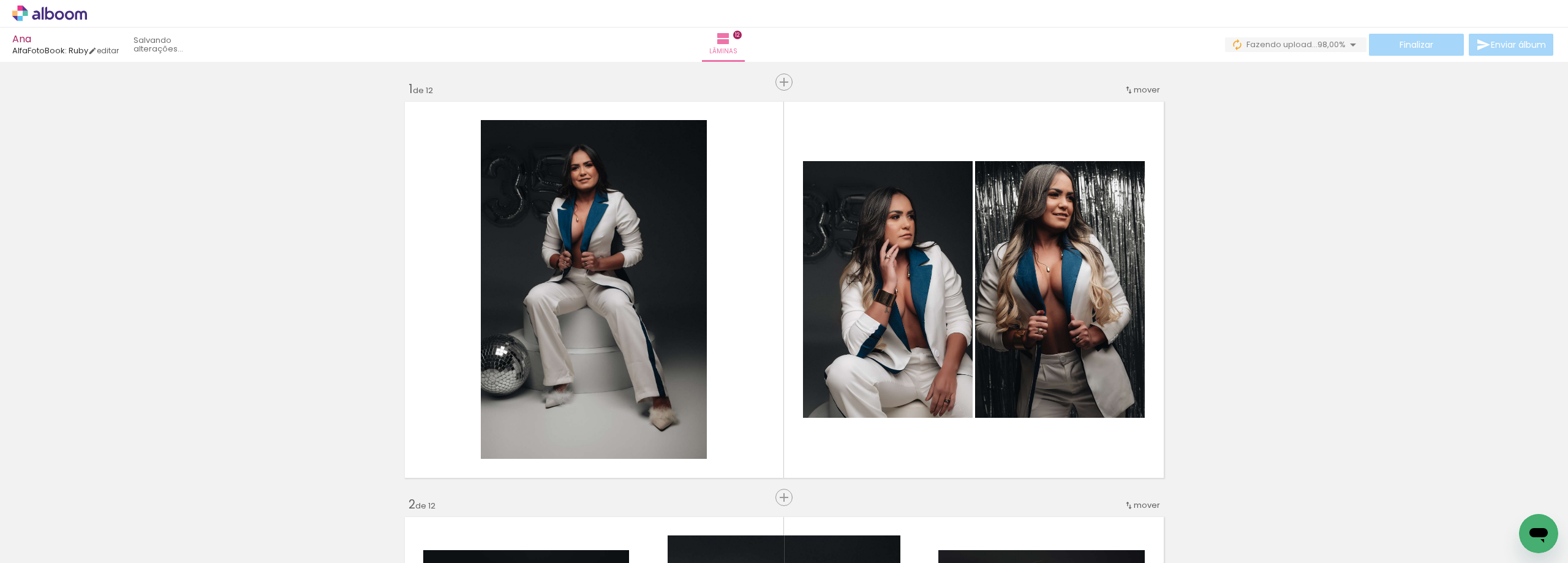
scroll to position [0, 1333]
click at [25, 551] on iron-icon at bounding box center [17, 546] width 15 height 15
click at [0, 0] on input "file" at bounding box center [0, 0] width 0 height 0
drag, startPoint x: 716, startPoint y: 554, endPoint x: 629, endPoint y: 557, distance: 87.1
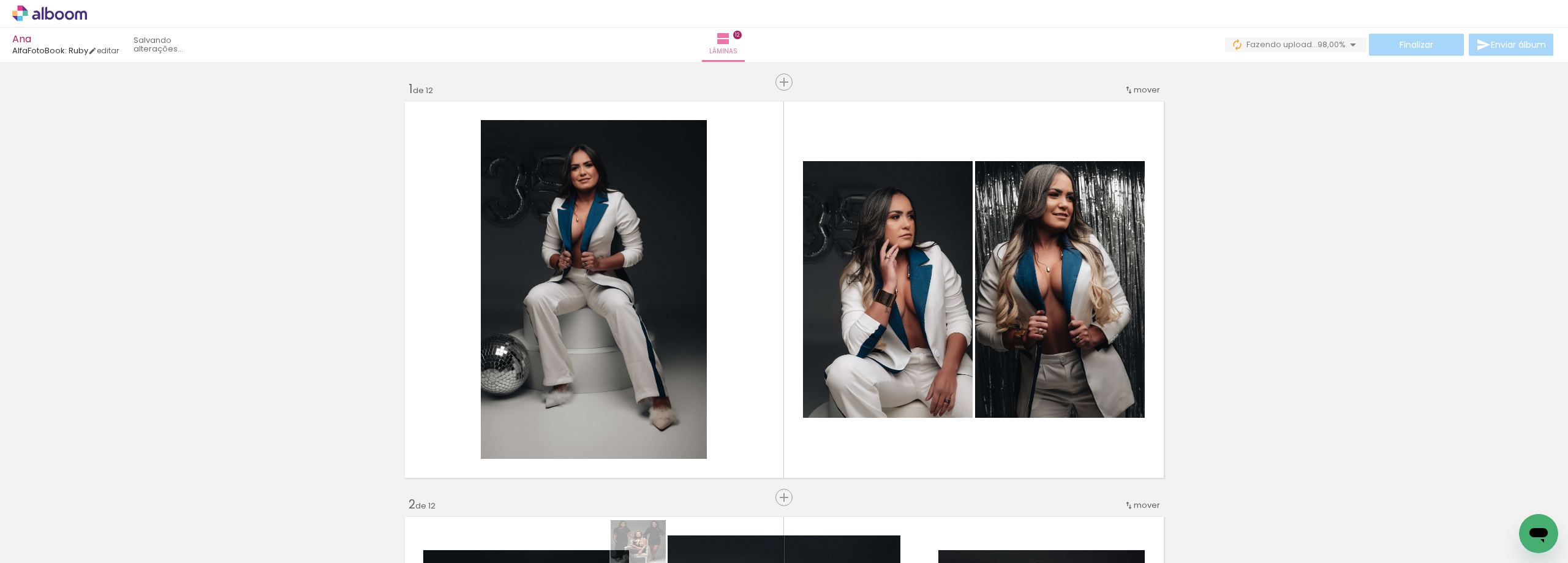
click at [100, 557] on iron-horizontal-list at bounding box center [88, 524] width 25 height 76
click at [253, 525] on div at bounding box center [260, 522] width 40 height 61
click at [236, 498] on iron-icon at bounding box center [233, 497] width 13 height 13
click at [48, 540] on span "Adicionar Fotos" at bounding box center [44, 546] width 37 height 13
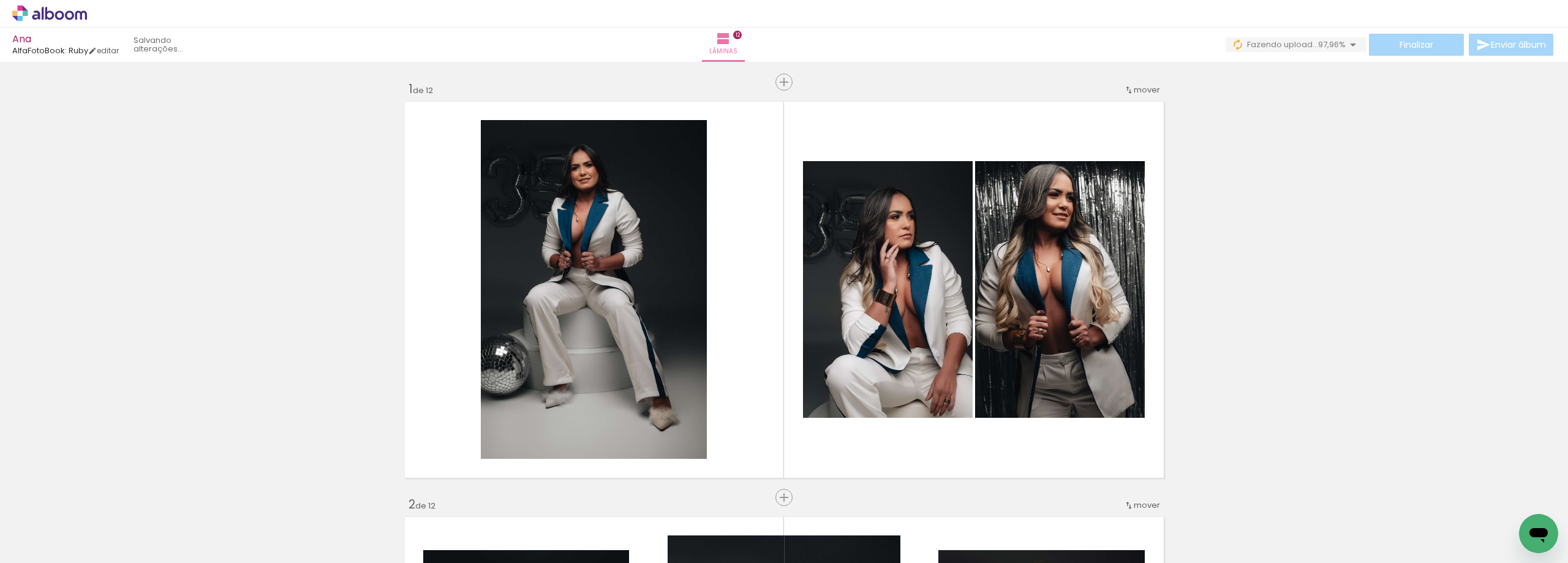
click at [0, 0] on input "file" at bounding box center [0, 0] width 0 height 0
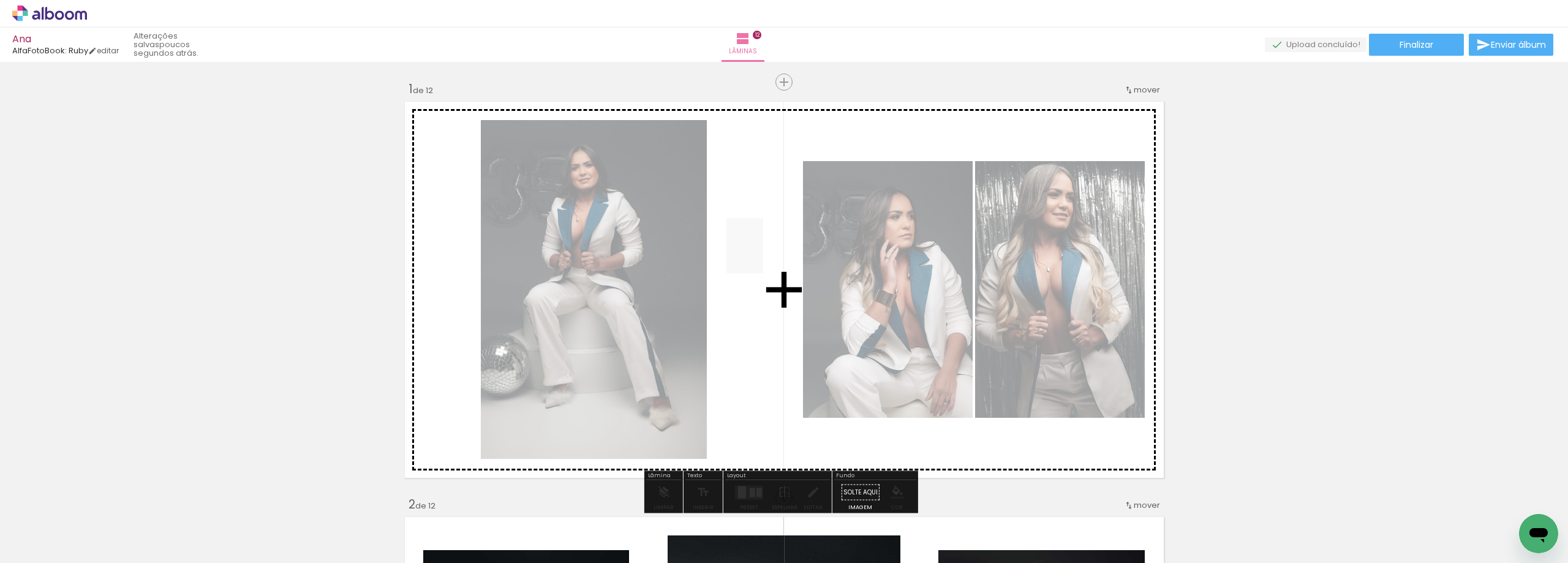
drag, startPoint x: 203, startPoint y: 534, endPoint x: 763, endPoint y: 255, distance: 625.7
click at [763, 255] on quentale-workspace at bounding box center [784, 281] width 1568 height 563
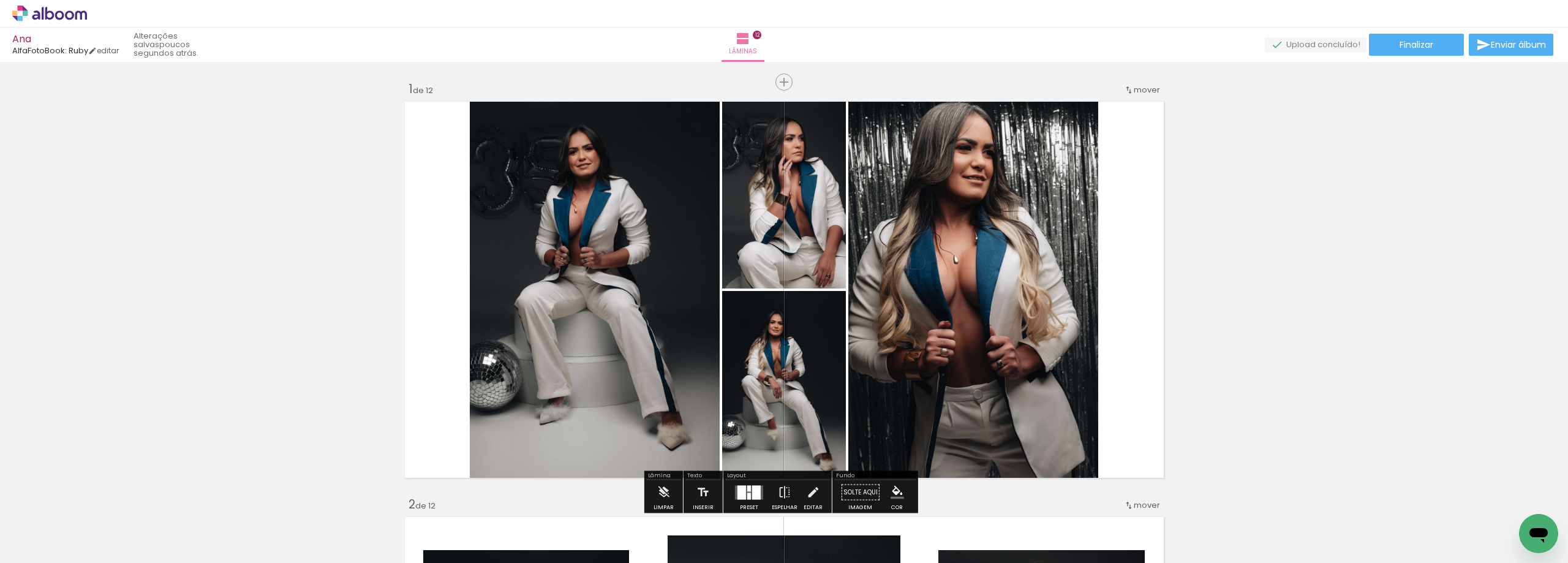
click at [780, 359] on quentale-photo at bounding box center [784, 387] width 124 height 191
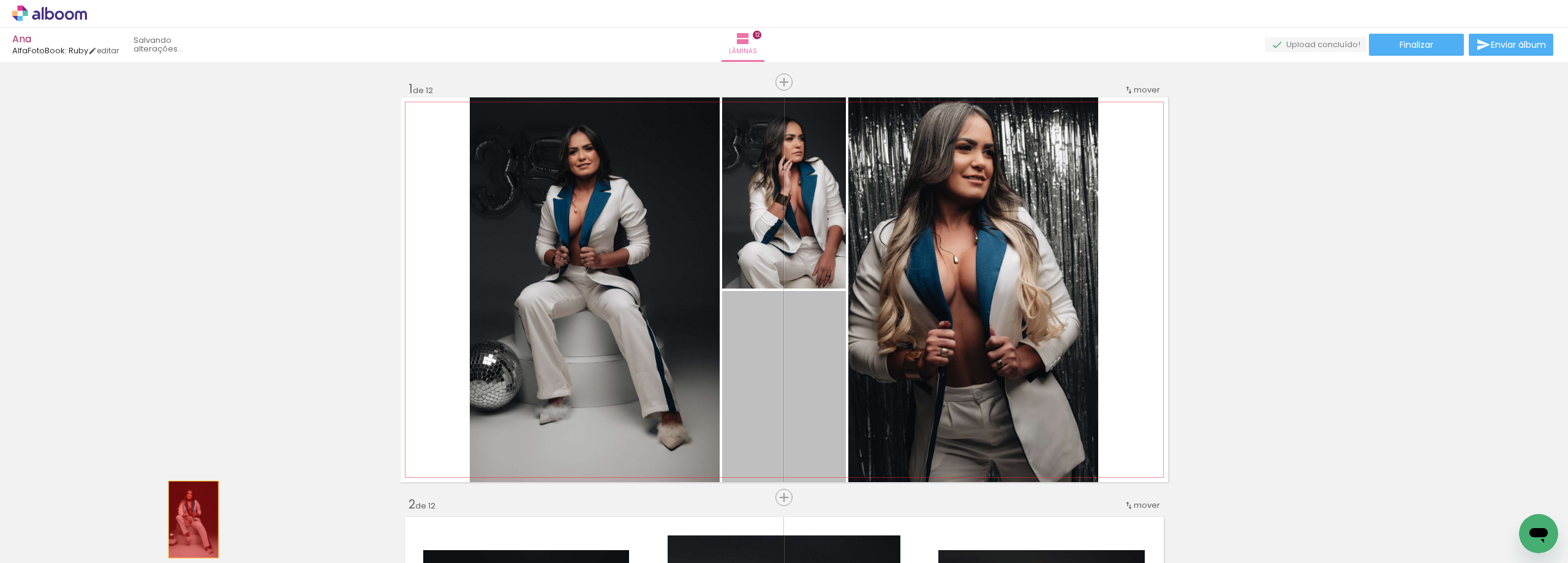
drag, startPoint x: 750, startPoint y: 349, endPoint x: 198, endPoint y: 538, distance: 583.5
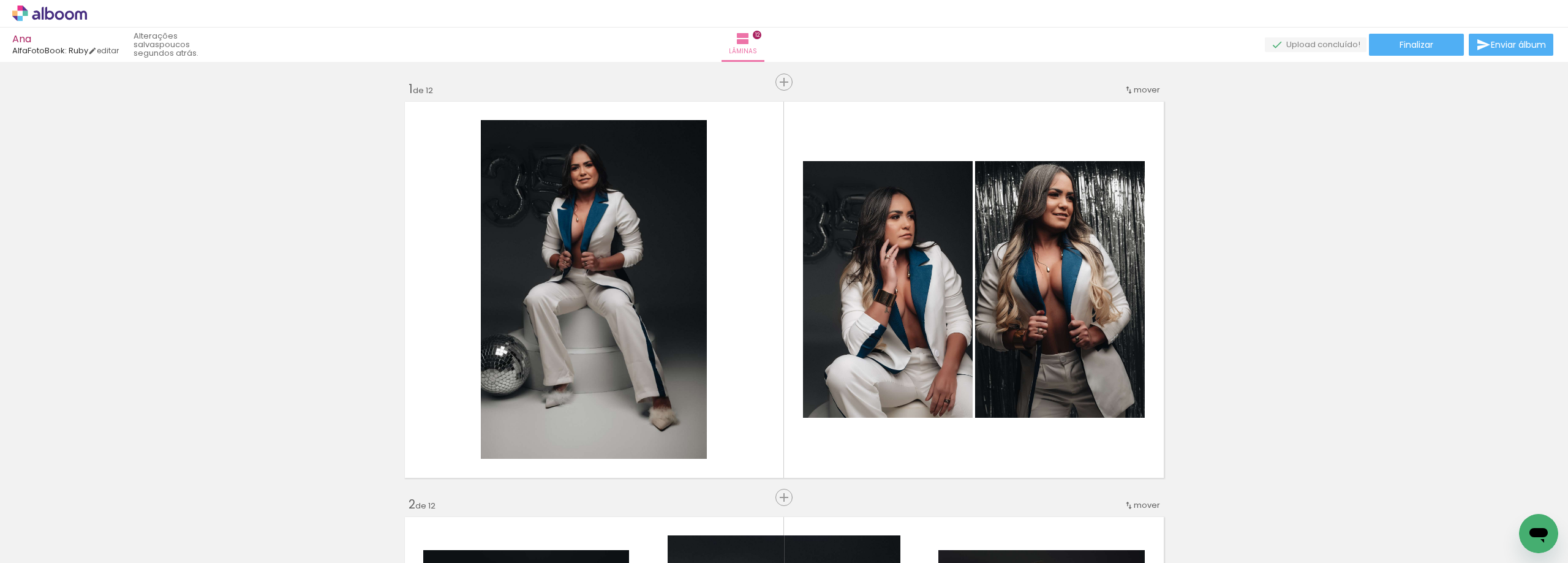
click at [23, 549] on iron-icon at bounding box center [17, 546] width 15 height 15
click at [0, 0] on input "file" at bounding box center [0, 0] width 0 height 0
click at [57, 526] on input "Todas as fotos" at bounding box center [34, 526] width 47 height 10
click at [0, 0] on slot "Não utilizadas" at bounding box center [0, 0] width 0 height 0
type input "Não utilizadas"
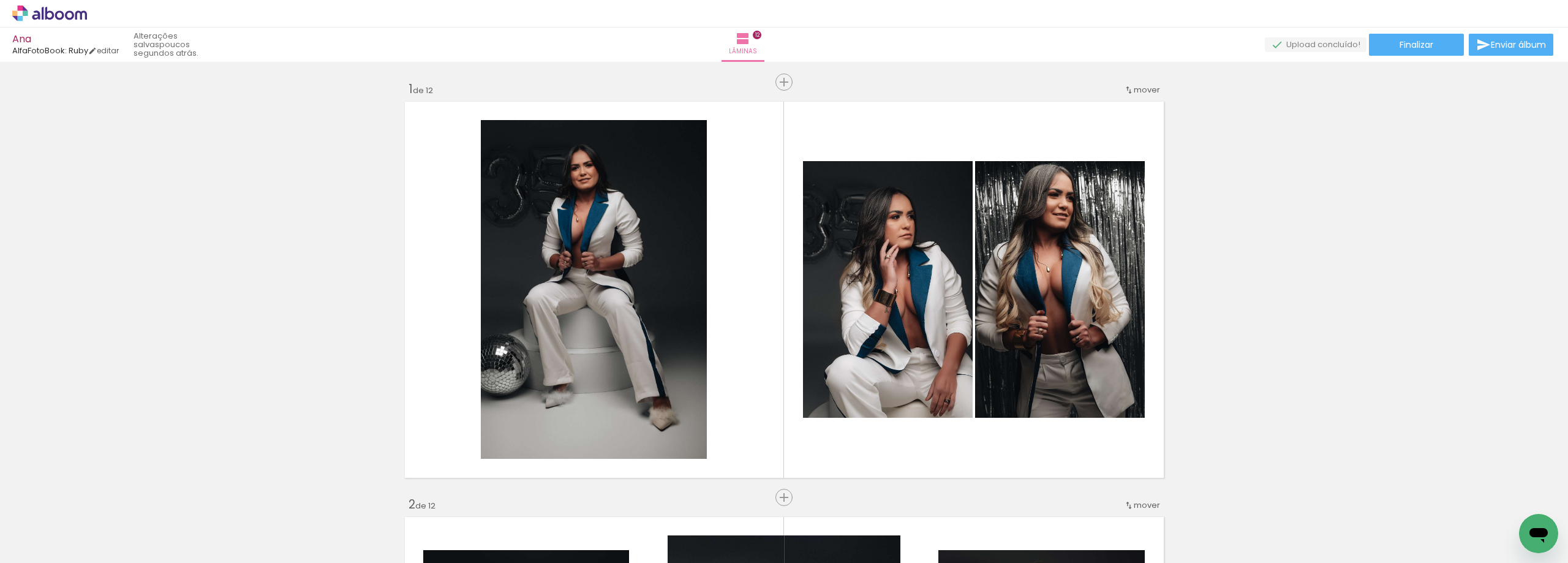
click at [45, 557] on span "Adicionar Fotos" at bounding box center [44, 556] width 37 height 13
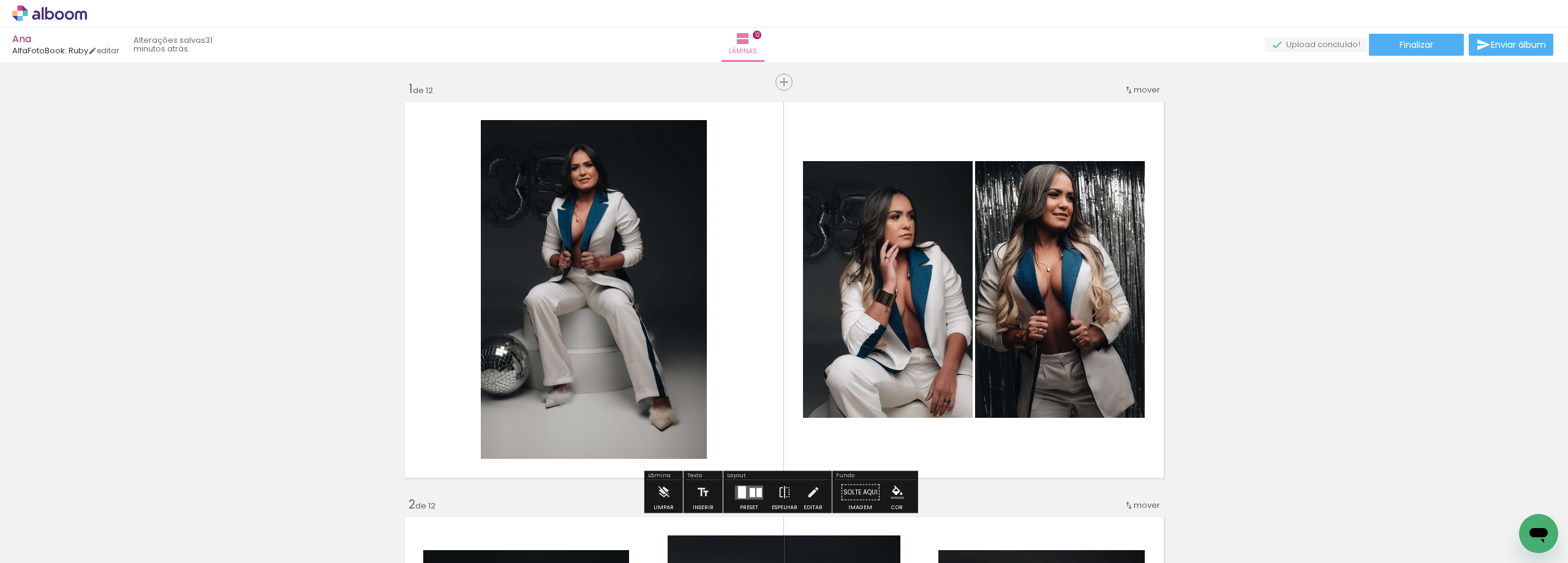
click at [35, 543] on span "Adicionar Fotos" at bounding box center [44, 546] width 37 height 13
click at [0, 0] on input "file" at bounding box center [0, 0] width 0 height 0
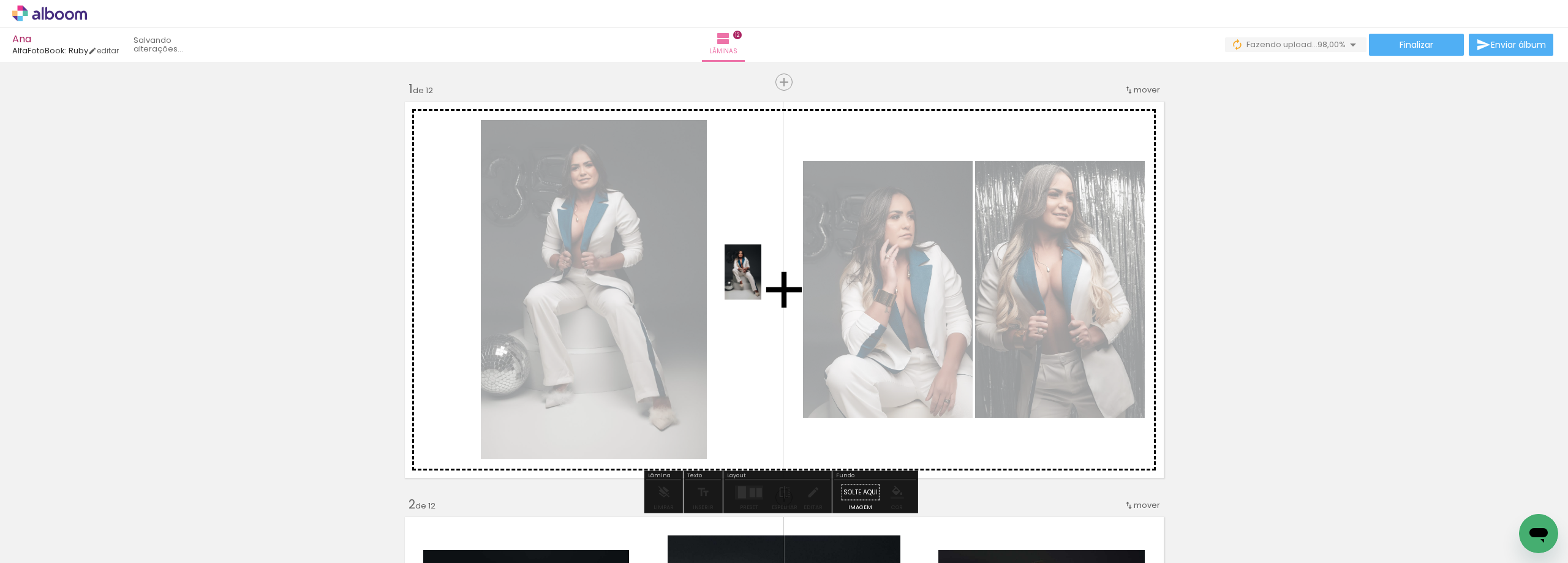
drag, startPoint x: 264, startPoint y: 535, endPoint x: 761, endPoint y: 281, distance: 558.1
click at [761, 281] on quentale-workspace at bounding box center [784, 281] width 1568 height 563
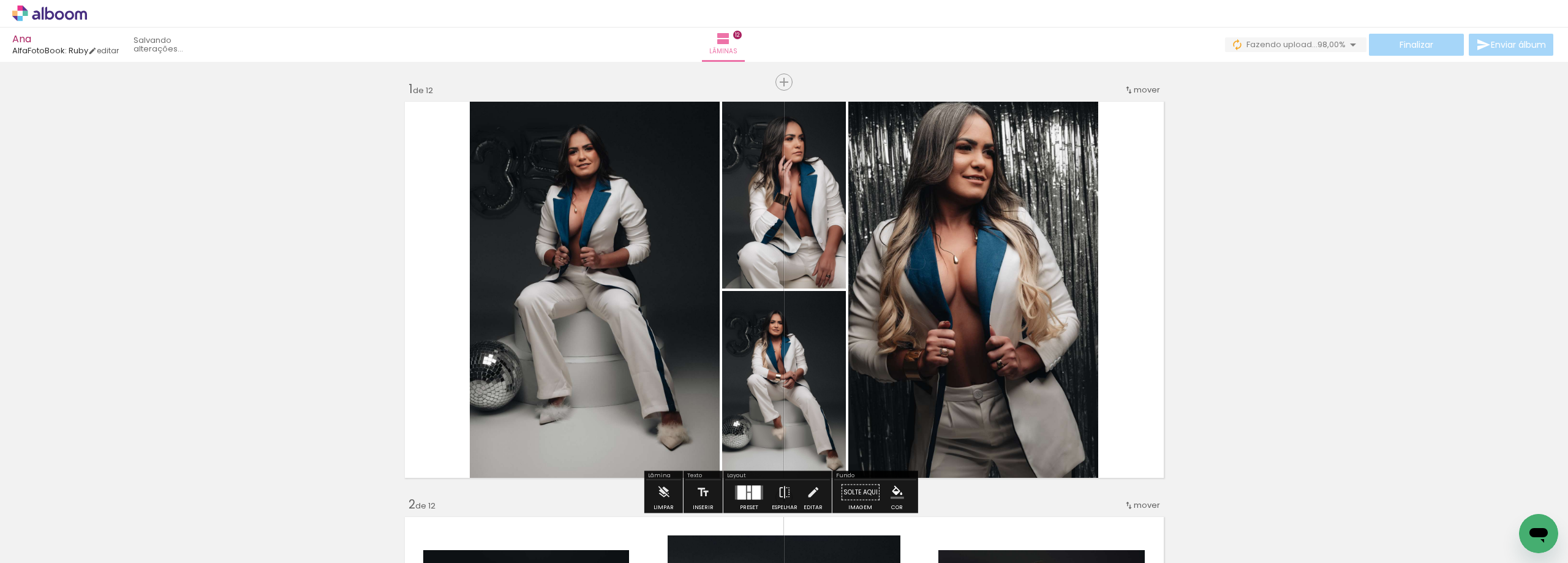
click at [751, 480] on div at bounding box center [749, 492] width 33 height 25
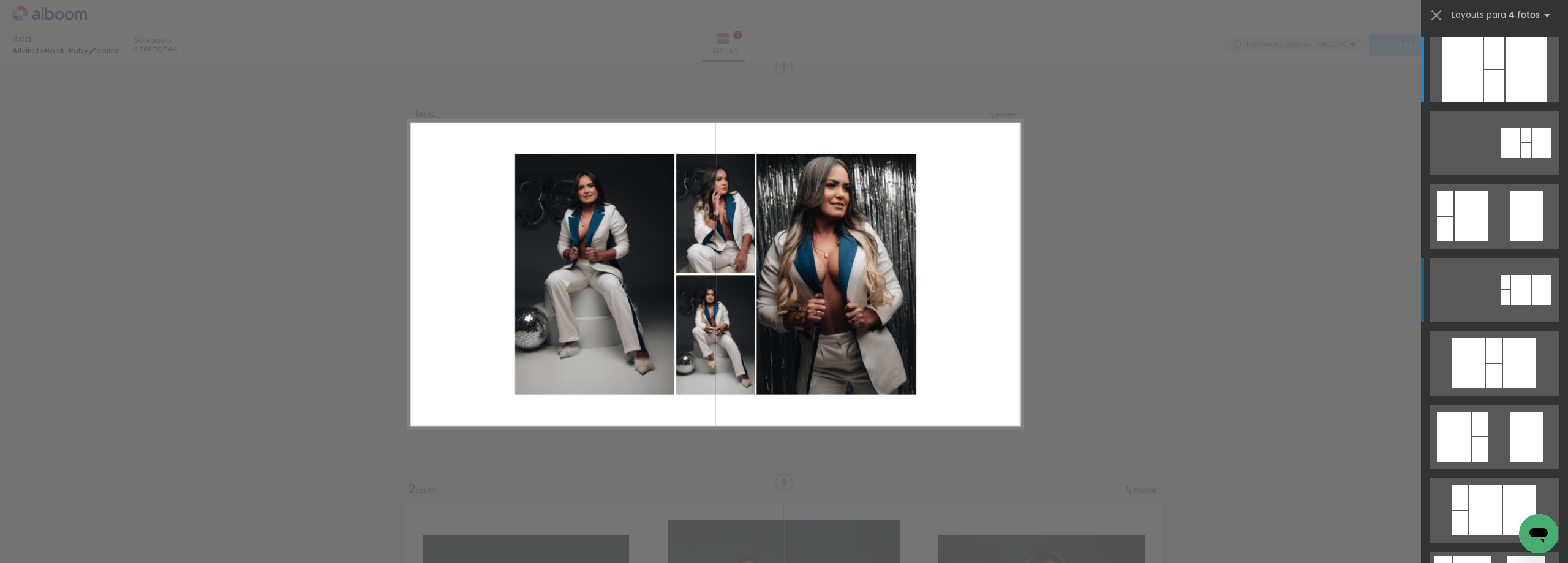
scroll to position [16, 0]
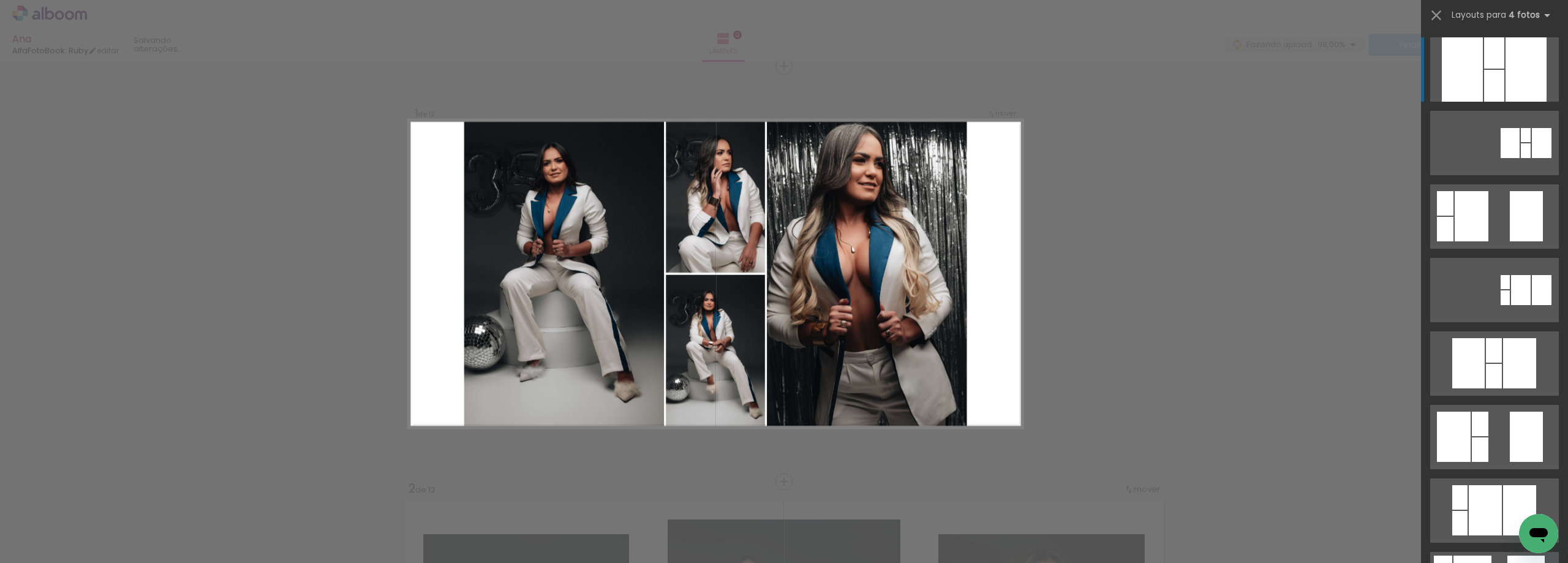
click at [1484, 88] on div at bounding box center [1494, 86] width 20 height 32
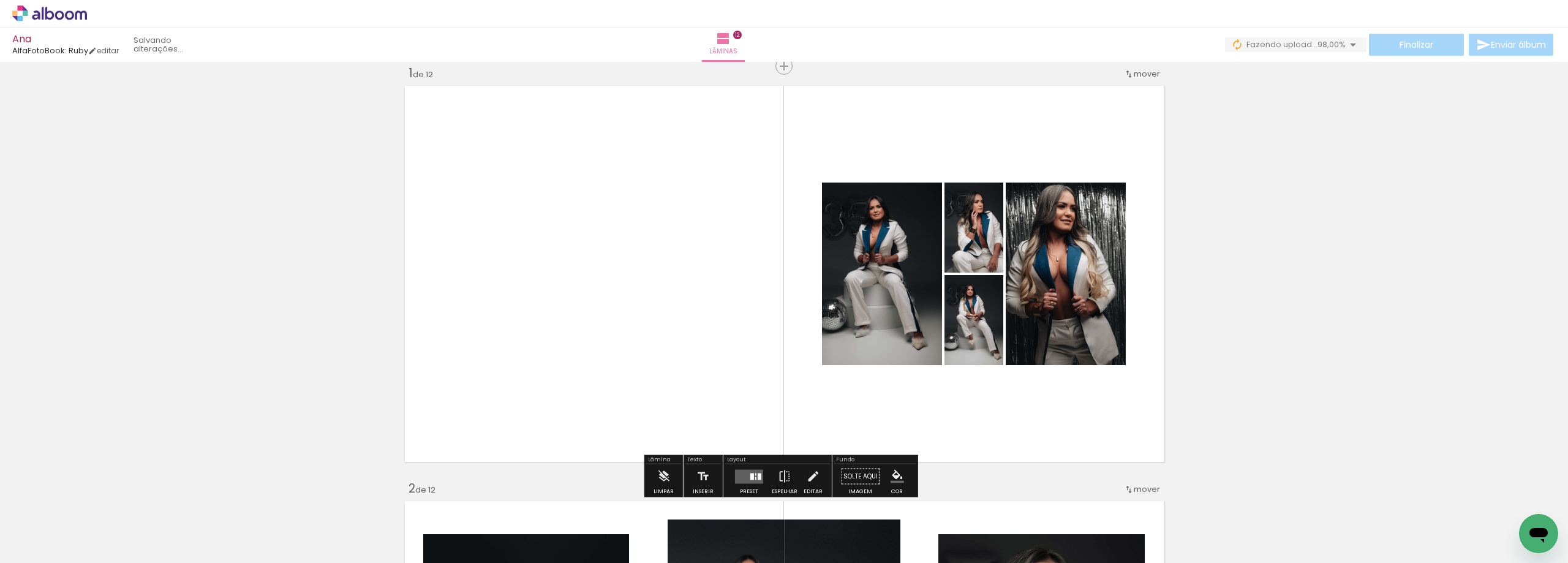
click at [752, 476] on quentale-layouter at bounding box center [749, 476] width 28 height 14
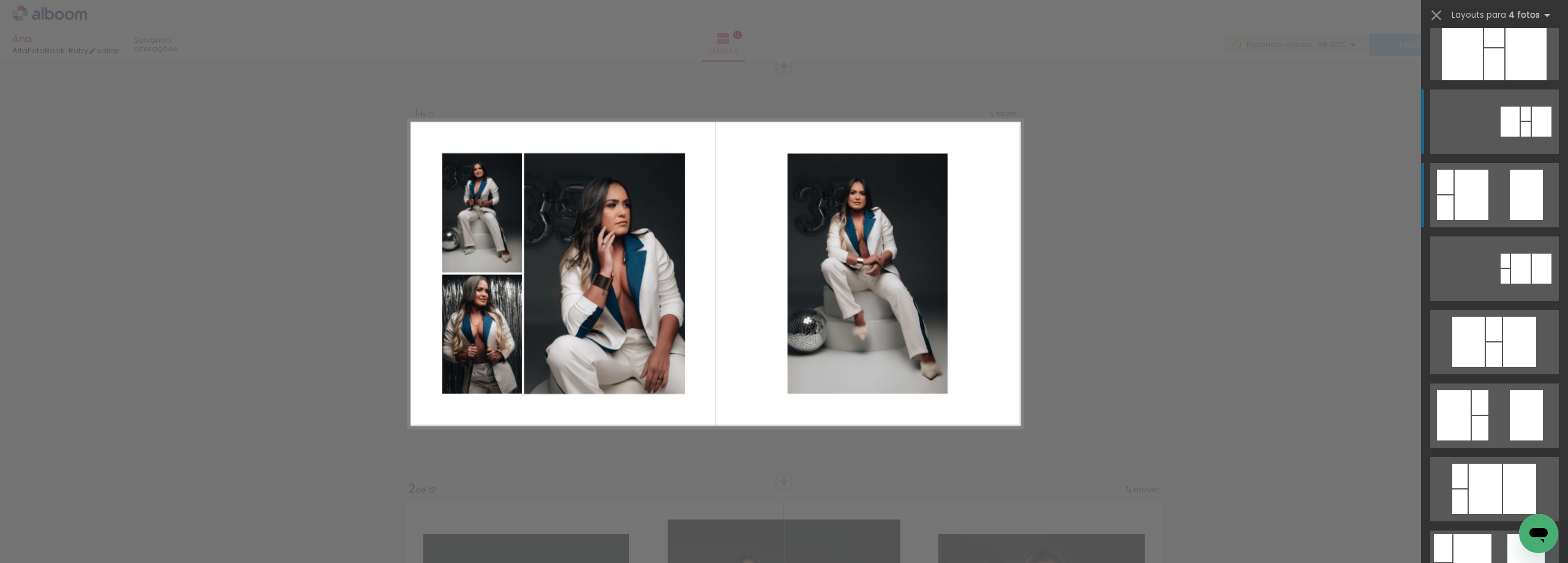
scroll to position [0, 0]
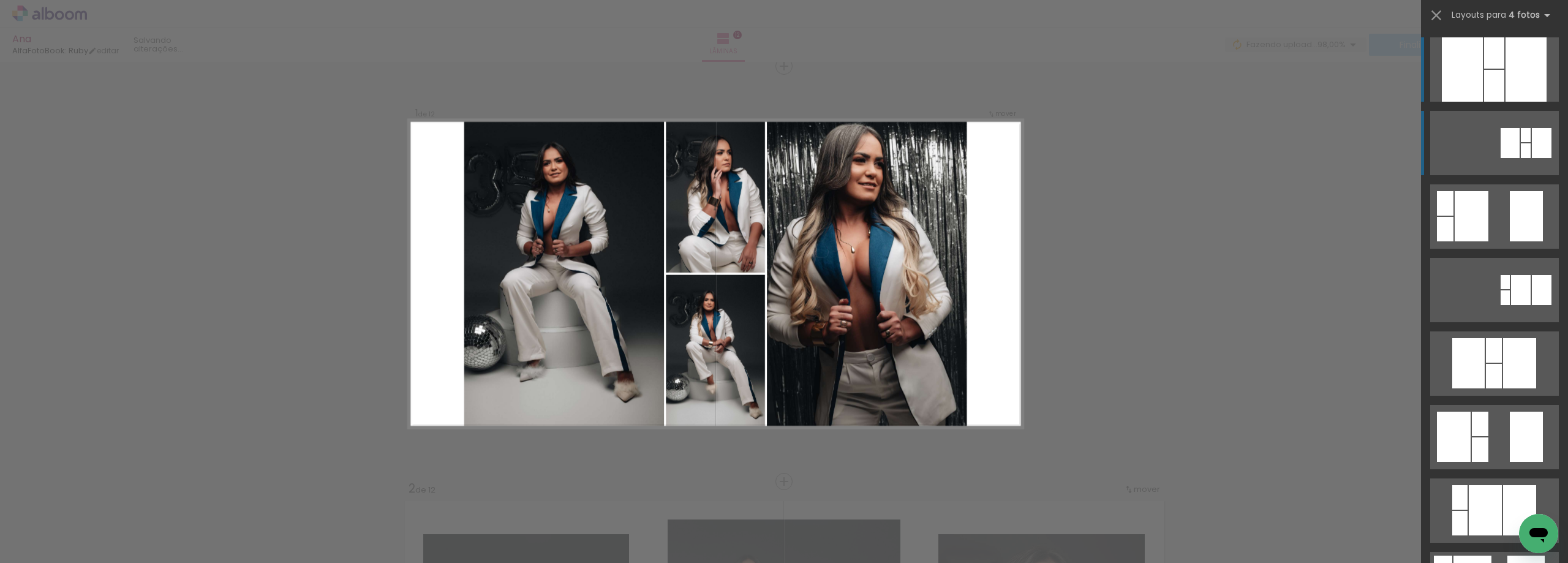
click at [1476, 96] on div at bounding box center [1462, 70] width 41 height 64
